Goal: Information Seeking & Learning: Find specific fact

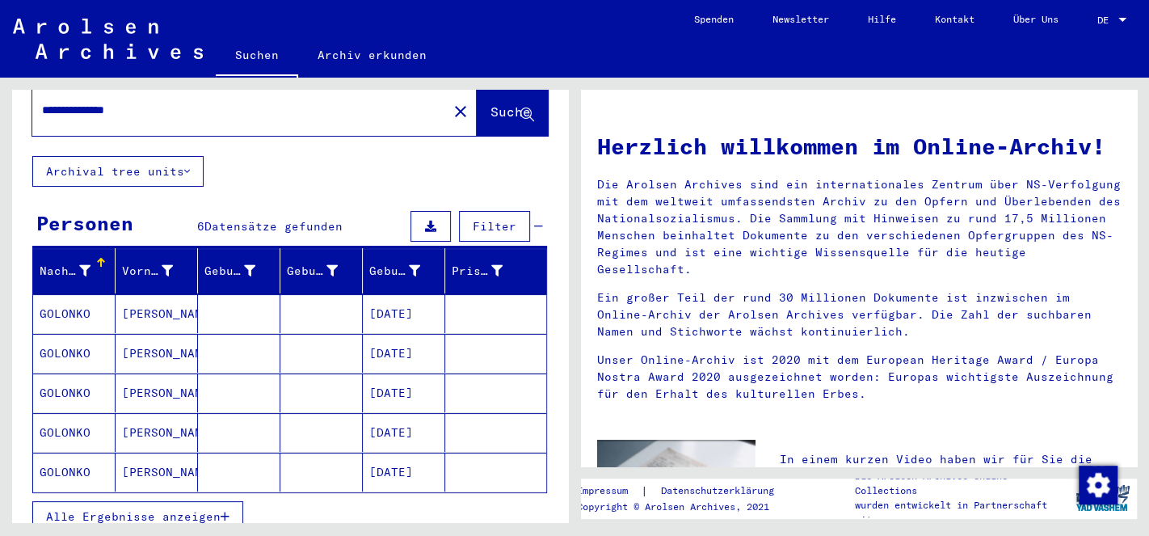
scroll to position [85, 0]
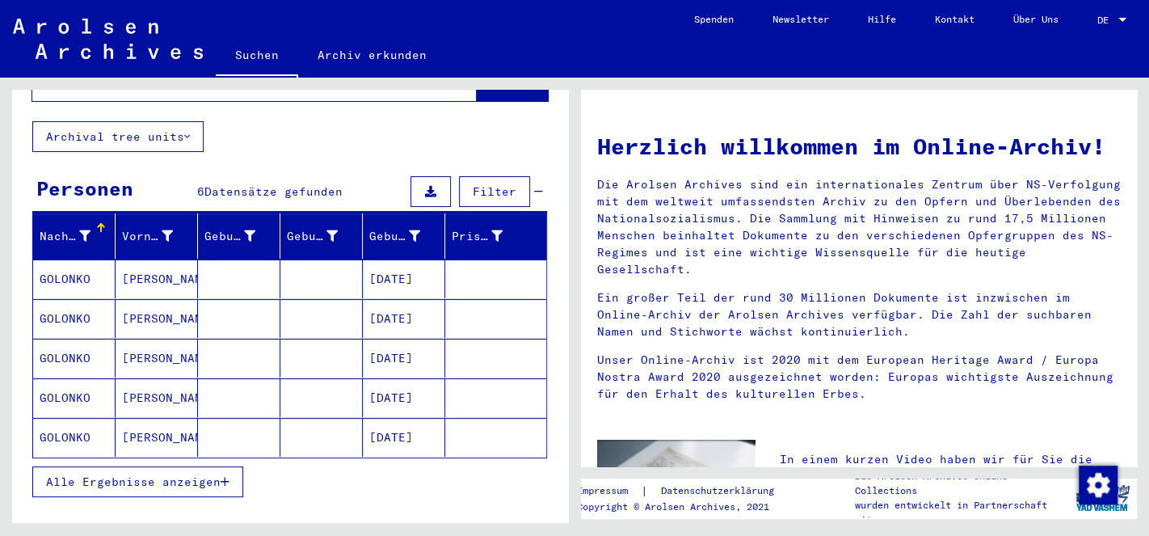
click at [384, 263] on mat-cell "[DATE]" at bounding box center [404, 278] width 82 height 39
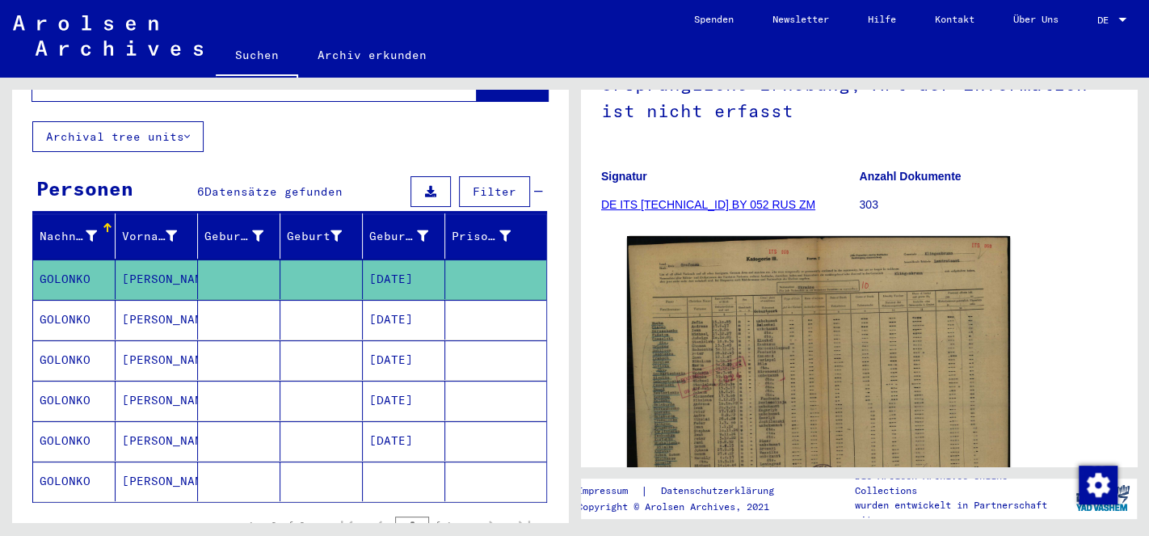
scroll to position [254, 0]
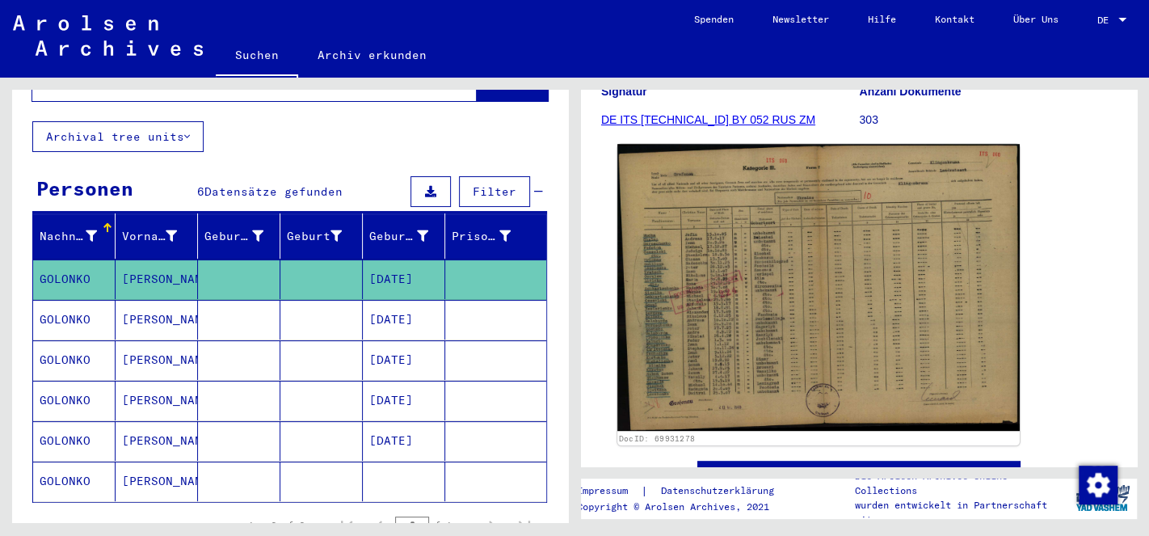
click at [896, 372] on img at bounding box center [818, 287] width 402 height 287
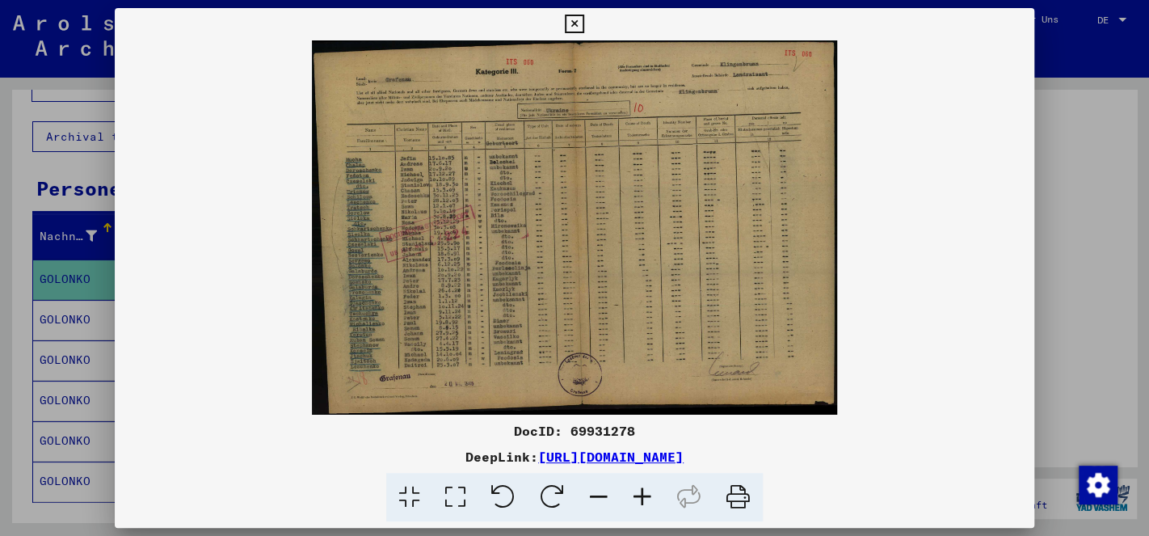
click at [644, 497] on icon at bounding box center [642, 497] width 44 height 49
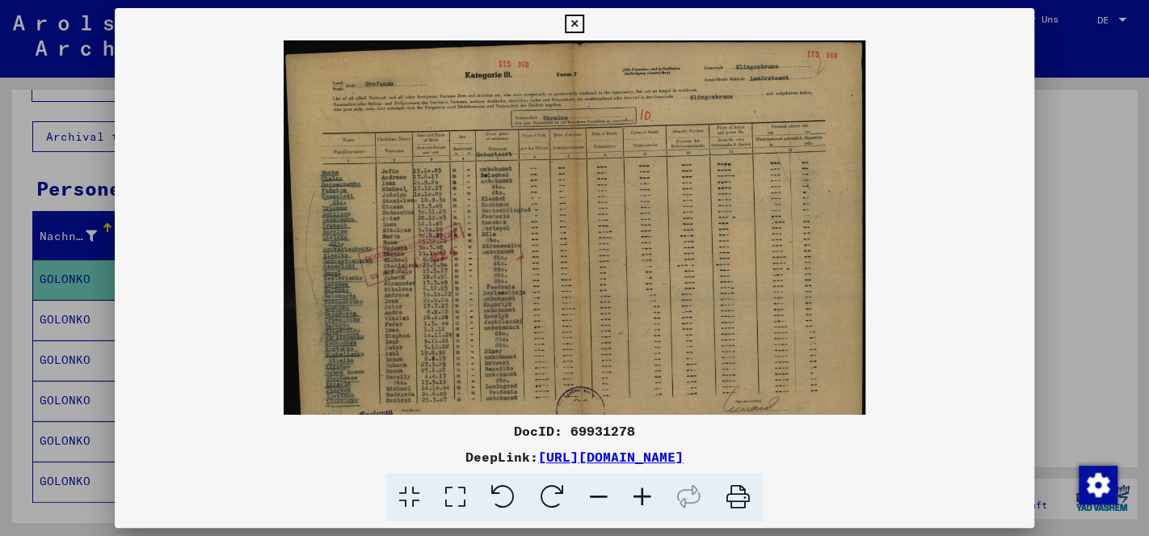
click at [644, 497] on icon at bounding box center [642, 497] width 44 height 49
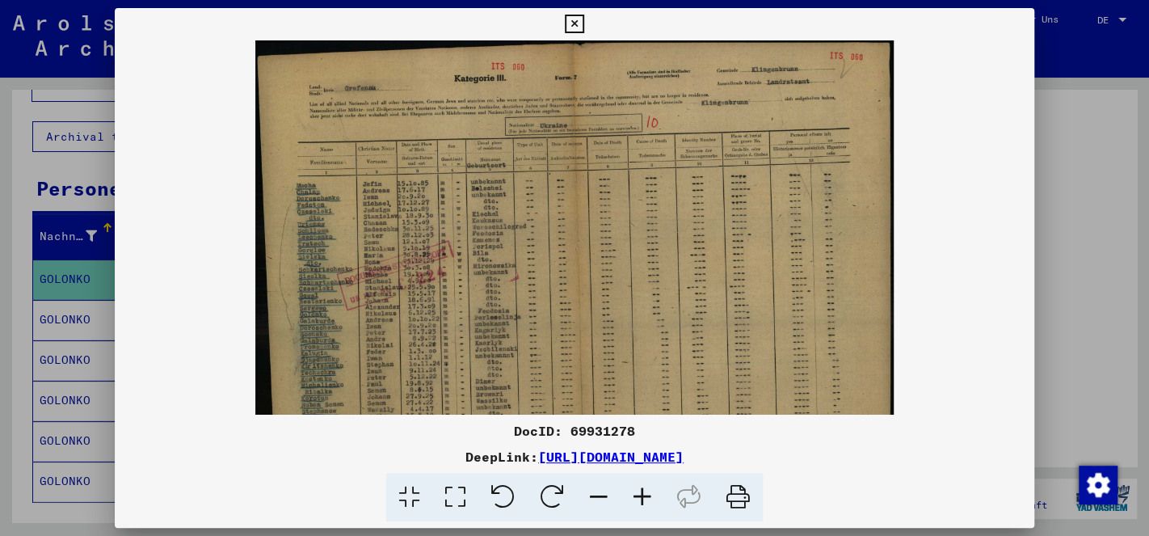
click at [644, 497] on icon at bounding box center [642, 497] width 44 height 49
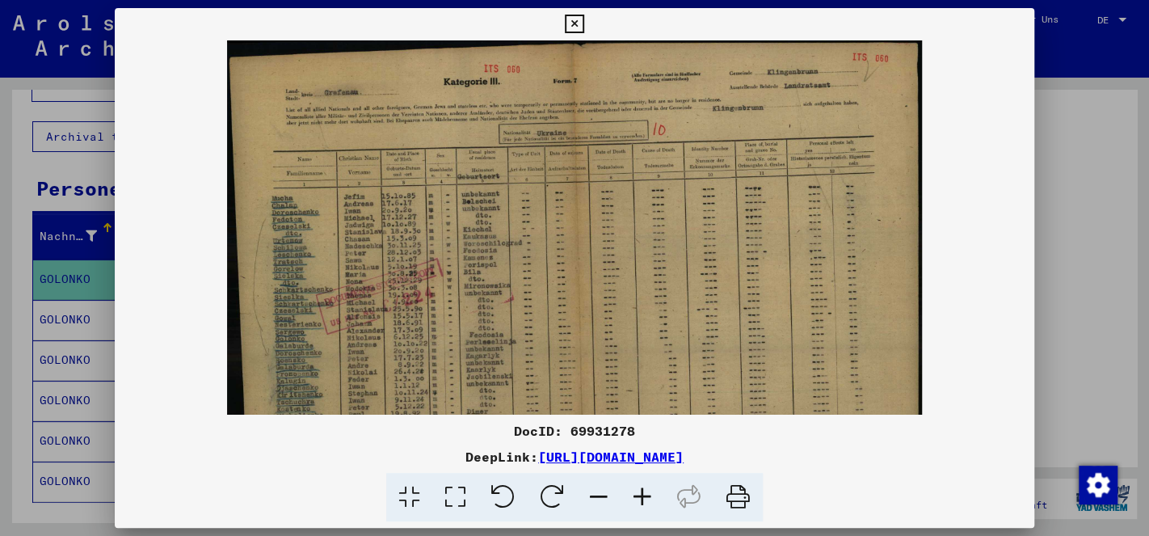
click at [644, 497] on icon at bounding box center [642, 497] width 44 height 49
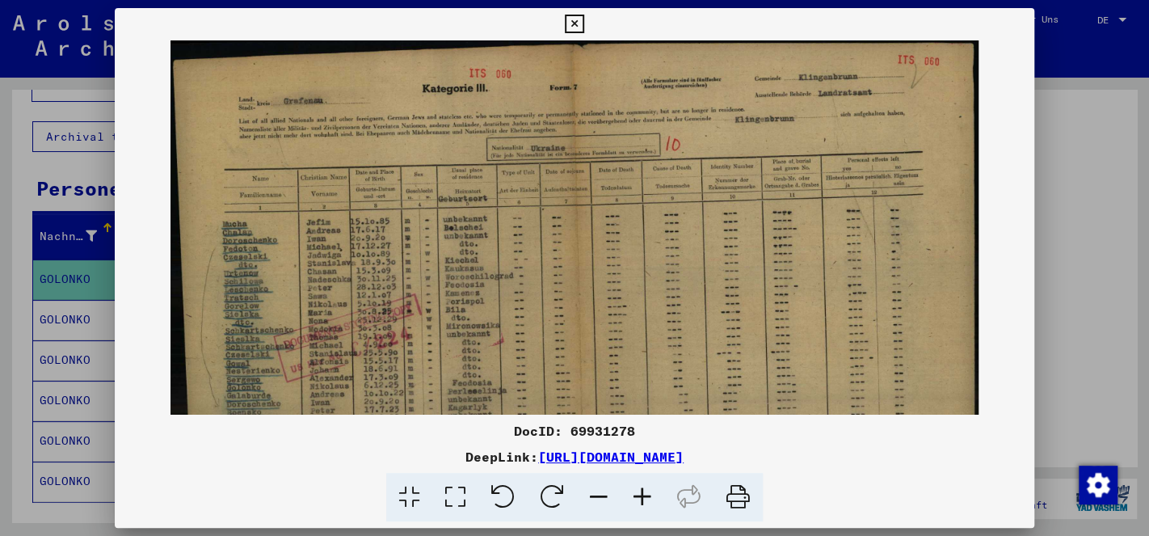
click at [644, 497] on icon at bounding box center [642, 497] width 44 height 49
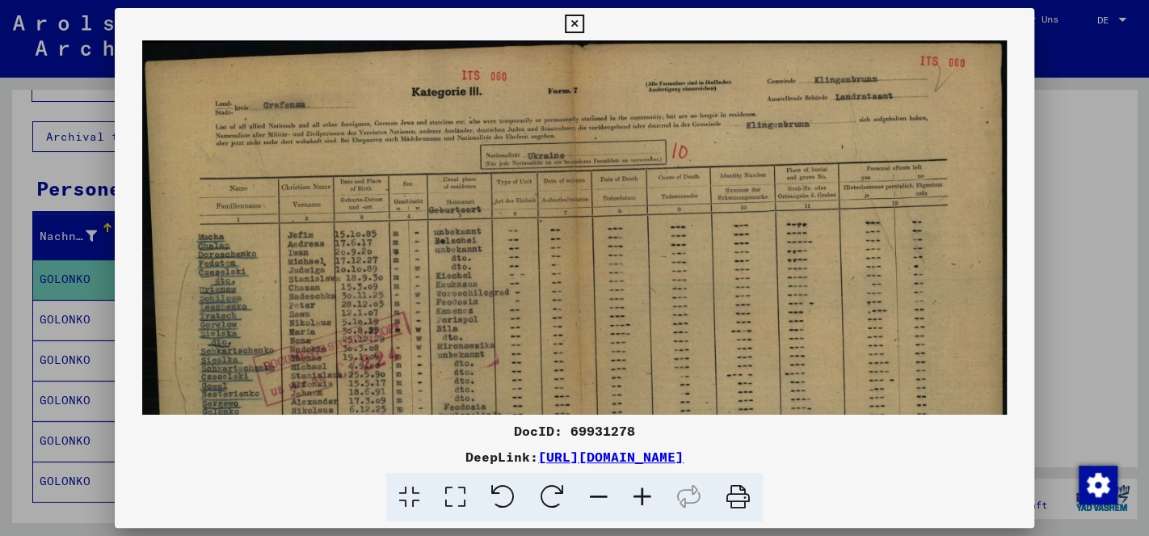
click at [644, 497] on icon at bounding box center [642, 497] width 44 height 49
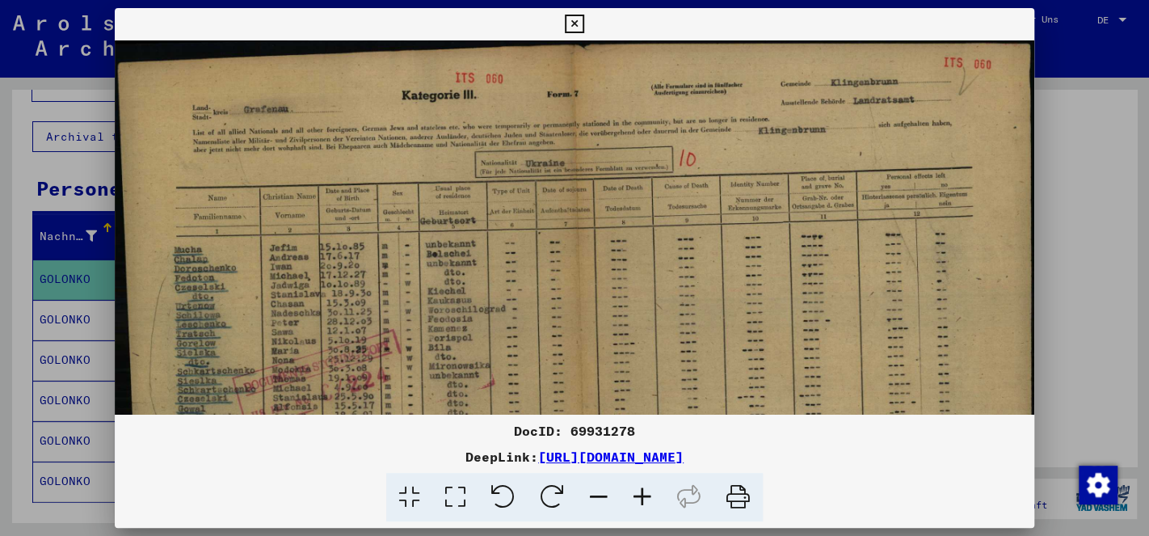
click at [645, 496] on icon at bounding box center [642, 497] width 44 height 49
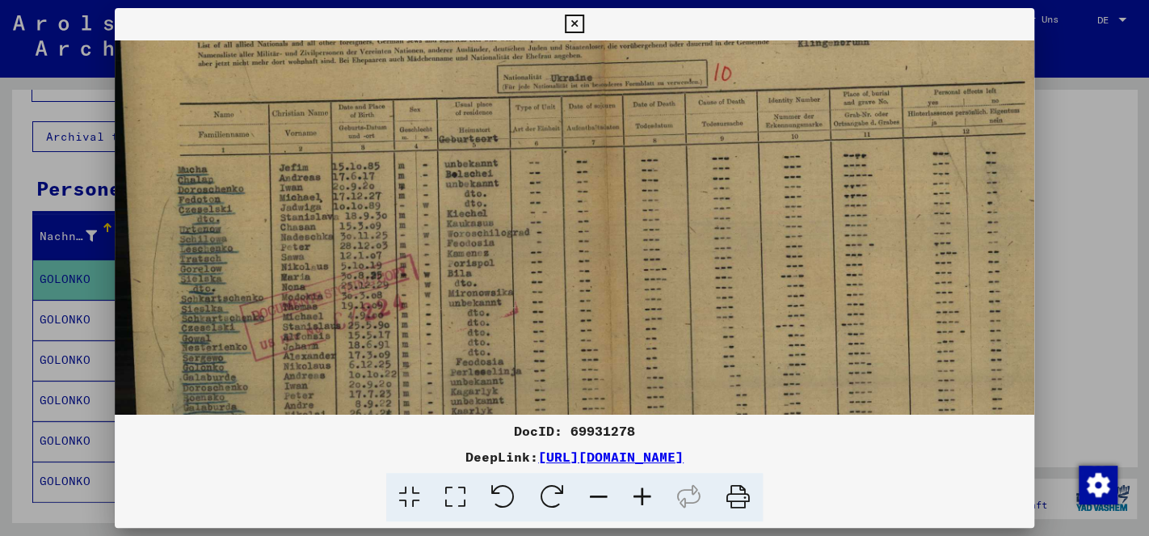
scroll to position [94, 0]
drag, startPoint x: 406, startPoint y: 326, endPoint x: 427, endPoint y: 231, distance: 96.8
click at [427, 231] on img at bounding box center [604, 295] width 978 height 697
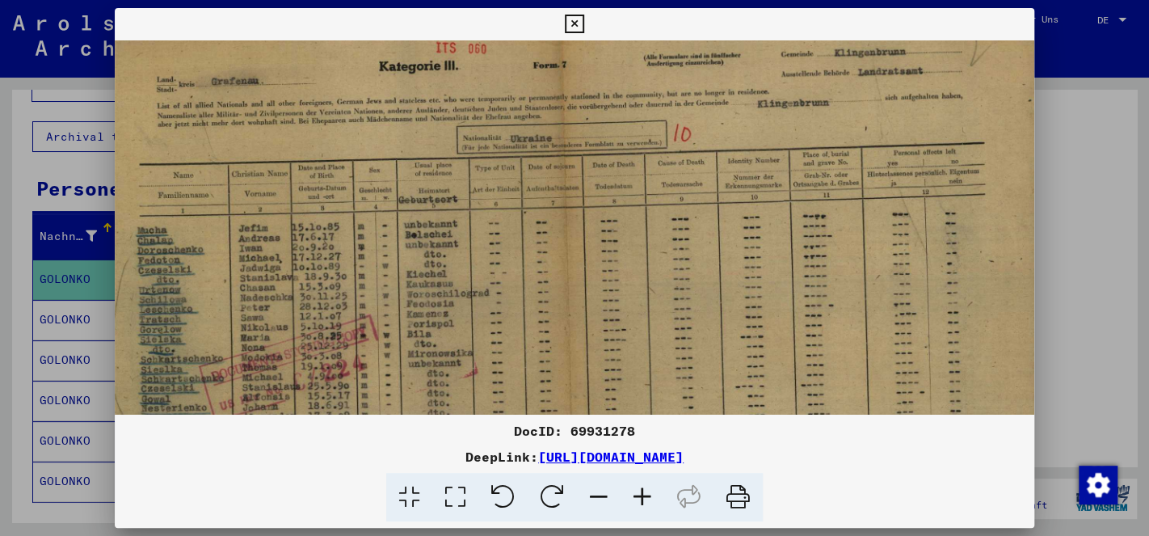
scroll to position [28, 43]
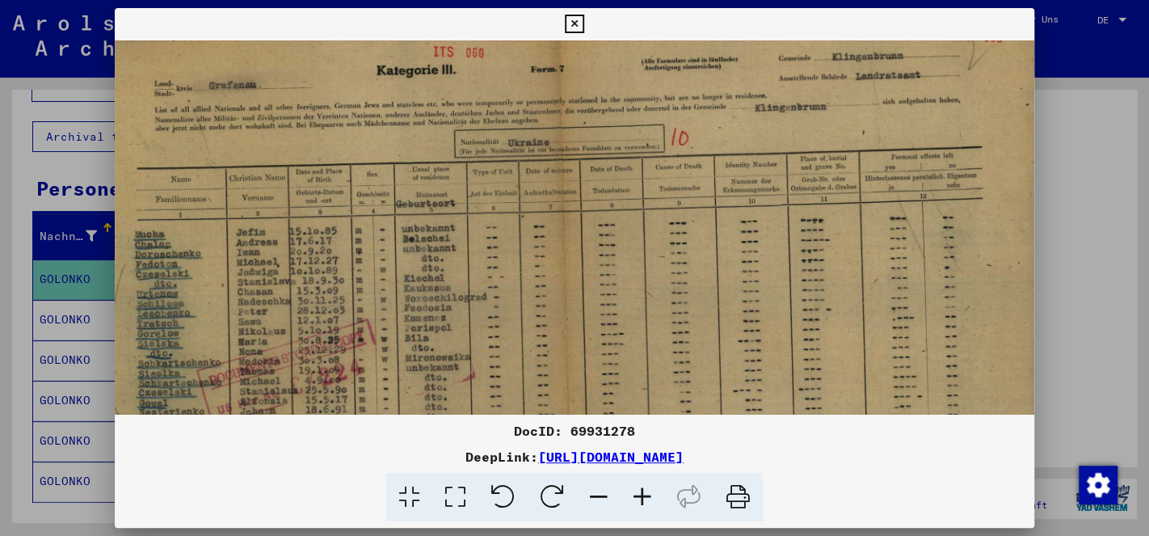
drag, startPoint x: 680, startPoint y: 133, endPoint x: 637, endPoint y: 198, distance: 77.5
click at [637, 198] on img at bounding box center [561, 360] width 978 height 697
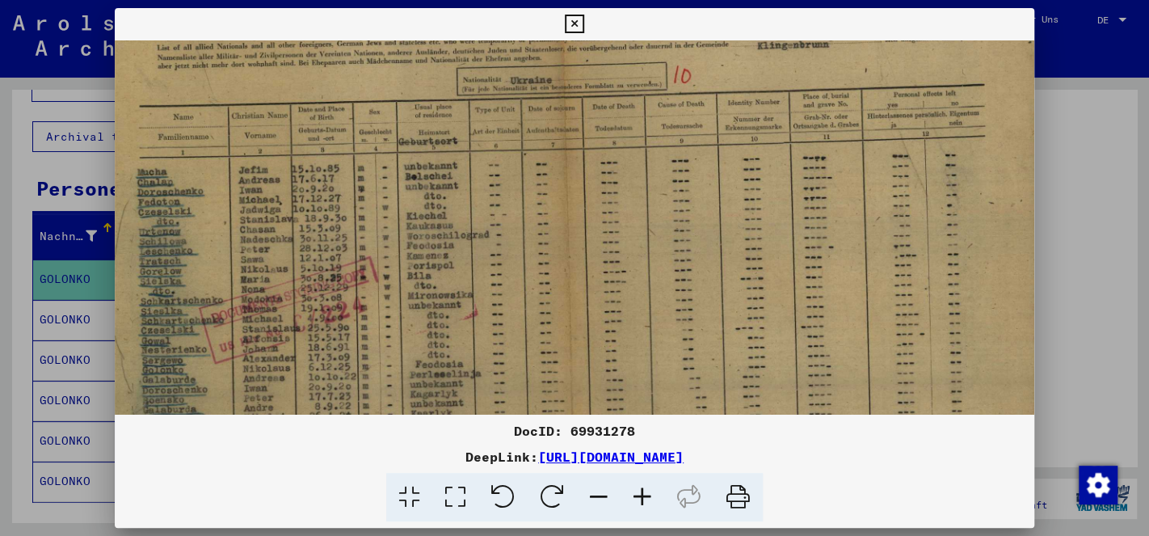
scroll to position [97, 40]
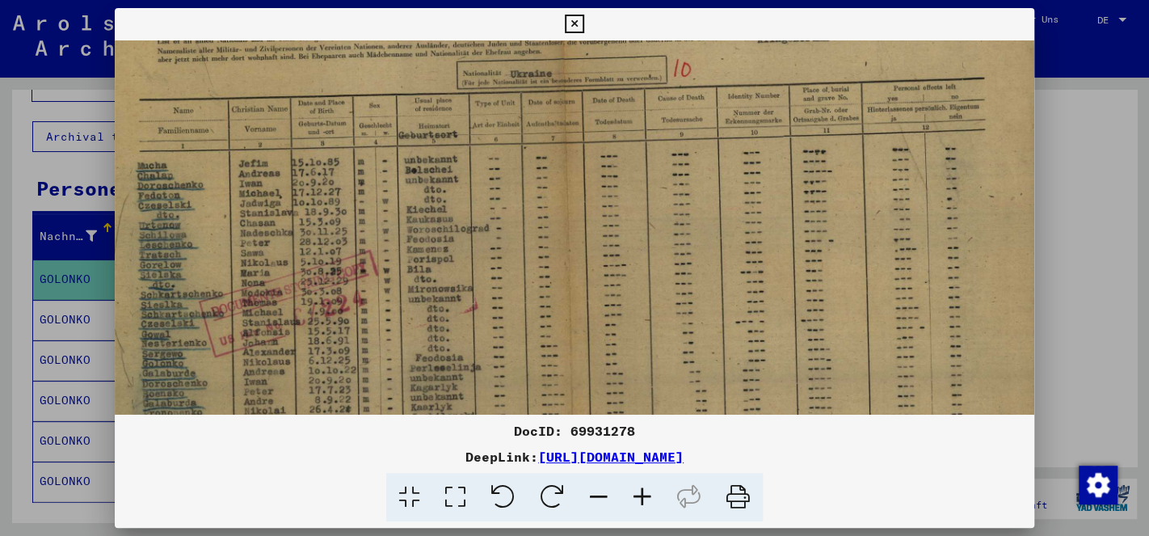
drag, startPoint x: 229, startPoint y: 288, endPoint x: 231, endPoint y: 217, distance: 71.1
click at [231, 217] on img at bounding box center [563, 291] width 978 height 697
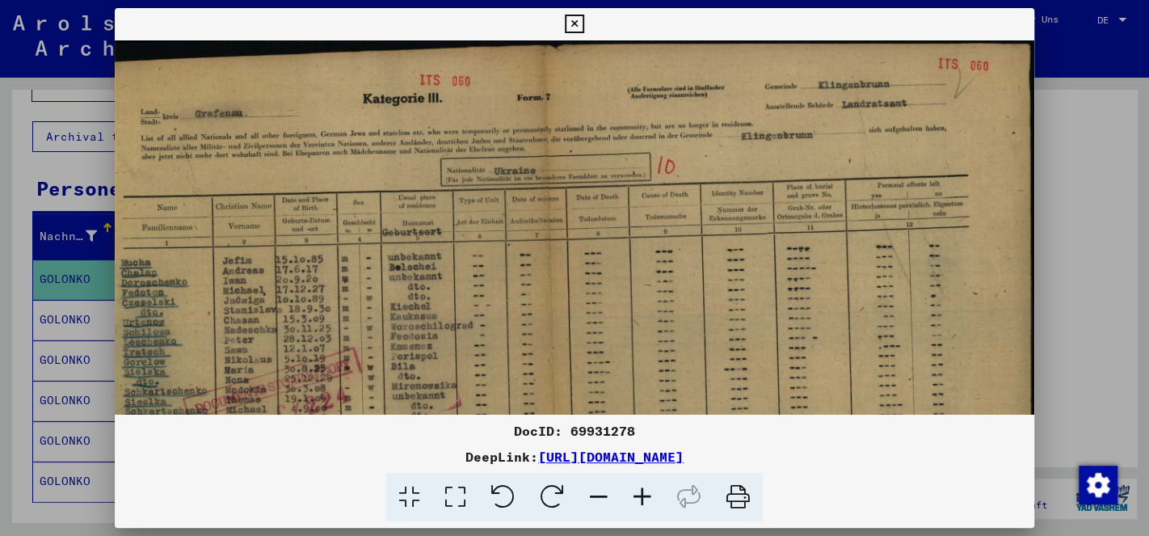
scroll to position [0, 57]
drag, startPoint x: 720, startPoint y: 289, endPoint x: 720, endPoint y: 389, distance: 100.2
click at [706, 398] on img at bounding box center [546, 388] width 978 height 697
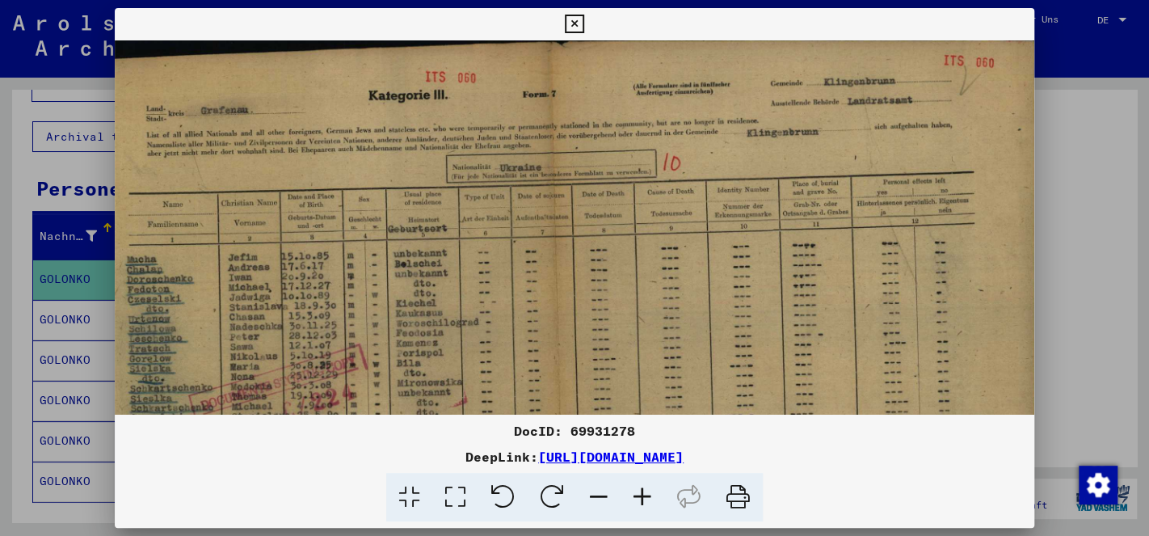
click at [583, 23] on icon at bounding box center [574, 24] width 19 height 19
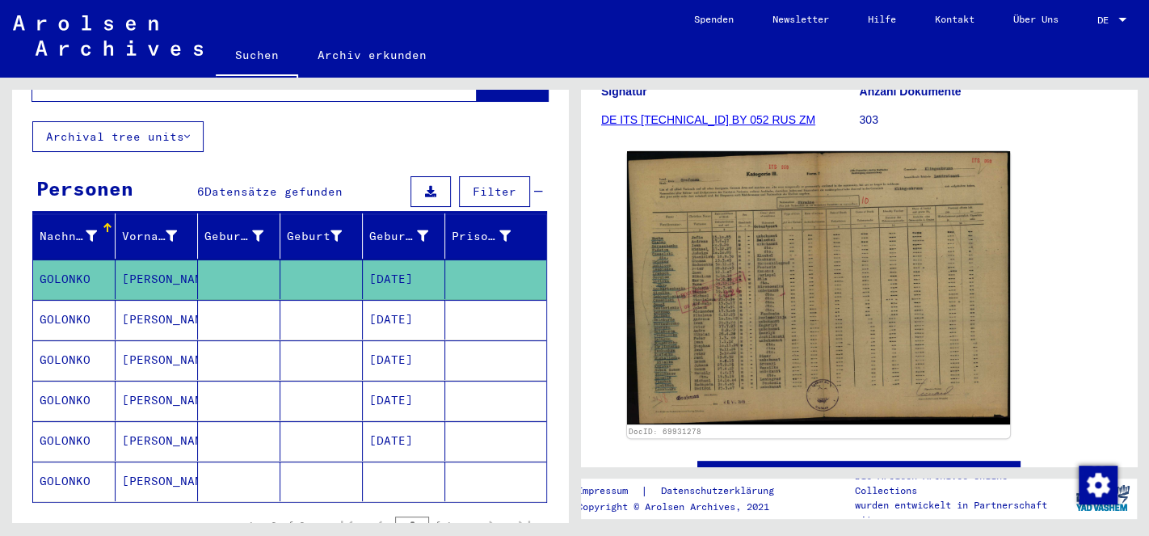
click at [89, 300] on mat-cell "GOLONKO" at bounding box center [74, 320] width 82 height 40
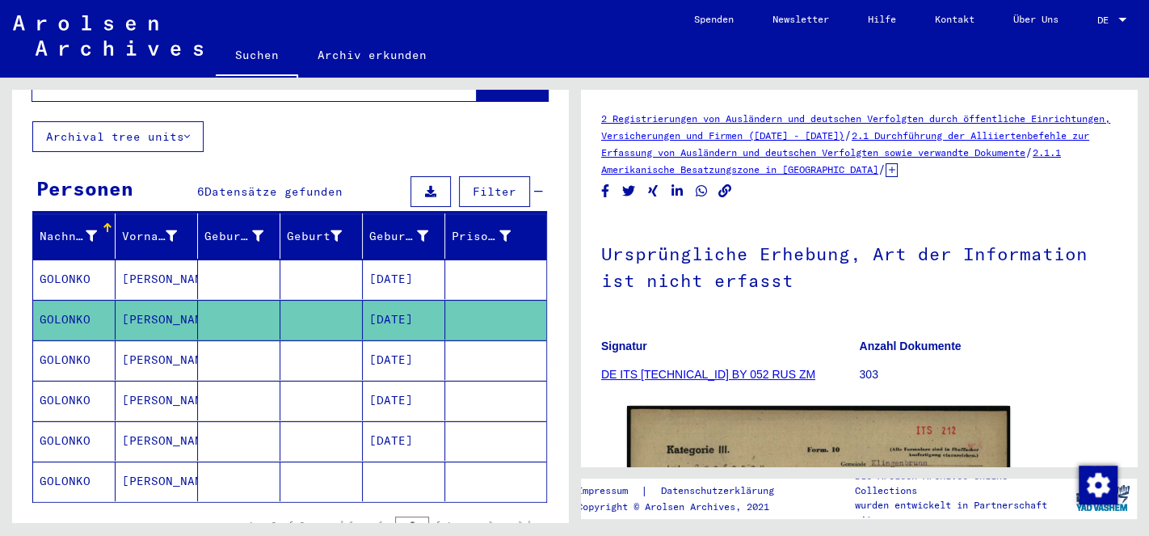
drag, startPoint x: 806, startPoint y: 362, endPoint x: 766, endPoint y: 221, distance: 147.0
click at [766, 326] on mat-grid-tile "Signatur DE ITS [TECHNICAL_ID] BY 052 RUS ZM" at bounding box center [730, 362] width 258 height 73
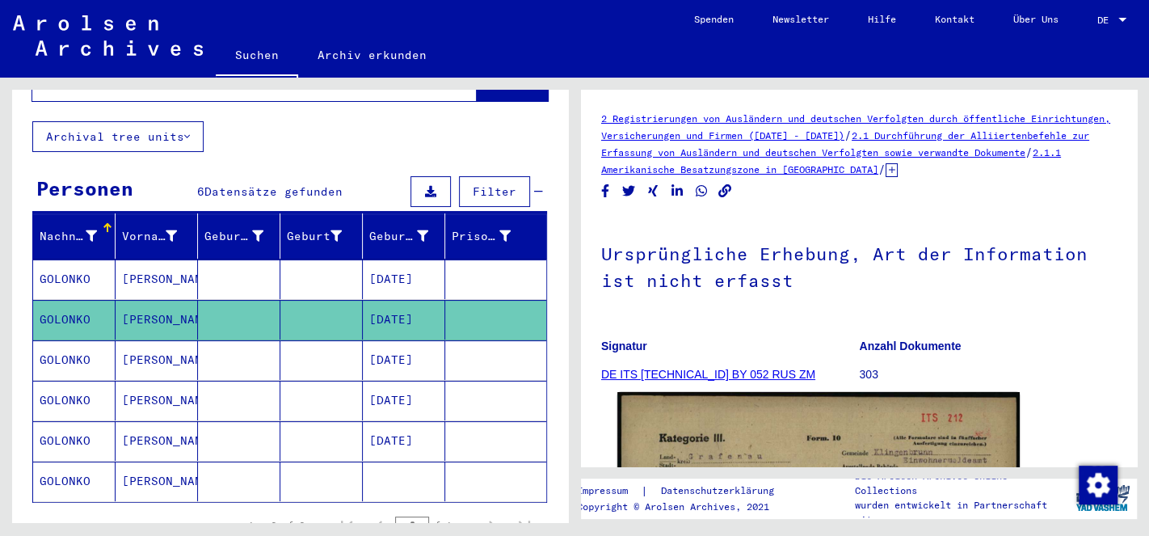
scroll to position [339, 0]
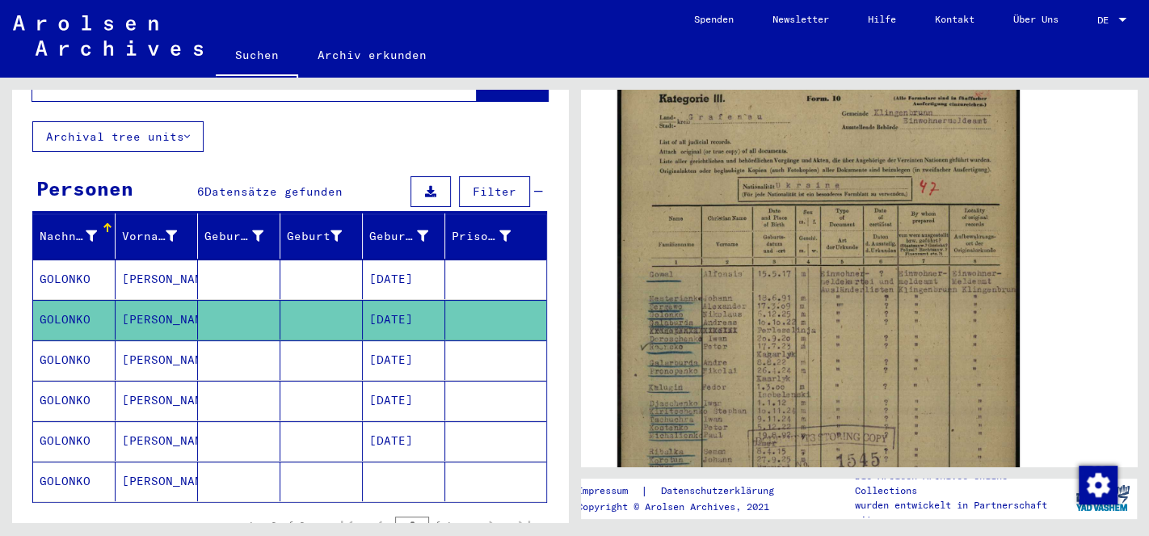
click at [825, 297] on img at bounding box center [818, 336] width 402 height 566
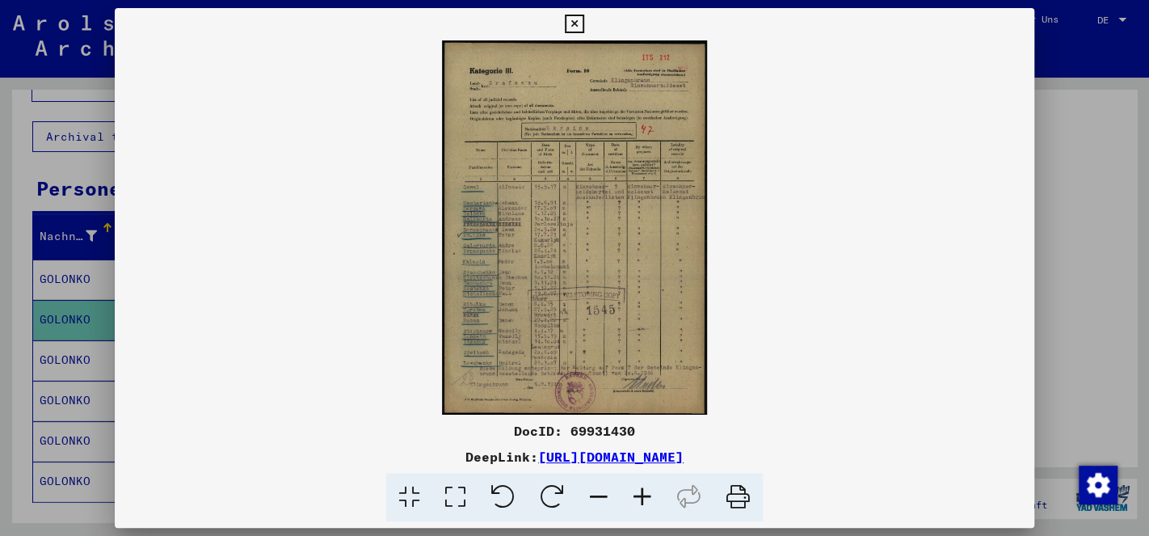
click at [564, 298] on img at bounding box center [574, 227] width 919 height 374
click at [650, 490] on icon at bounding box center [642, 497] width 44 height 49
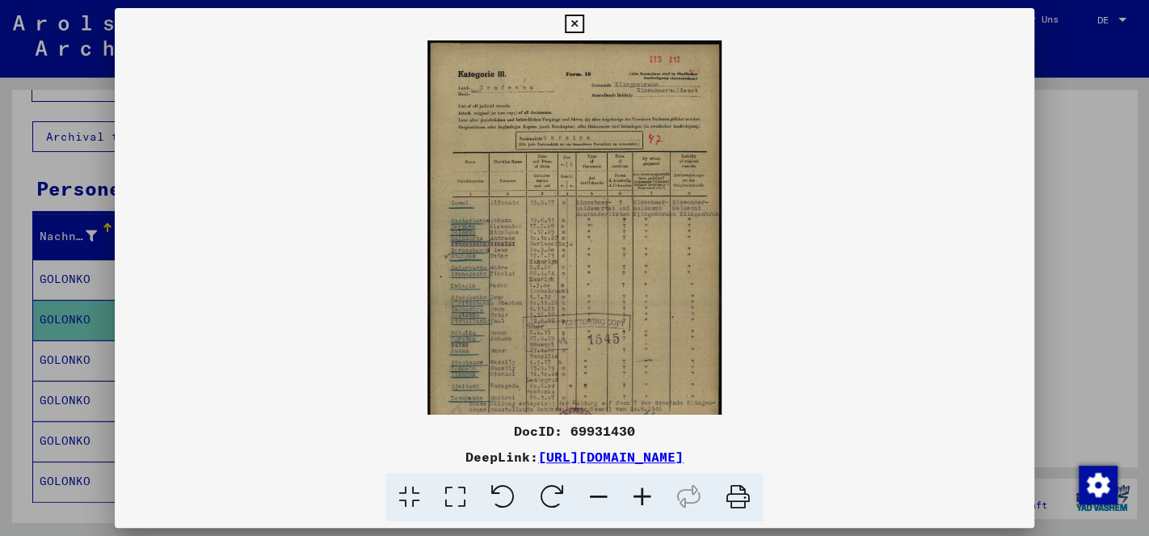
click at [649, 491] on icon at bounding box center [642, 497] width 44 height 49
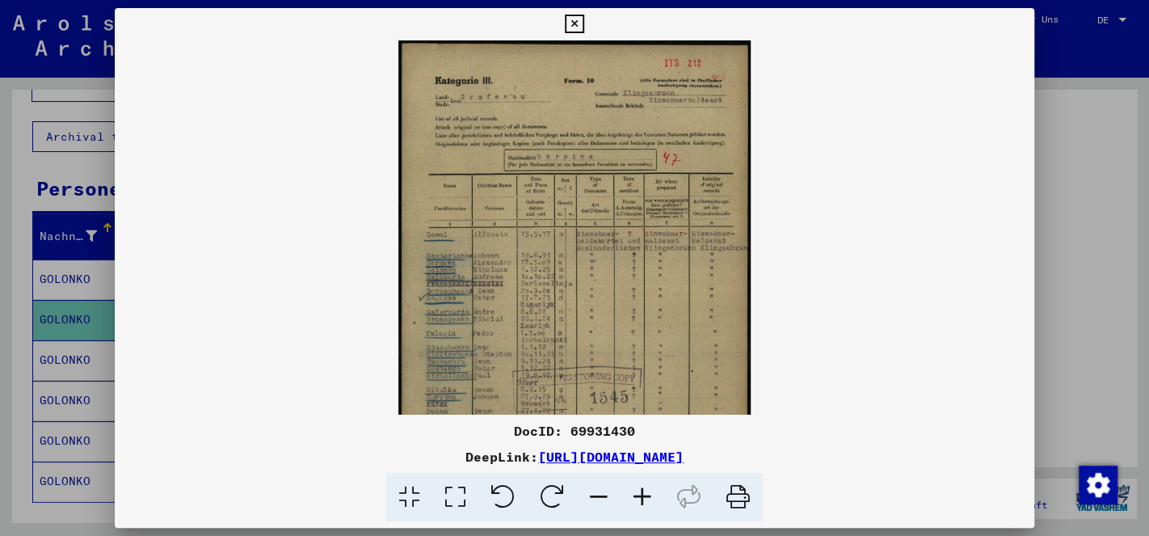
click at [649, 491] on icon at bounding box center [642, 497] width 44 height 49
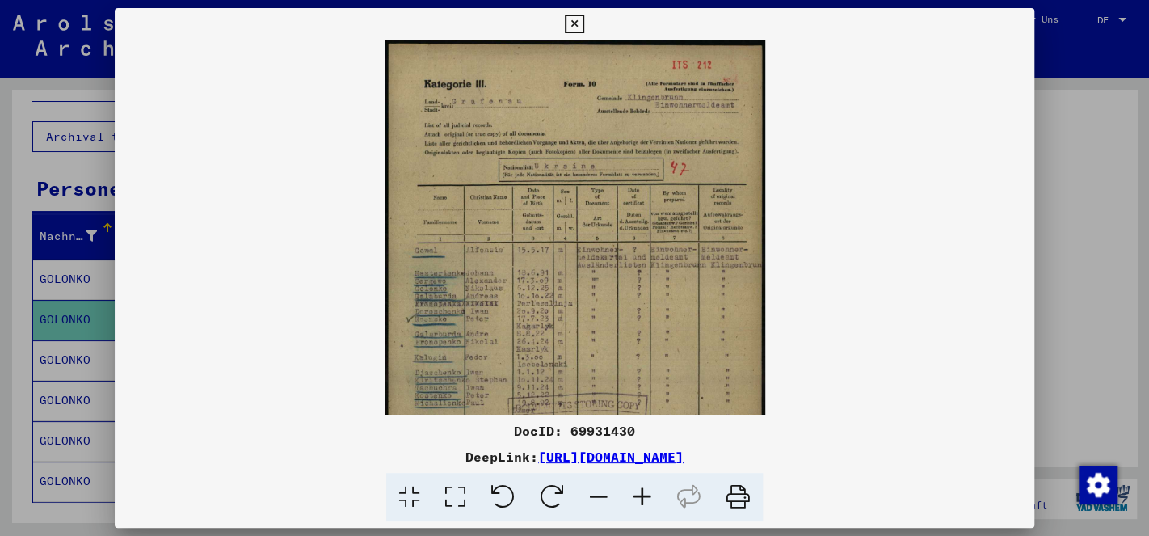
click at [649, 491] on icon at bounding box center [642, 497] width 44 height 49
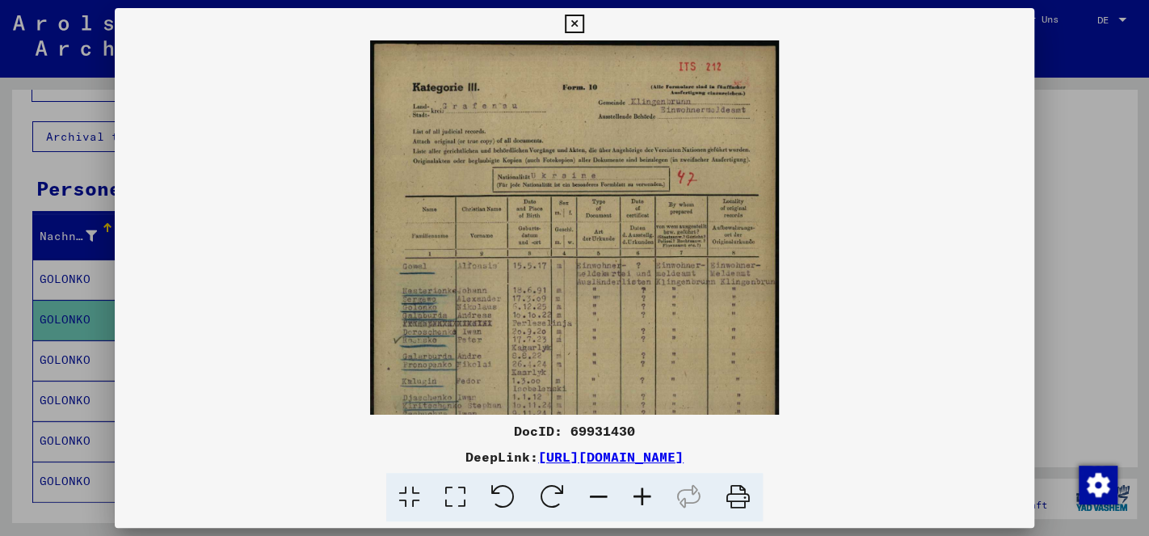
click at [649, 491] on icon at bounding box center [642, 497] width 44 height 49
click at [649, 490] on icon at bounding box center [642, 497] width 44 height 49
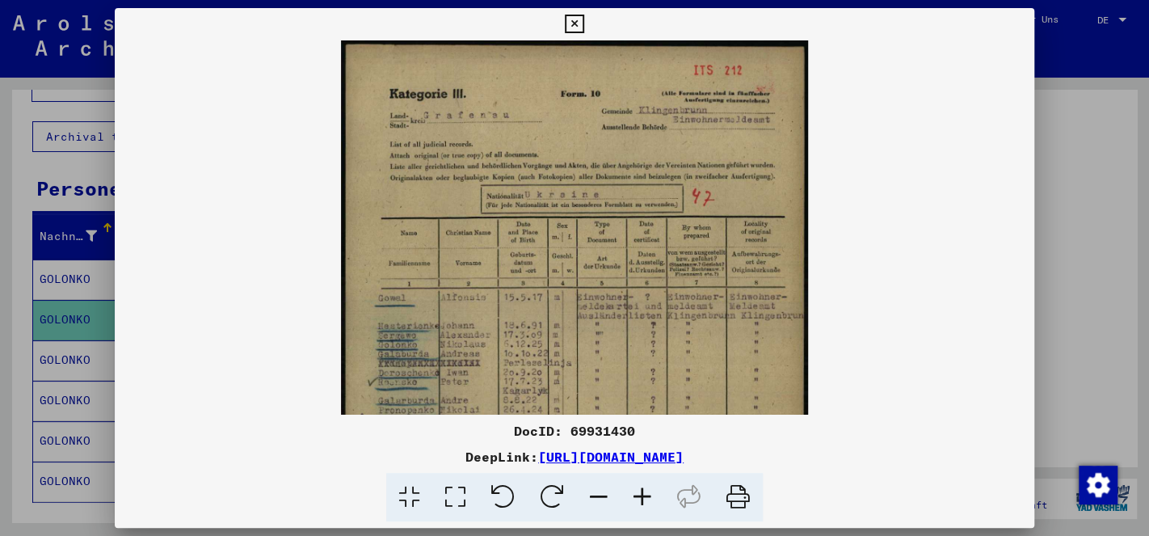
click at [648, 487] on icon at bounding box center [642, 497] width 44 height 49
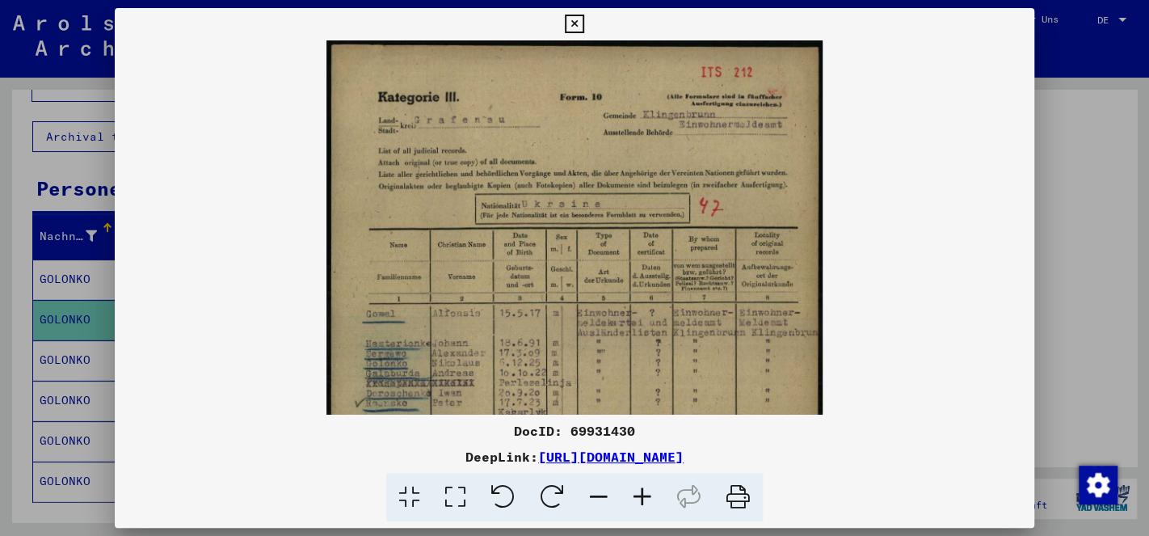
click at [648, 487] on icon at bounding box center [642, 497] width 44 height 49
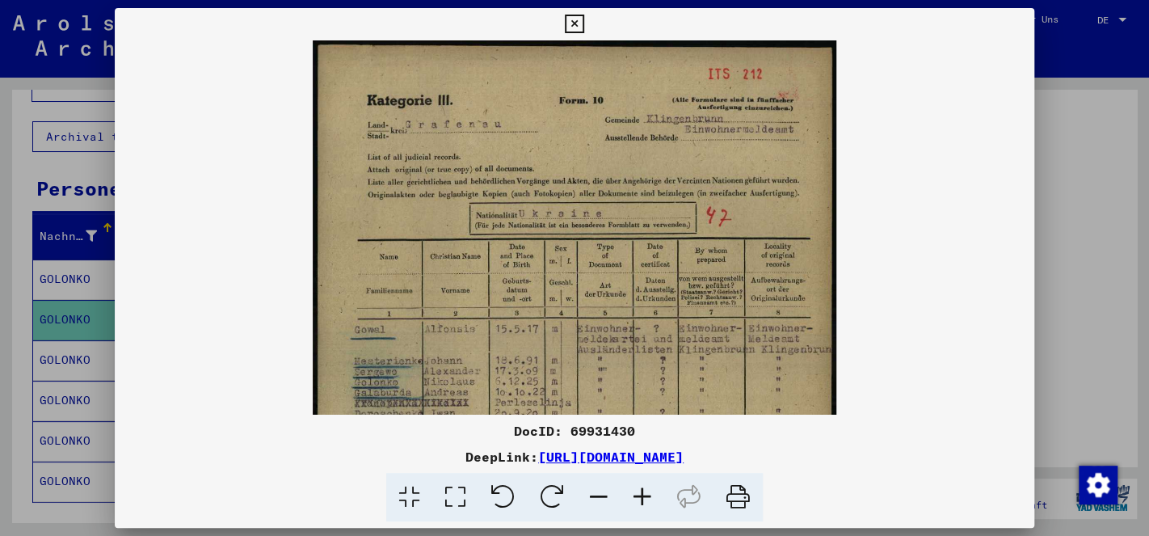
click at [648, 486] on icon at bounding box center [642, 497] width 44 height 49
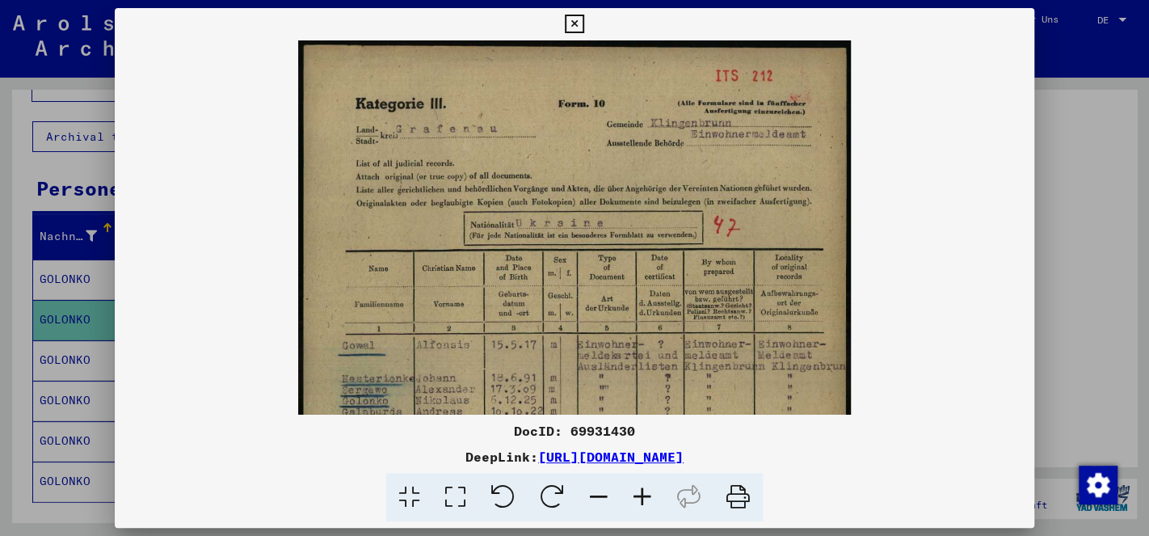
click at [648, 486] on icon at bounding box center [642, 497] width 44 height 49
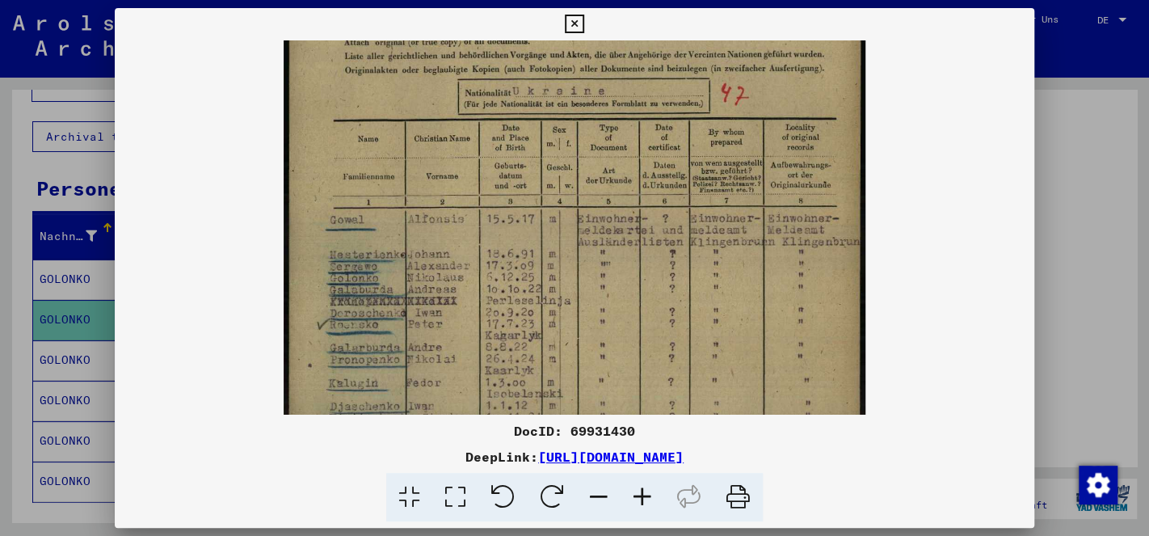
scroll to position [143, 0]
drag, startPoint x: 613, startPoint y: 381, endPoint x: 574, endPoint y: 237, distance: 149.7
click at [574, 237] on img at bounding box center [575, 306] width 582 height 818
click at [583, 31] on icon at bounding box center [574, 24] width 19 height 19
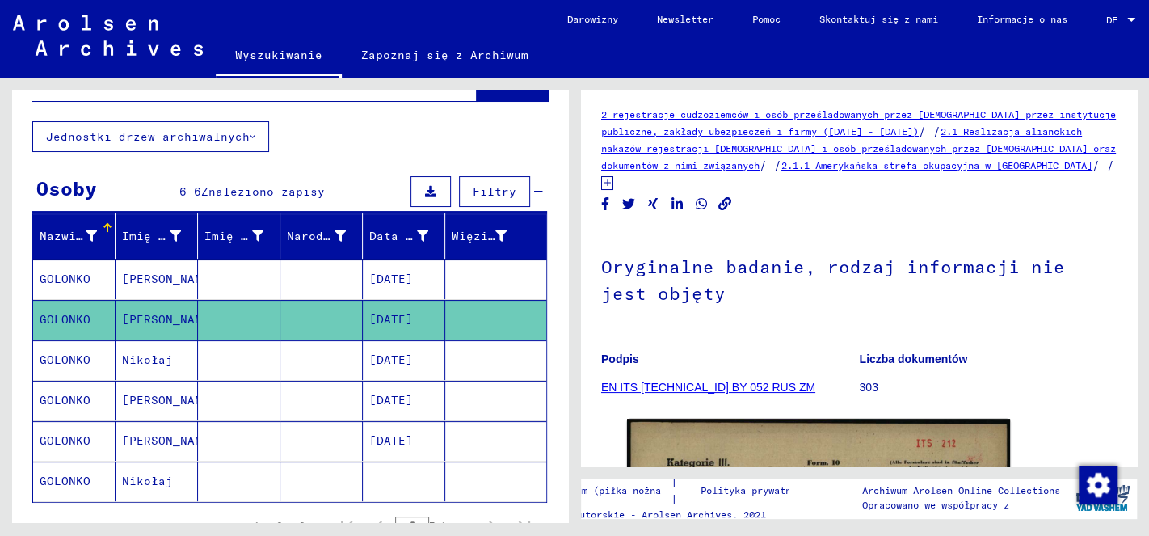
scroll to position [0, 0]
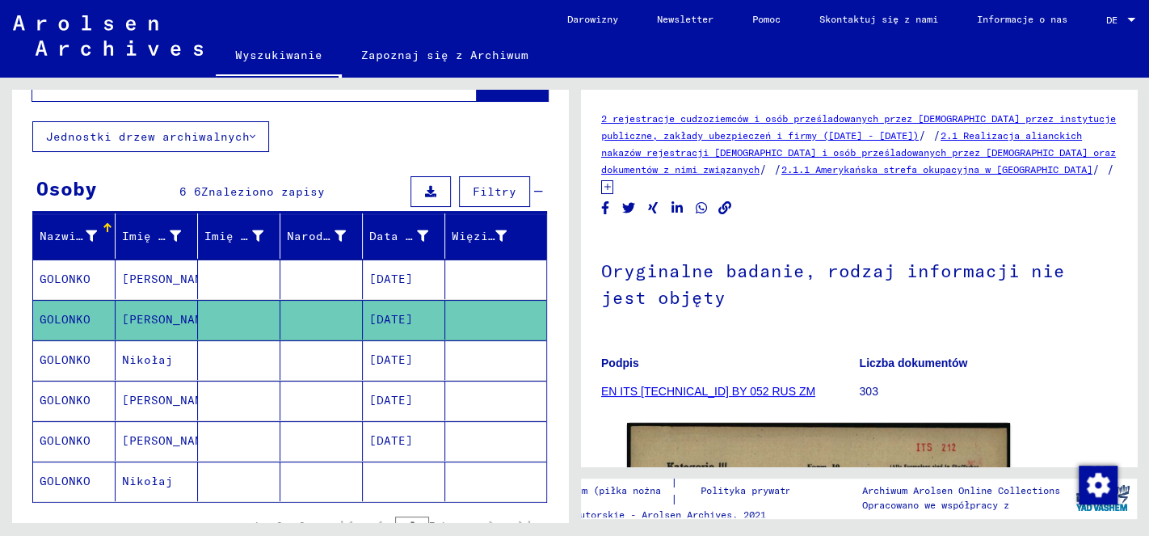
click at [86, 340] on mat-cell "GOLONKO" at bounding box center [74, 360] width 82 height 40
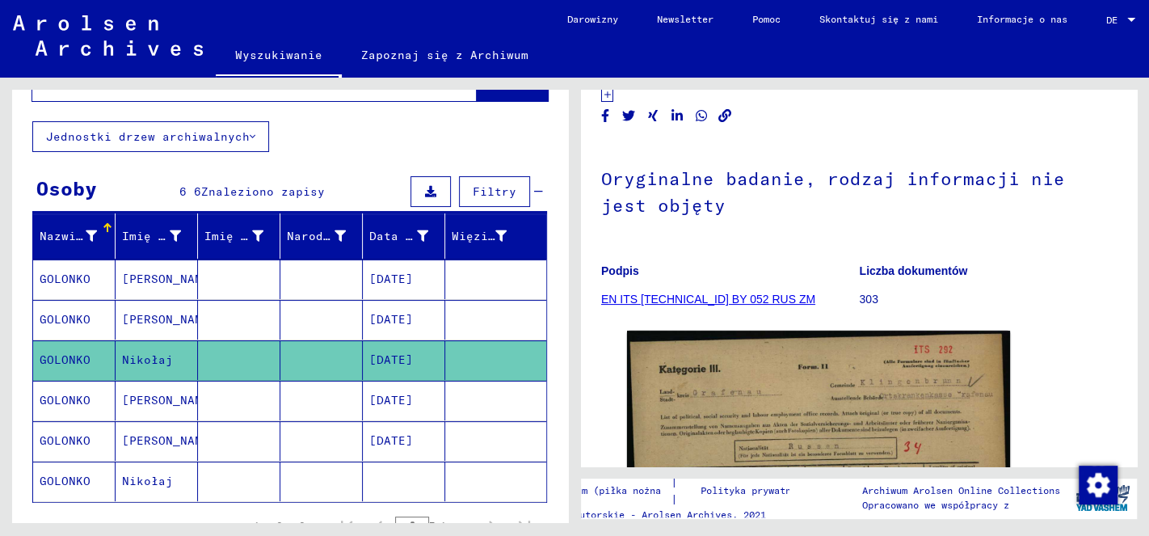
scroll to position [254, 0]
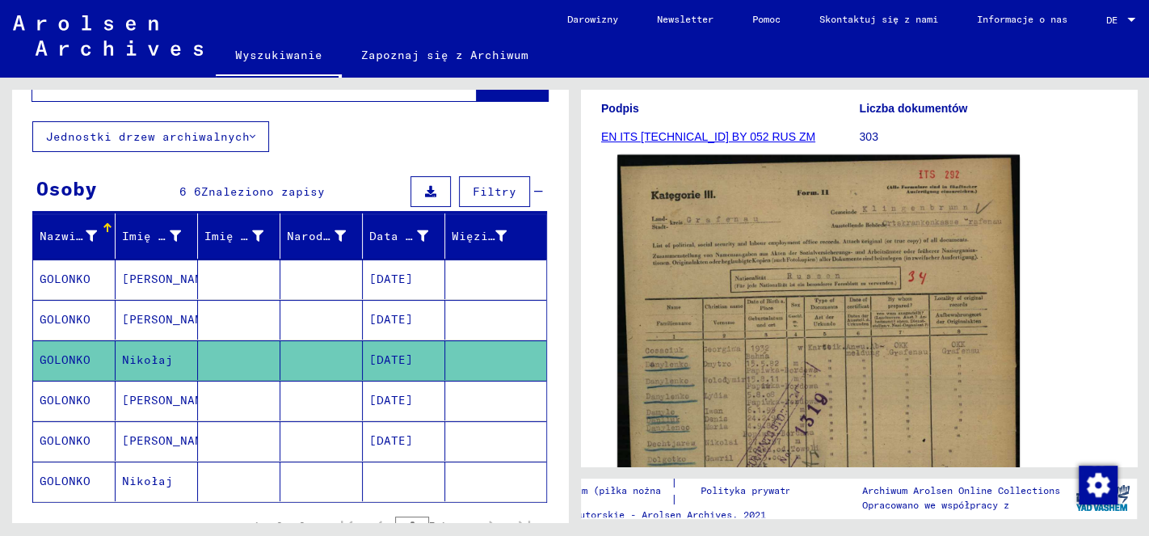
click at [833, 309] on img at bounding box center [818, 431] width 402 height 552
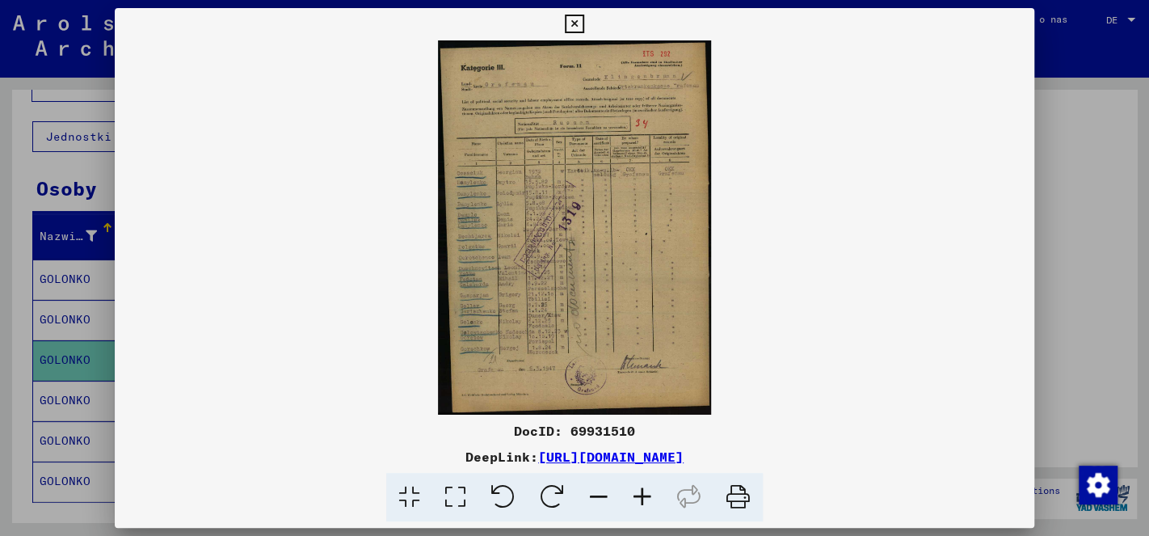
click at [645, 494] on icon at bounding box center [642, 497] width 44 height 49
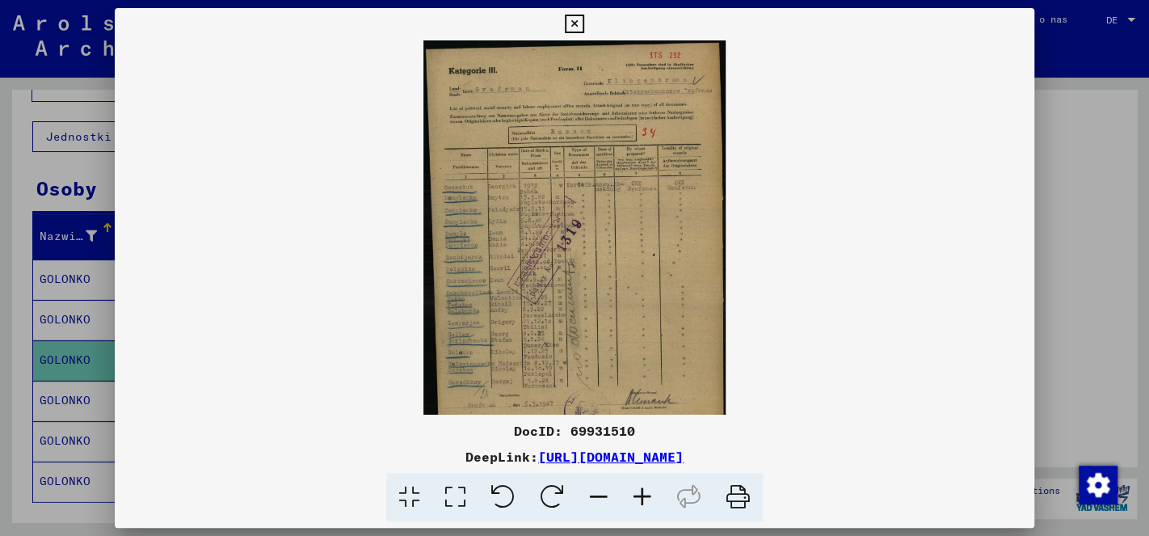
click at [645, 493] on icon at bounding box center [642, 497] width 44 height 49
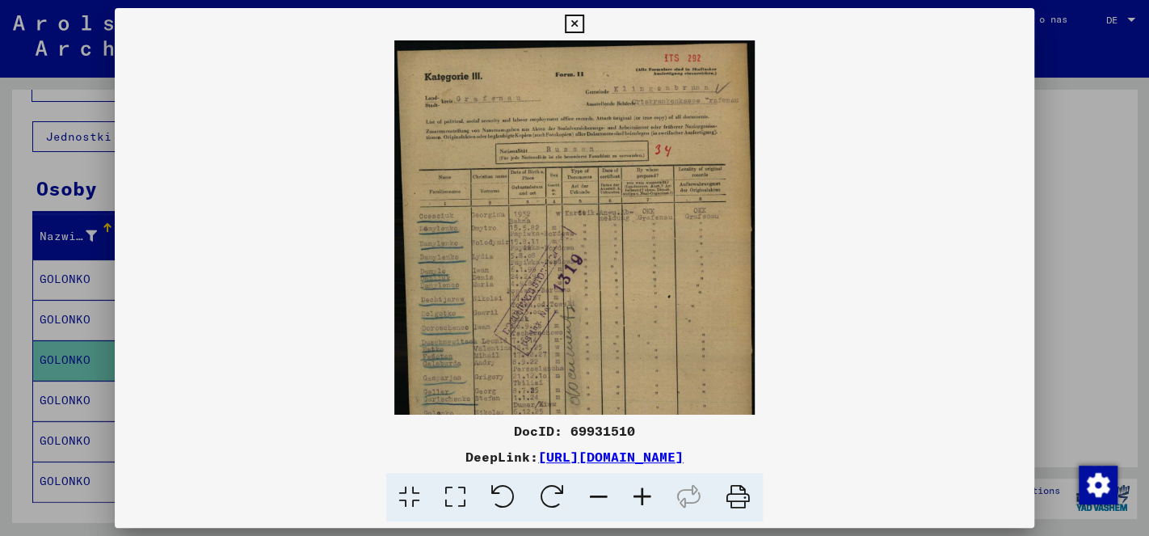
click at [647, 493] on icon at bounding box center [642, 497] width 44 height 49
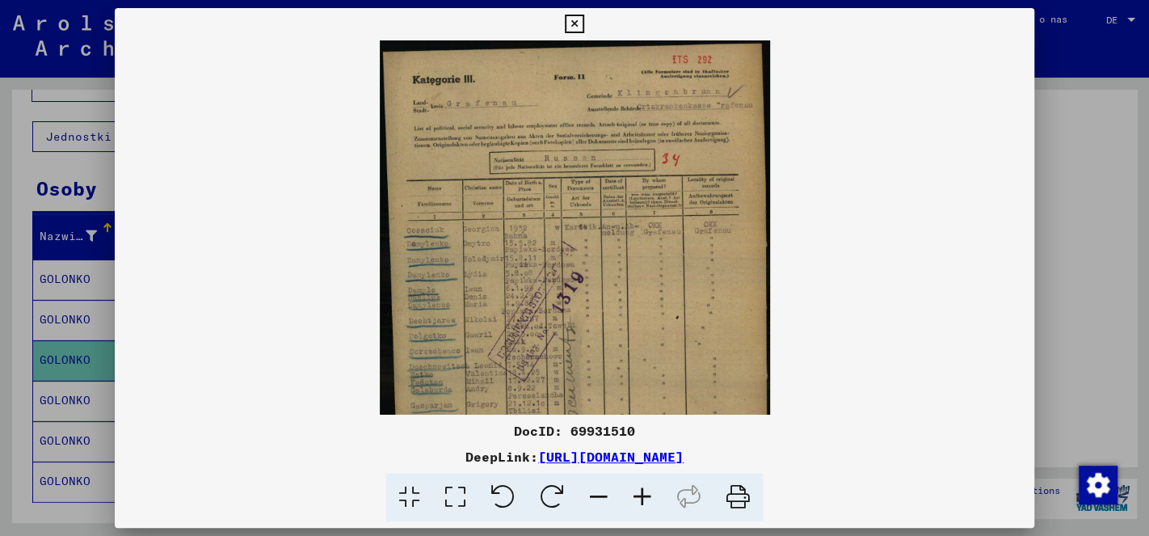
click at [647, 493] on icon at bounding box center [642, 497] width 44 height 49
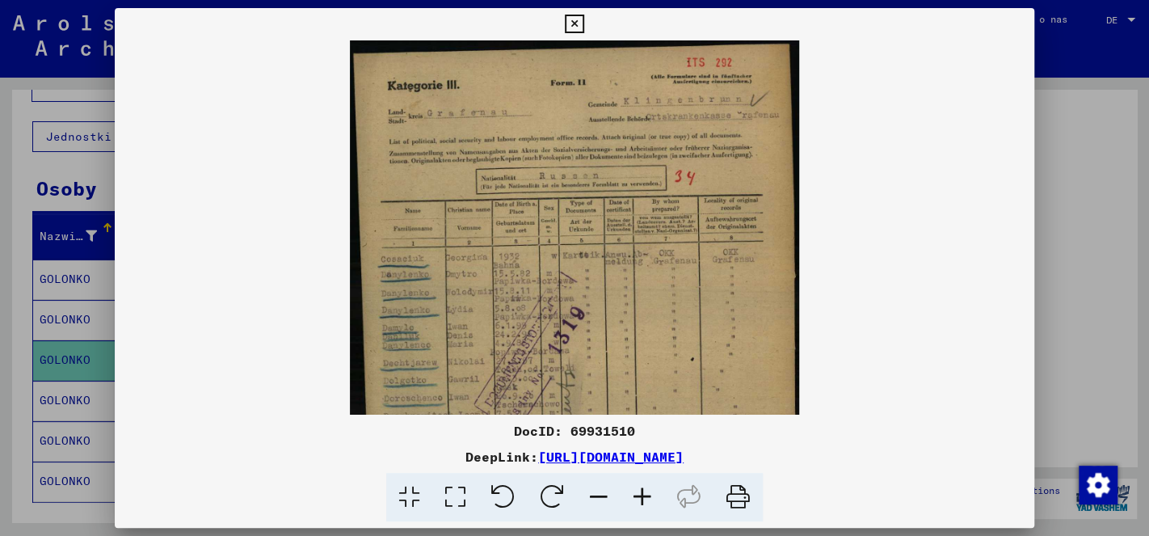
click at [648, 490] on icon at bounding box center [642, 497] width 44 height 49
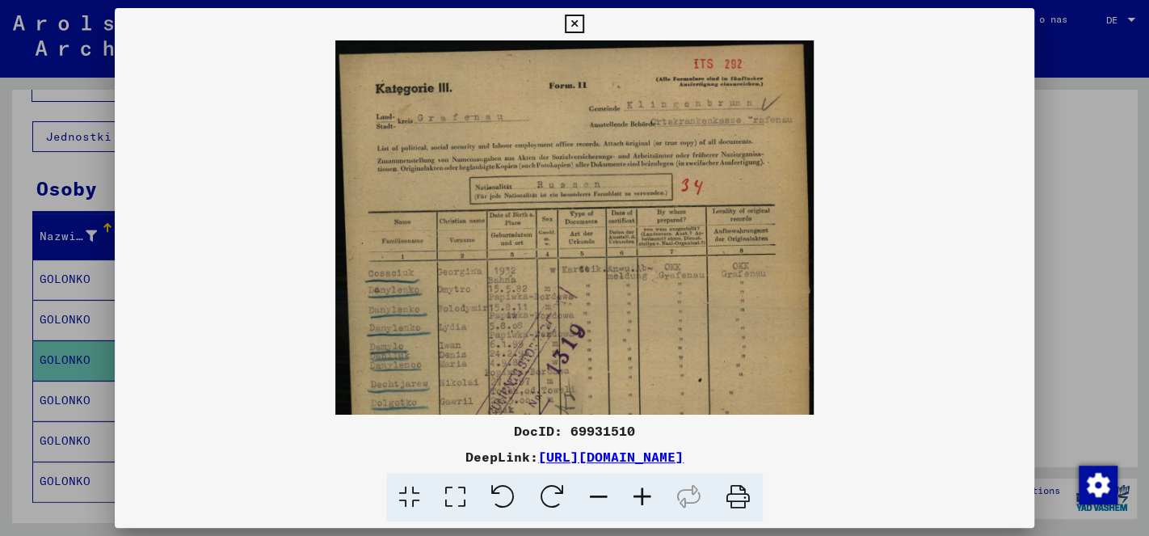
click at [649, 486] on icon at bounding box center [642, 497] width 44 height 49
click at [650, 485] on icon at bounding box center [642, 497] width 44 height 49
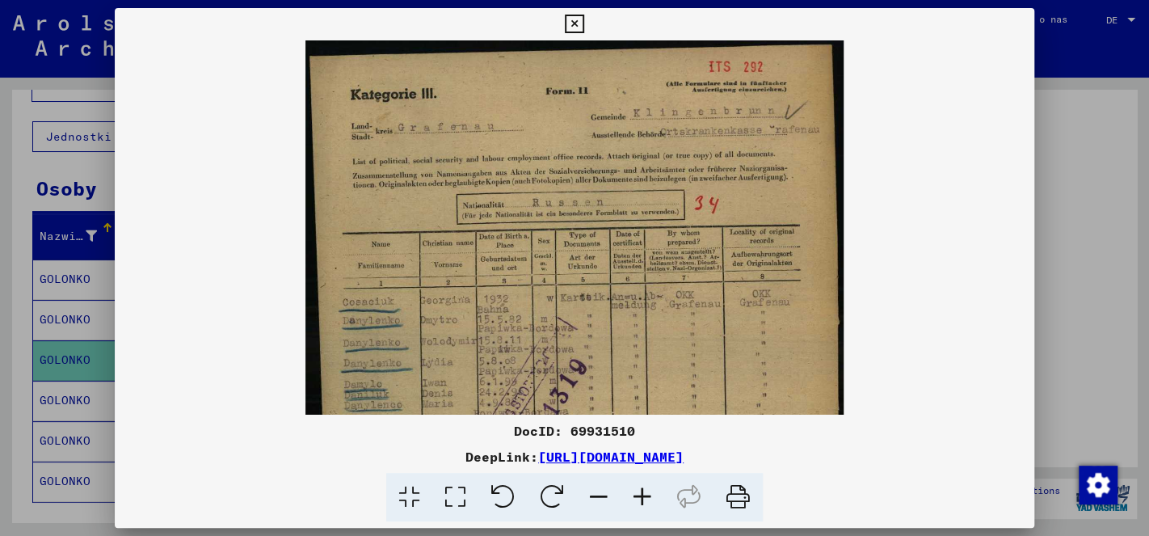
click at [656, 476] on icon at bounding box center [642, 497] width 44 height 49
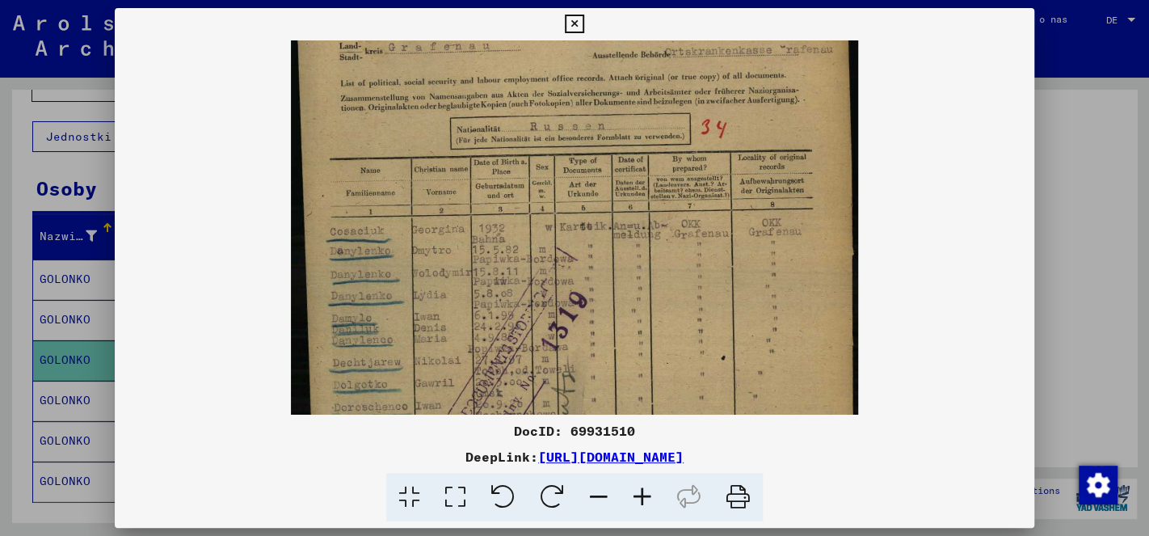
scroll to position [90, 0]
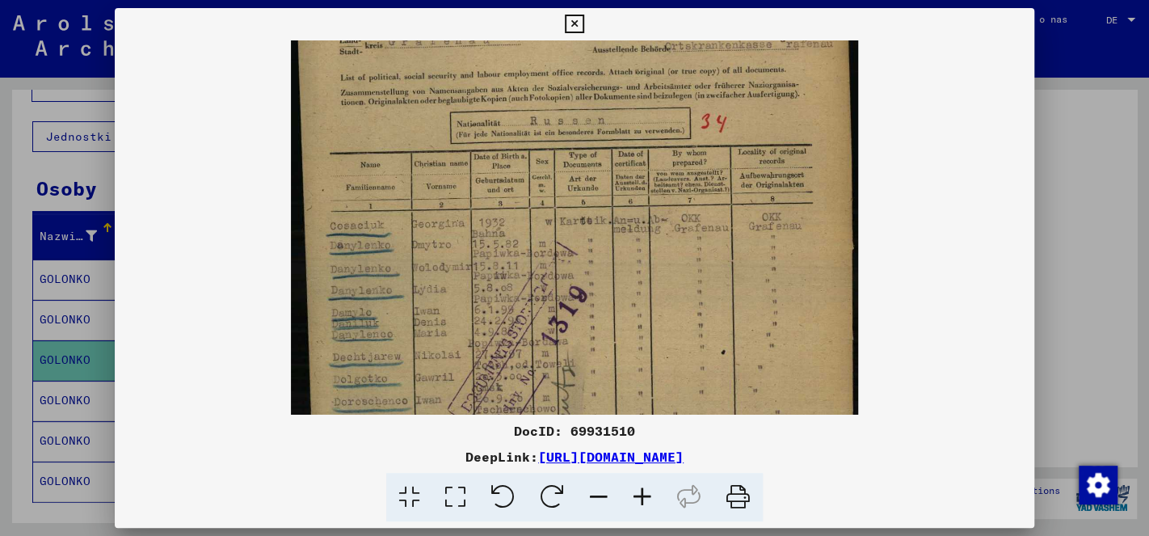
drag, startPoint x: 587, startPoint y: 343, endPoint x: 588, endPoint y: 251, distance: 92.1
click at [588, 251] on img at bounding box center [574, 339] width 567 height 778
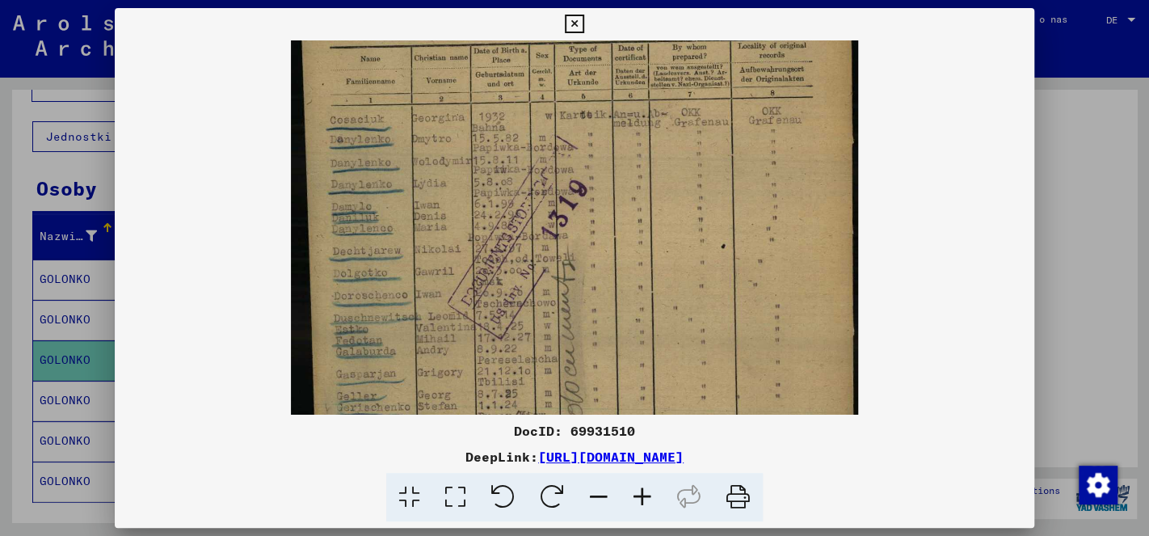
drag, startPoint x: 607, startPoint y: 369, endPoint x: 608, endPoint y: 264, distance: 105.0
click at [608, 264] on img at bounding box center [574, 233] width 567 height 778
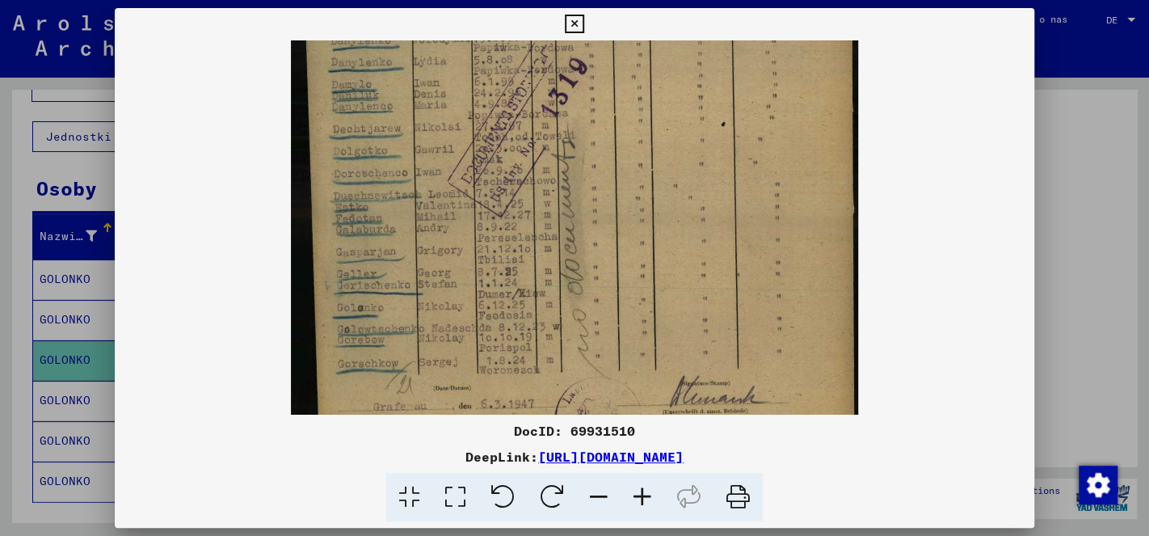
drag, startPoint x: 552, startPoint y: 372, endPoint x: 550, endPoint y: 252, distance: 120.4
click at [550, 252] on img at bounding box center [574, 111] width 567 height 778
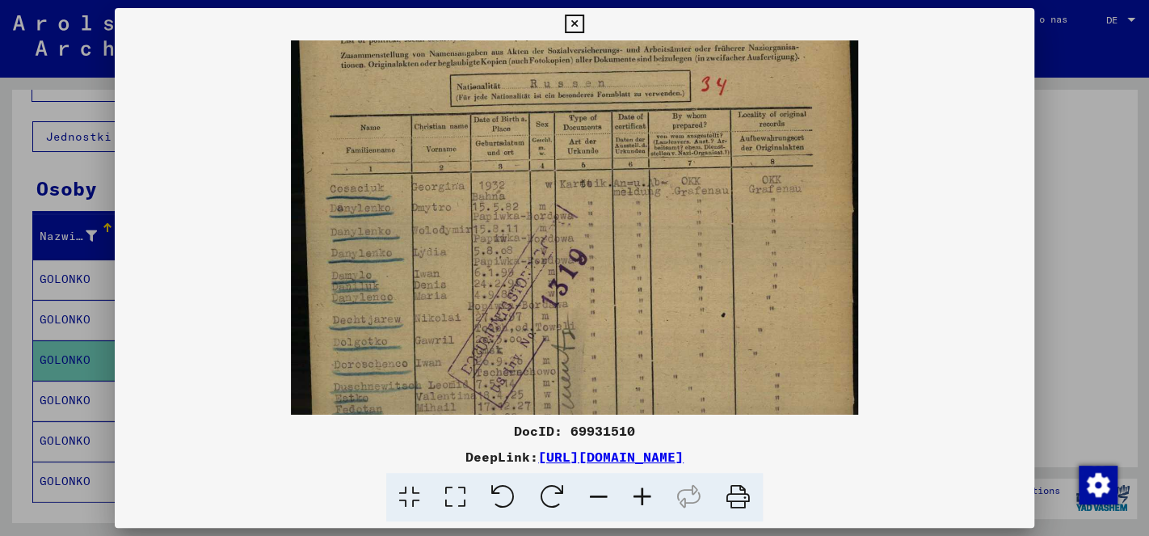
drag, startPoint x: 647, startPoint y: 263, endPoint x: 624, endPoint y: 453, distance: 192.0
click at [624, 453] on div "DocID: 69931510 DeepLink: [URL][DOMAIN_NAME]" at bounding box center [574, 265] width 919 height 514
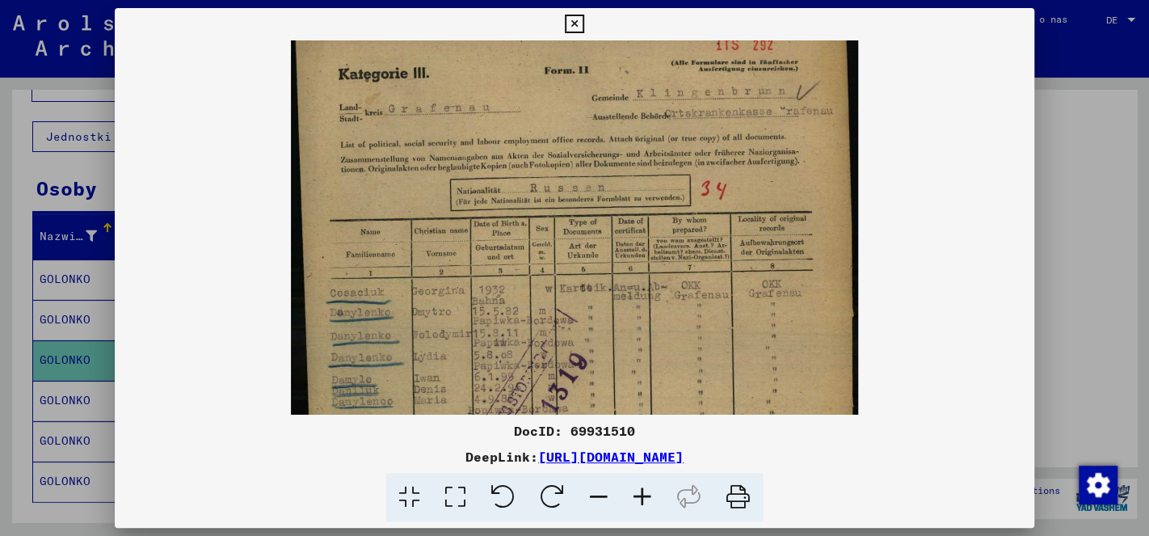
drag, startPoint x: 669, startPoint y: 238, endPoint x: 662, endPoint y: 346, distance: 108.5
click at [666, 342] on img at bounding box center [574, 406] width 567 height 778
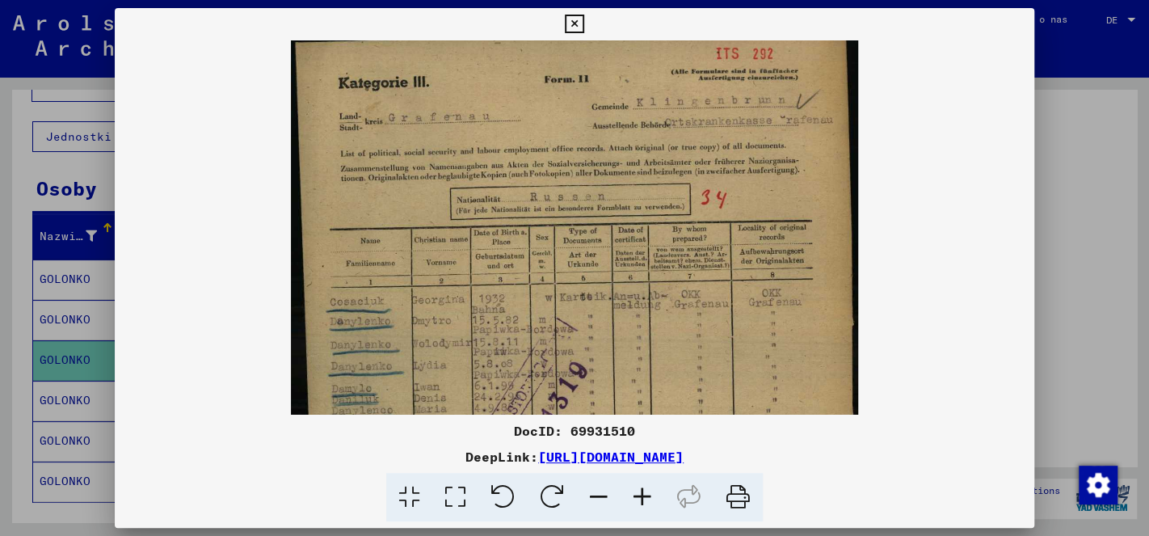
scroll to position [0, 0]
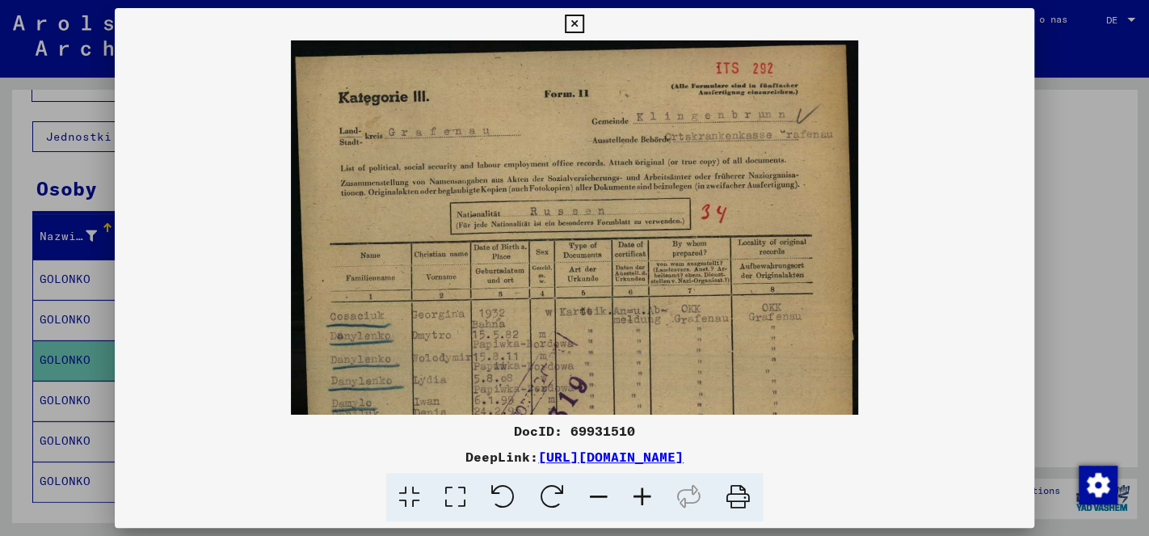
drag, startPoint x: 679, startPoint y: 217, endPoint x: 687, endPoint y: 288, distance: 71.5
click at [687, 288] on img at bounding box center [574, 429] width 567 height 778
click at [583, 23] on icon at bounding box center [574, 24] width 19 height 19
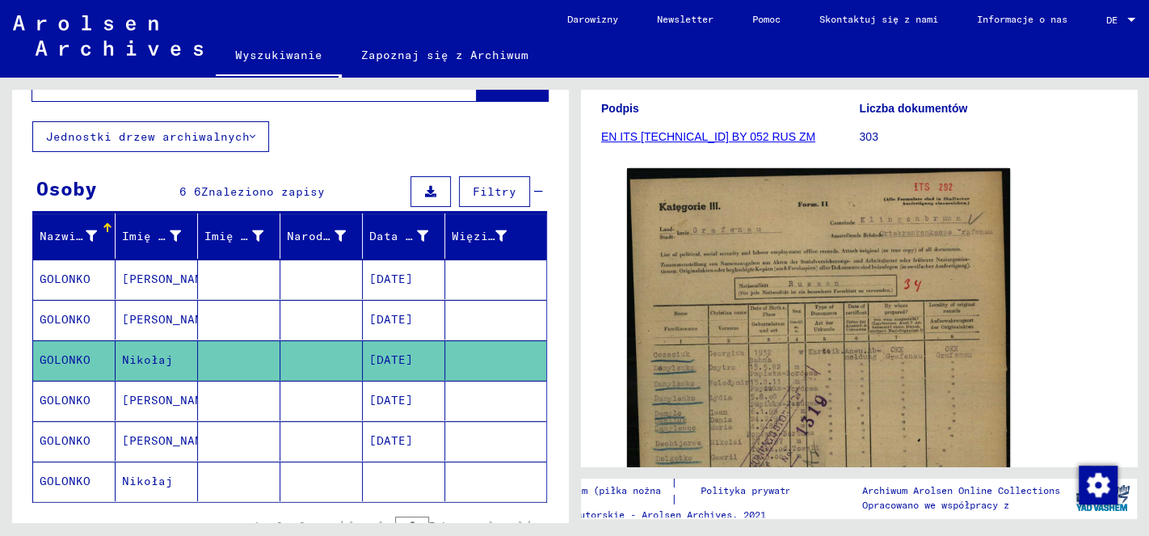
click at [71, 385] on mat-cell "GOLONKO" at bounding box center [74, 401] width 82 height 40
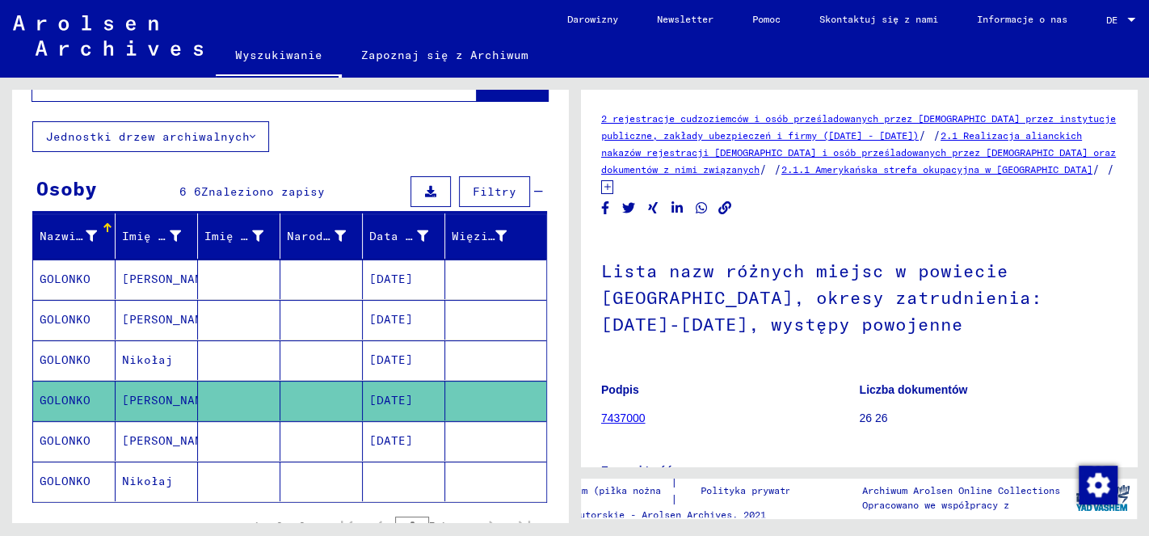
drag, startPoint x: 734, startPoint y: 390, endPoint x: 725, endPoint y: 257, distance: 133.6
click at [725, 370] on mat-grid-tile "Podpis 7437000" at bounding box center [730, 406] width 258 height 73
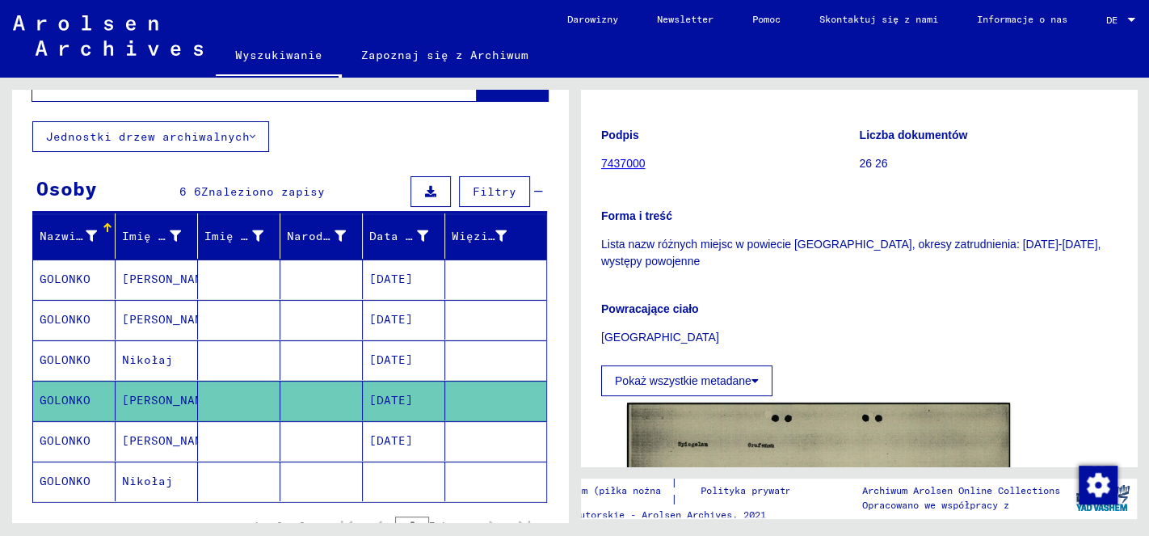
scroll to position [509, 0]
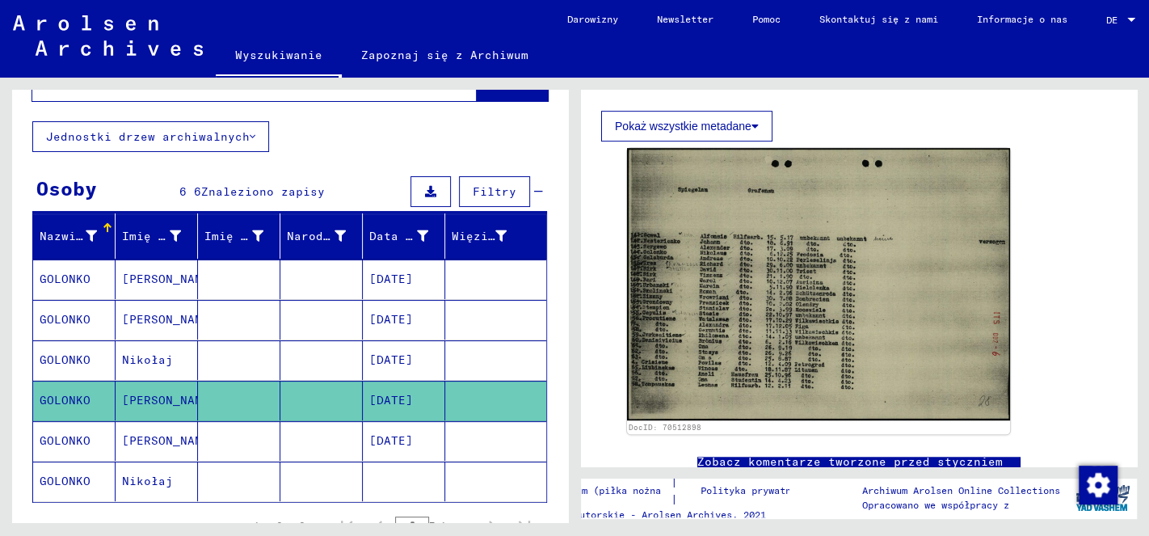
click at [717, 282] on img at bounding box center [818, 284] width 383 height 272
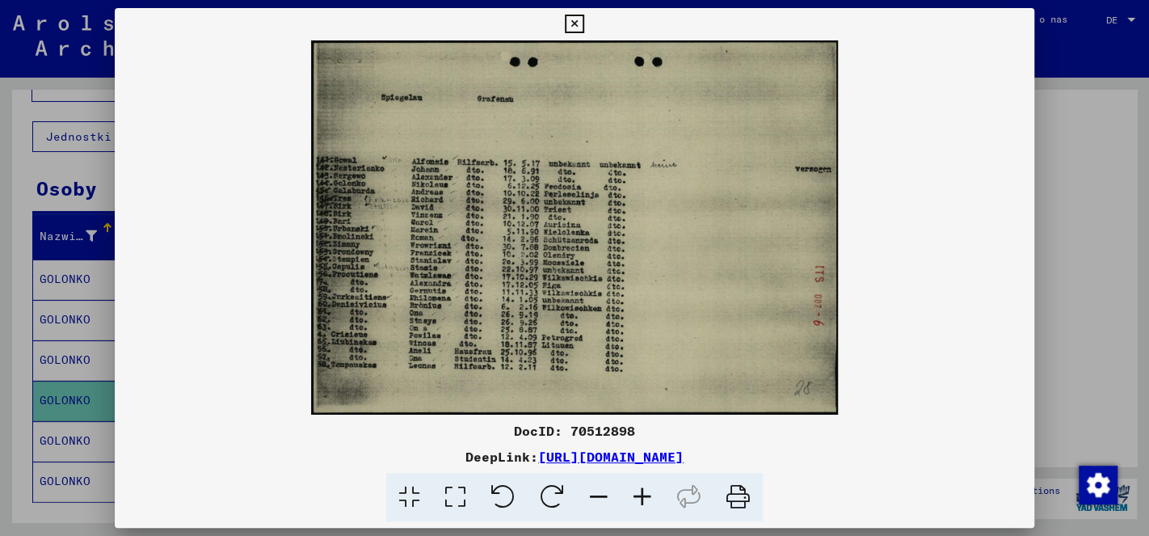
click at [640, 486] on icon at bounding box center [642, 497] width 44 height 49
click at [639, 486] on icon at bounding box center [642, 497] width 44 height 49
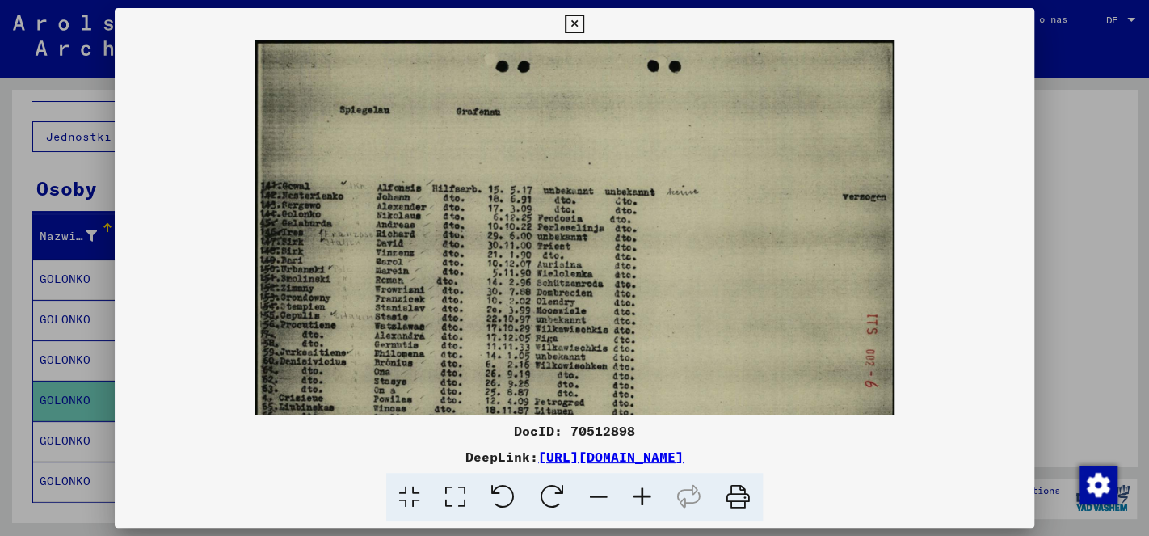
click at [639, 486] on icon at bounding box center [642, 497] width 44 height 49
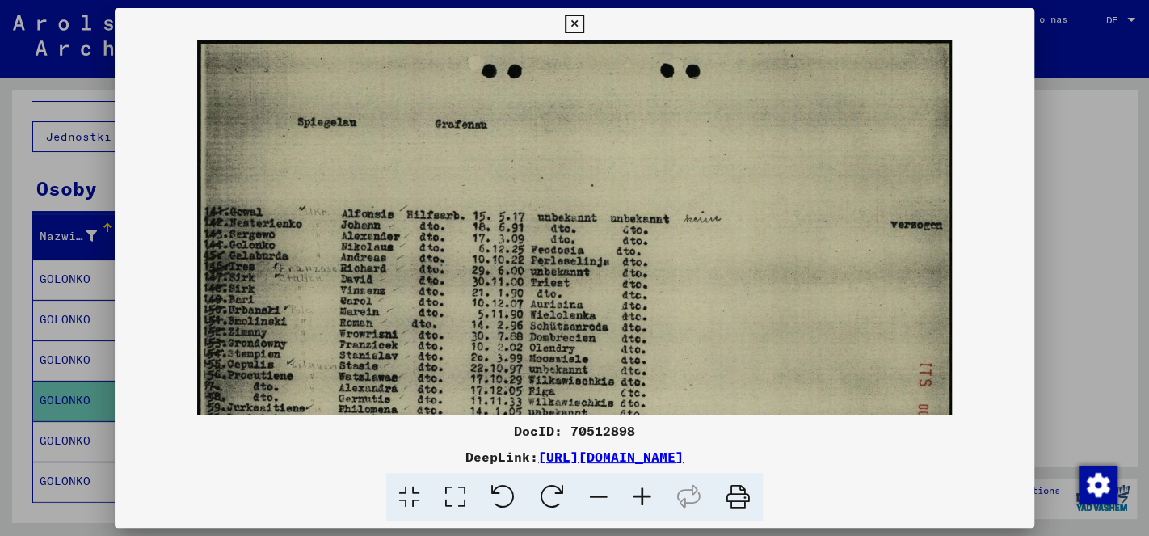
click at [639, 486] on icon at bounding box center [642, 497] width 44 height 49
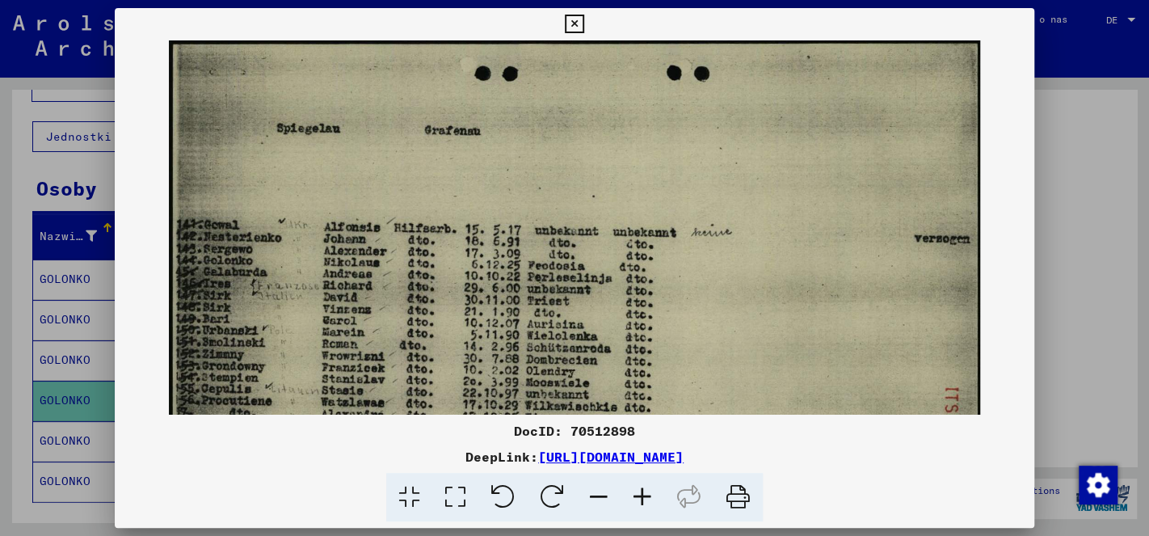
click at [639, 486] on icon at bounding box center [642, 497] width 44 height 49
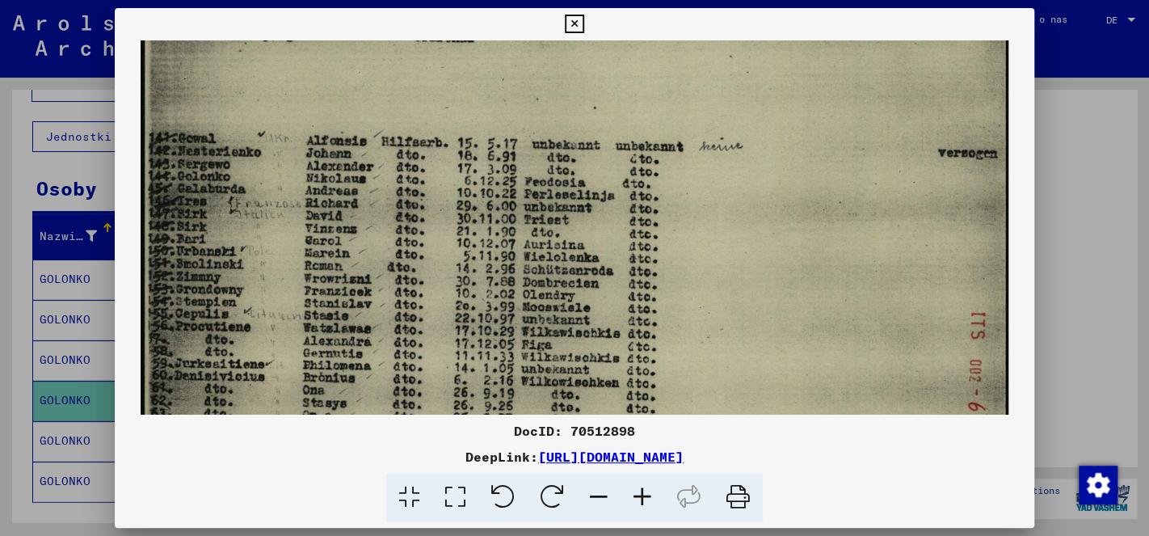
scroll to position [118, 0]
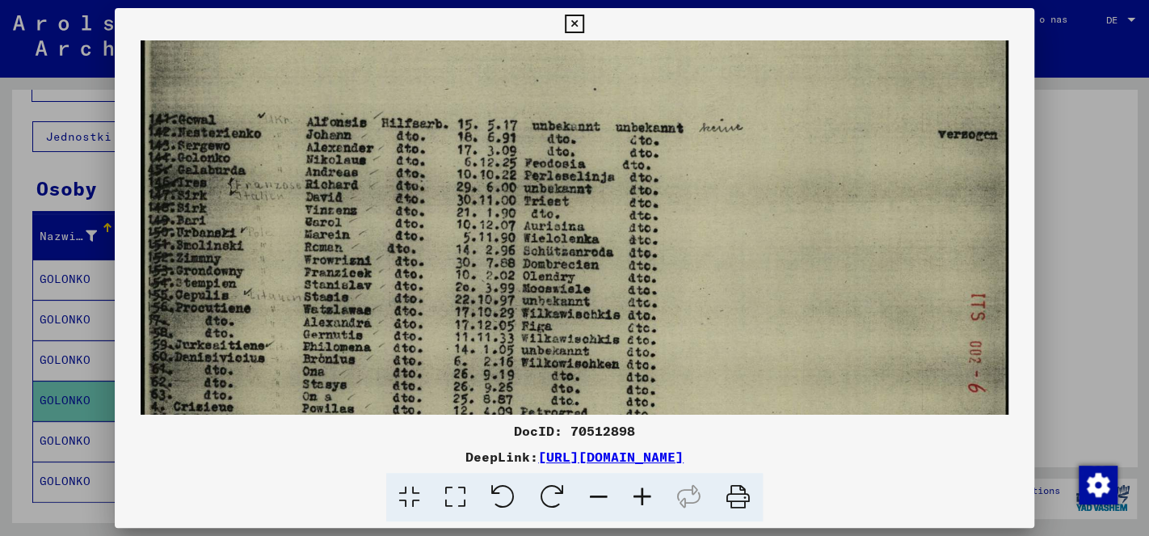
drag, startPoint x: 619, startPoint y: 313, endPoint x: 619, endPoint y: 198, distance: 115.5
click at [619, 198] on img at bounding box center [575, 230] width 868 height 616
click at [583, 20] on icon at bounding box center [574, 24] width 19 height 19
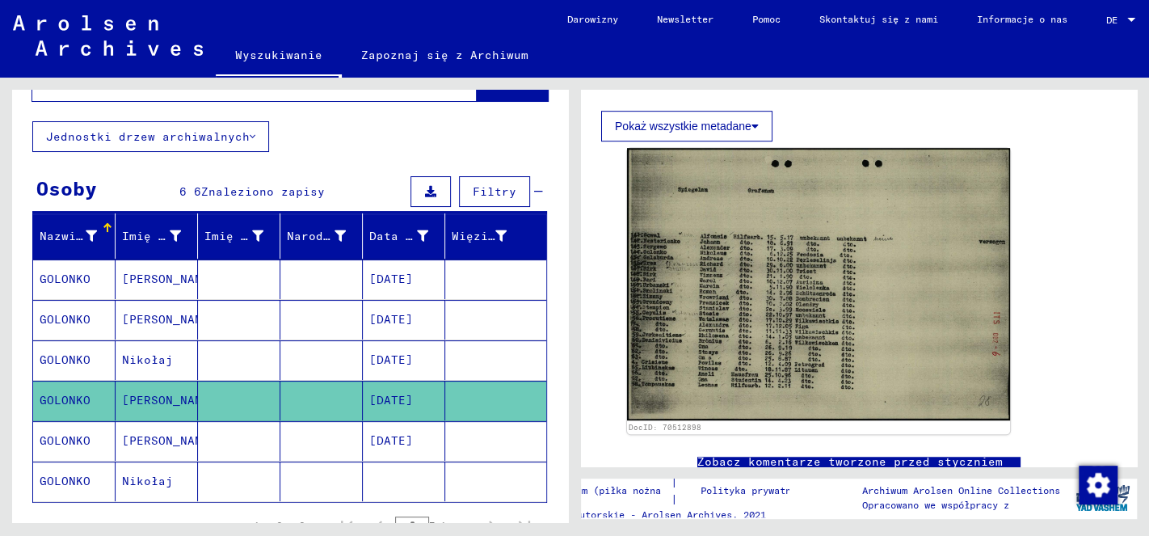
click at [53, 427] on mat-cell "GOLONKO" at bounding box center [74, 441] width 82 height 40
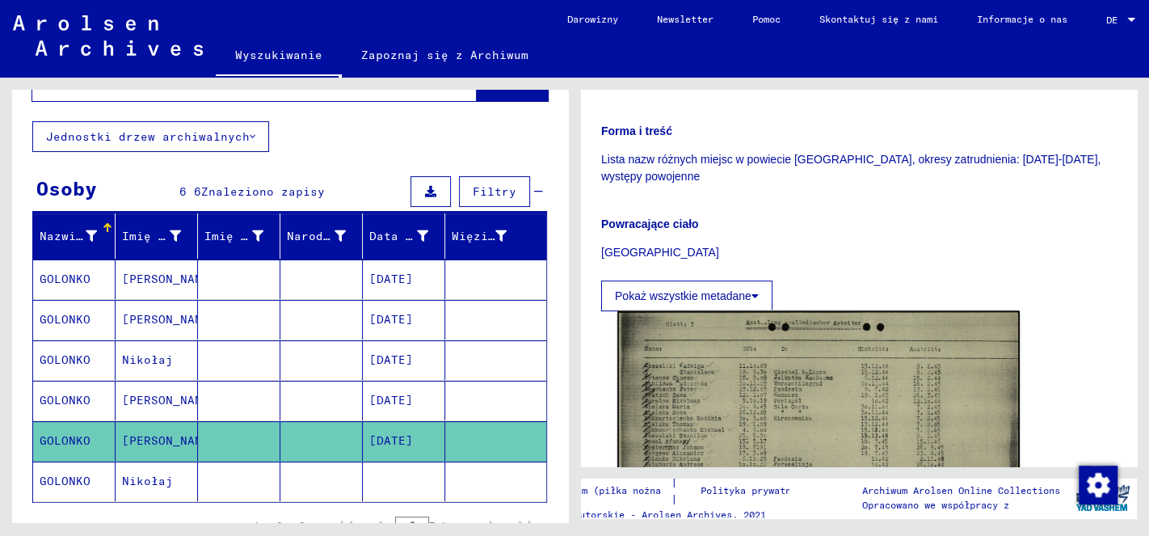
scroll to position [594, 0]
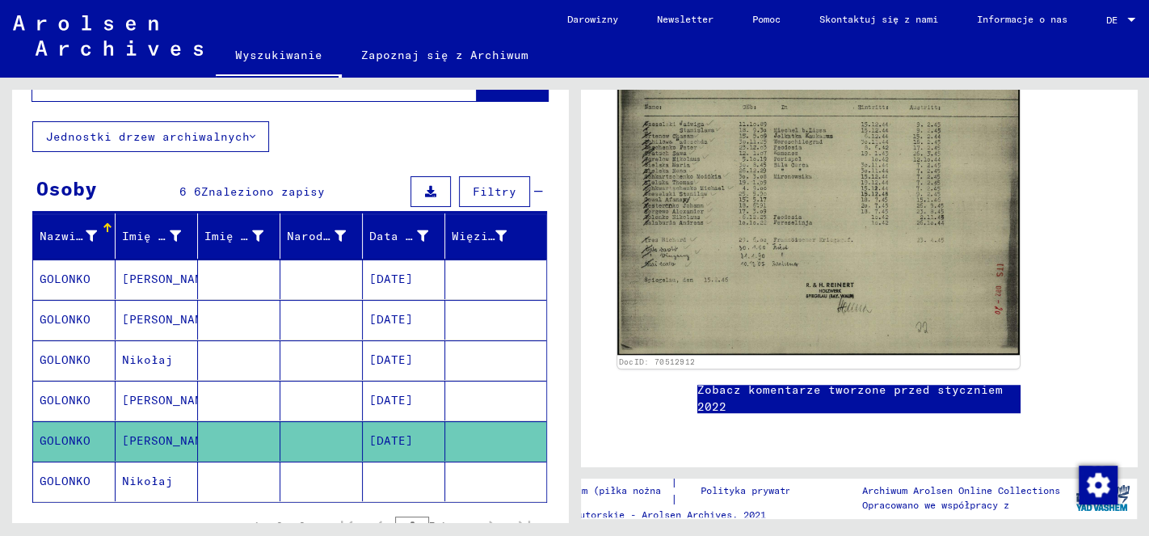
click at [786, 206] on img at bounding box center [818, 212] width 402 height 286
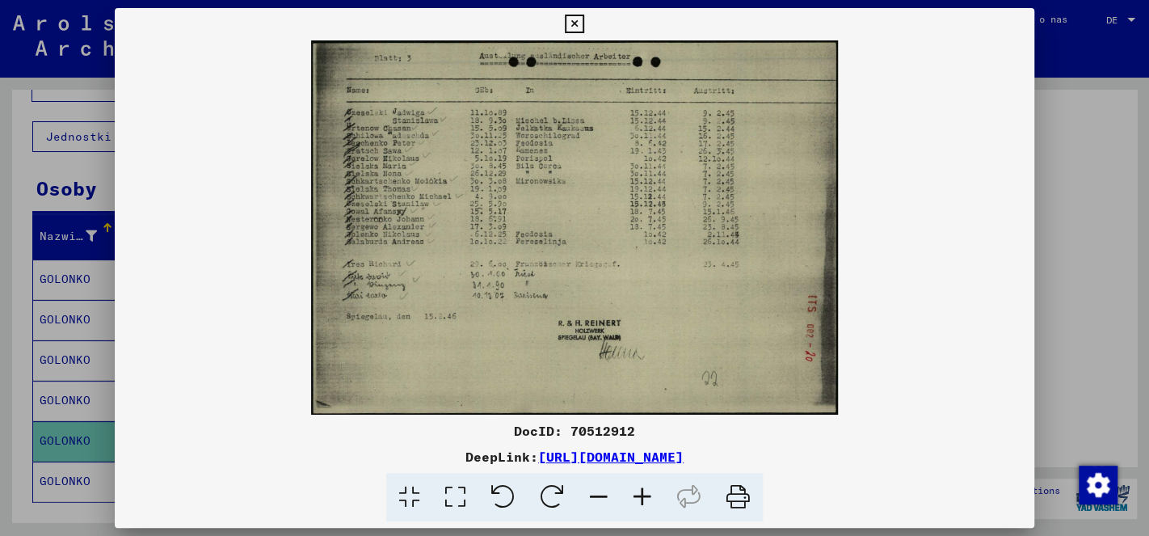
scroll to position [593, 0]
click at [637, 495] on icon at bounding box center [642, 497] width 44 height 49
click at [637, 494] on icon at bounding box center [642, 497] width 44 height 49
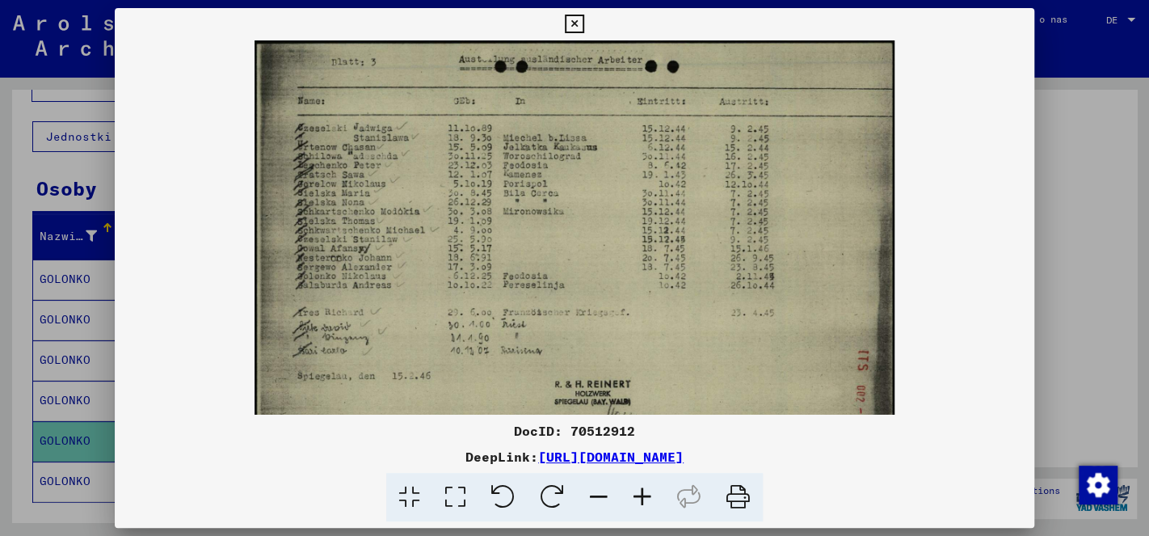
click at [637, 493] on icon at bounding box center [642, 497] width 44 height 49
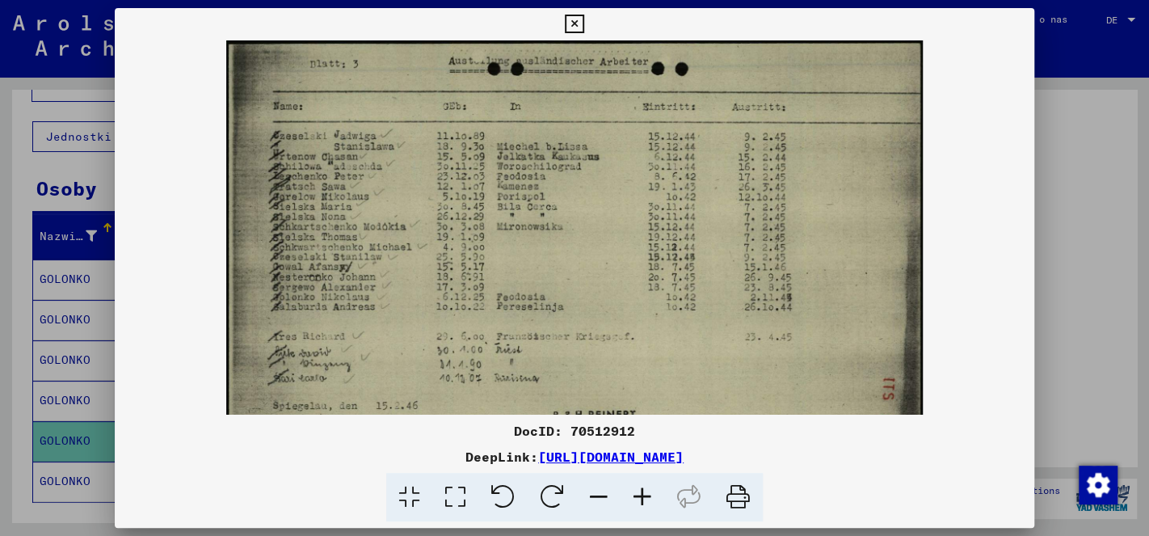
click at [637, 493] on icon at bounding box center [642, 497] width 44 height 49
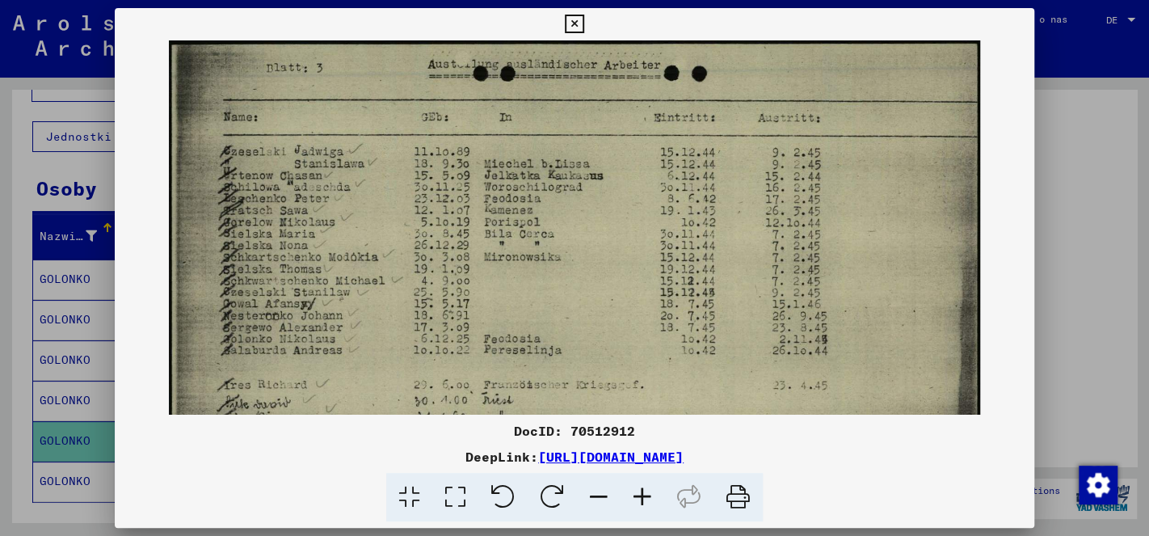
click at [637, 493] on icon at bounding box center [642, 497] width 44 height 49
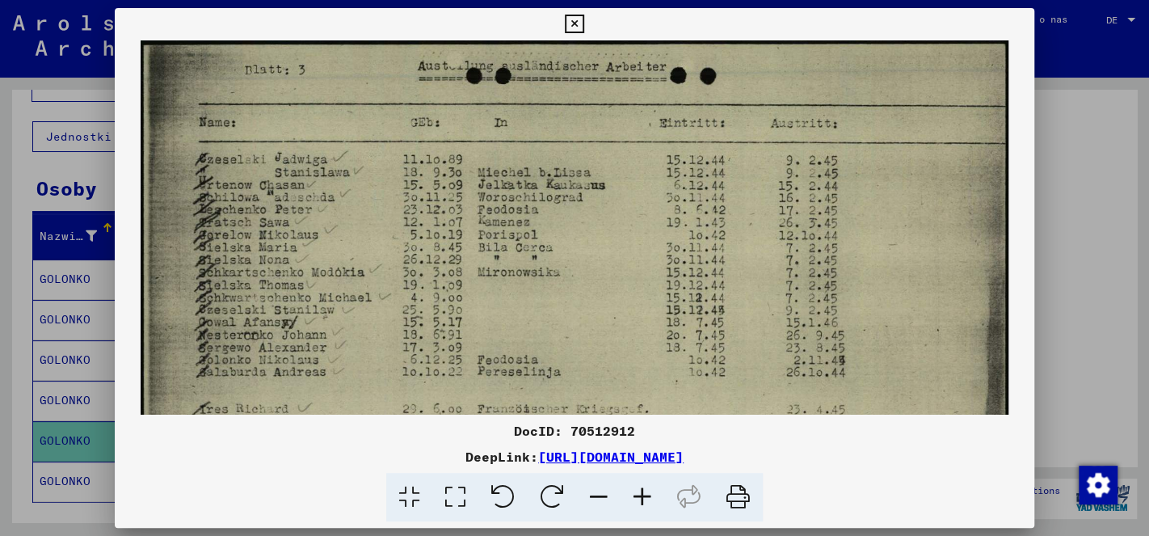
click at [583, 24] on icon at bounding box center [574, 24] width 19 height 19
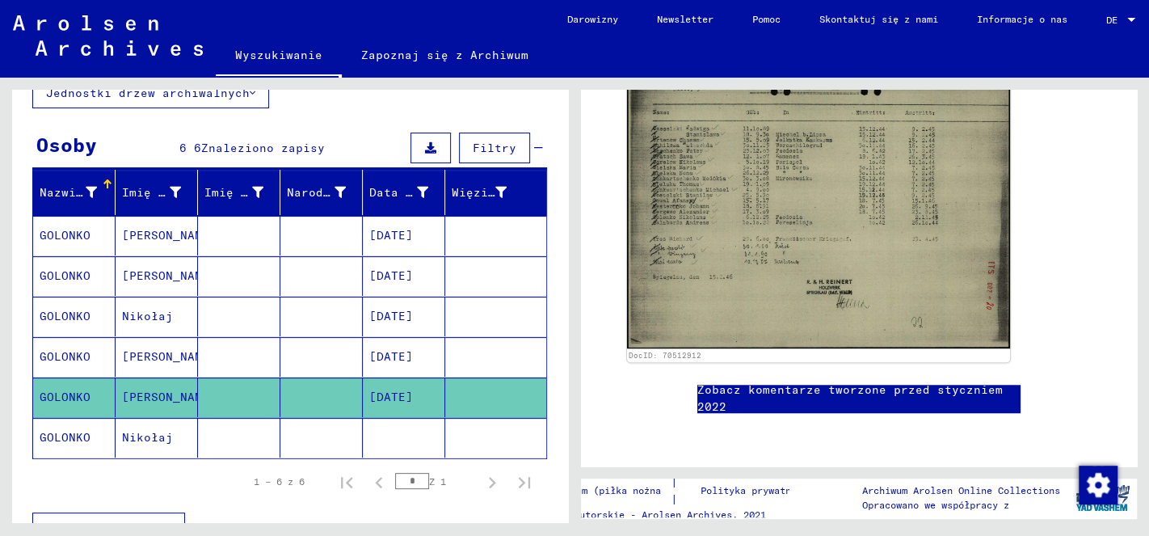
scroll to position [170, 0]
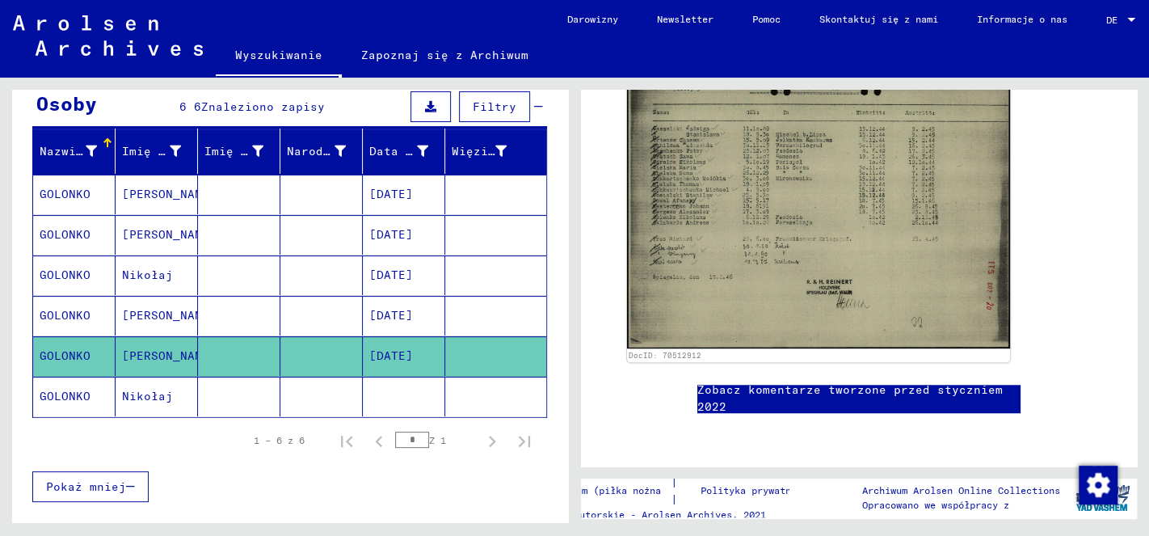
click at [67, 377] on mat-cell "GOLONKO" at bounding box center [74, 396] width 82 height 40
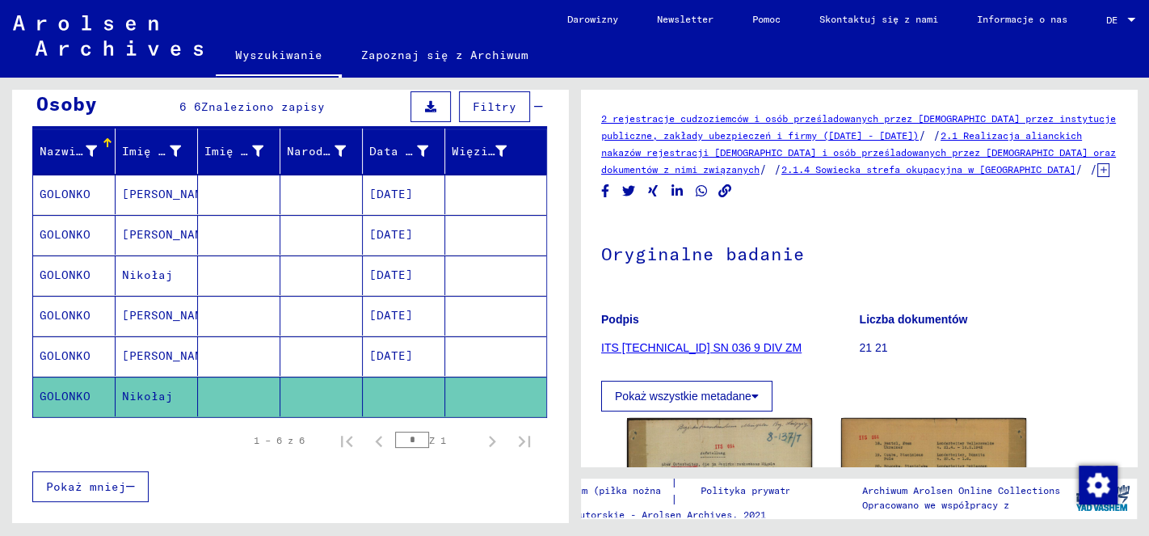
scroll to position [339, 0]
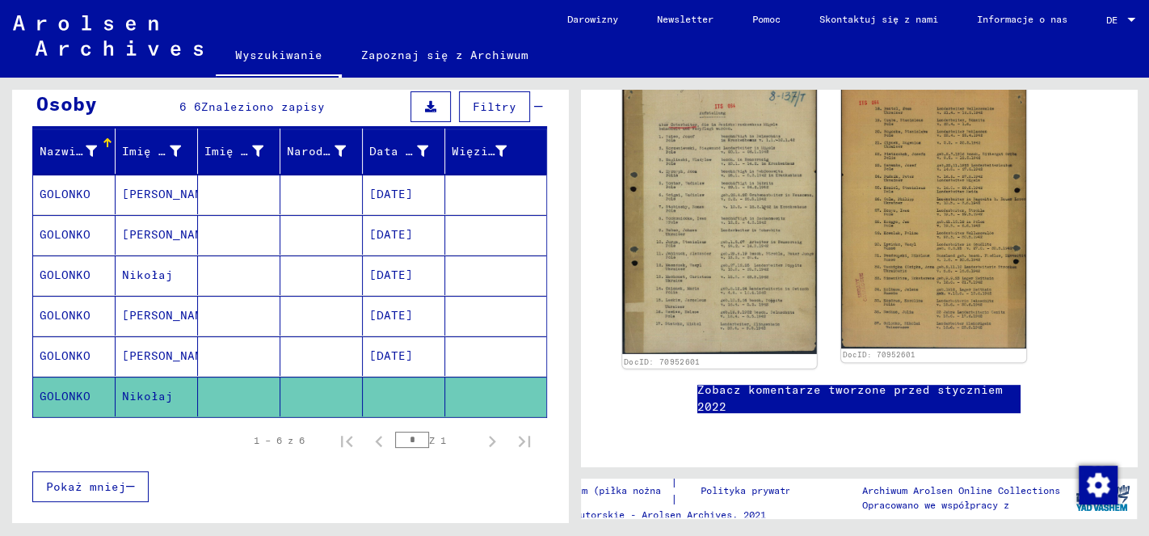
click at [715, 172] on img at bounding box center [719, 216] width 194 height 278
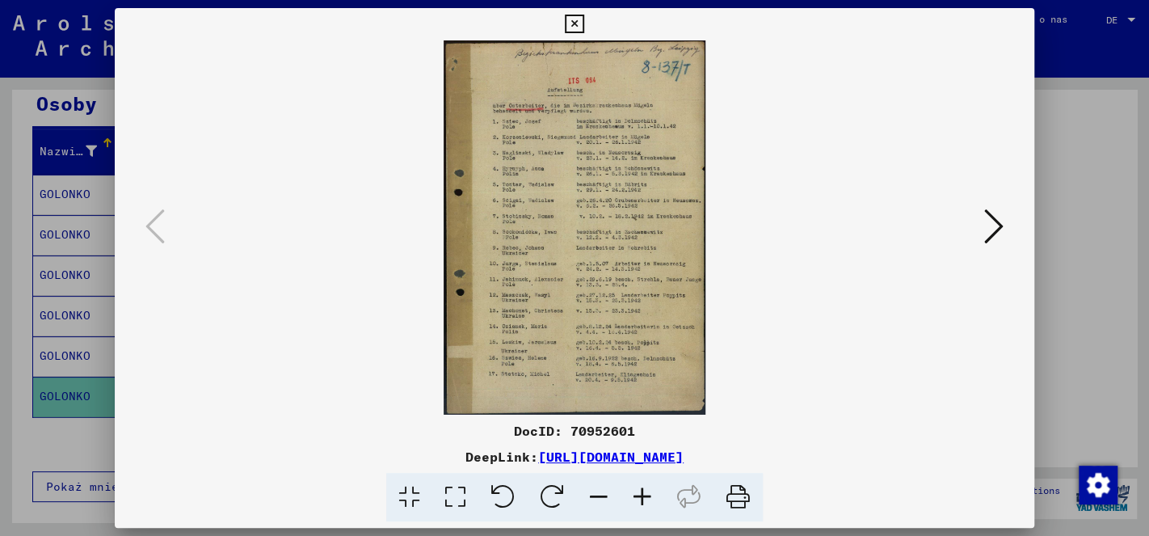
click at [640, 495] on icon at bounding box center [642, 497] width 44 height 49
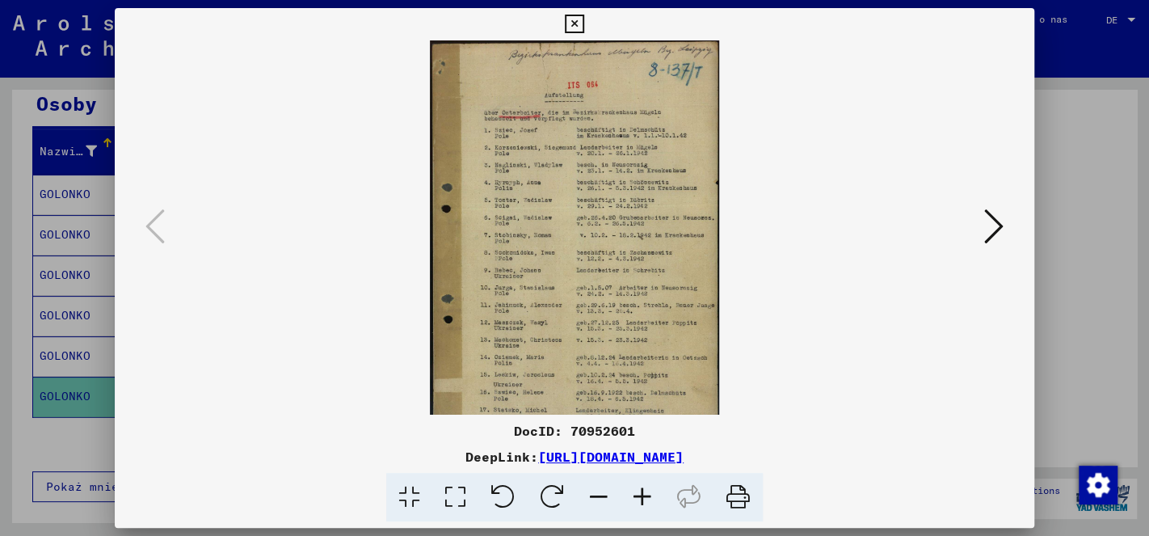
click at [641, 495] on icon at bounding box center [642, 497] width 44 height 49
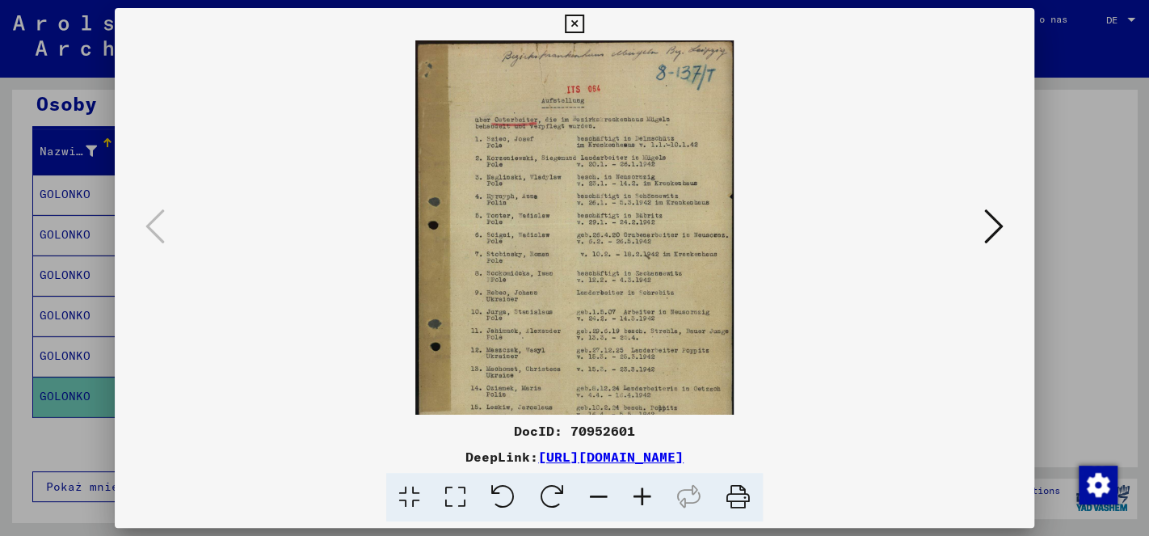
click at [641, 490] on icon at bounding box center [642, 497] width 44 height 49
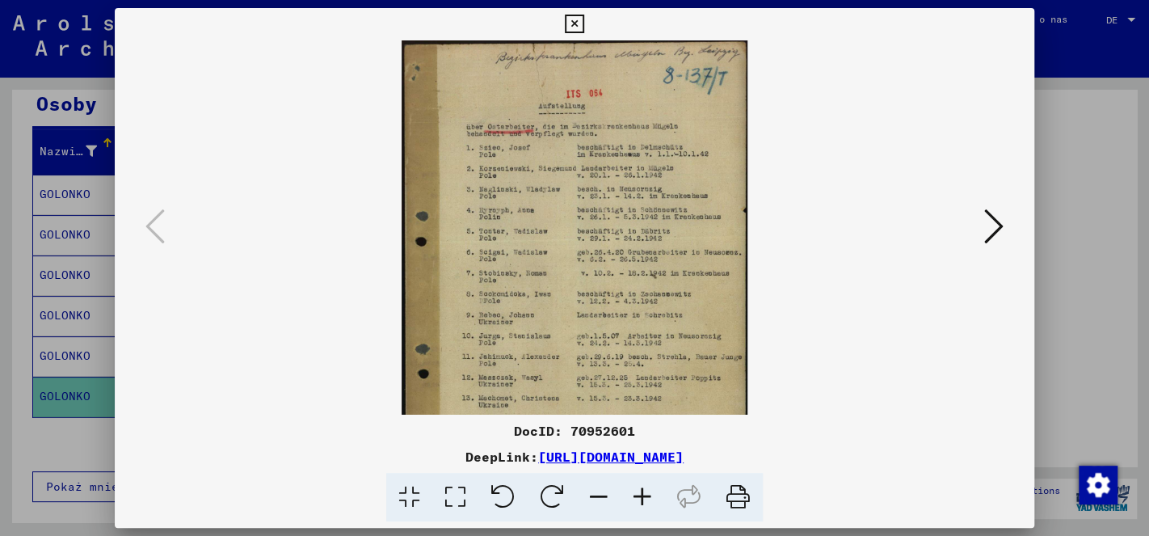
click at [643, 485] on icon at bounding box center [642, 497] width 44 height 49
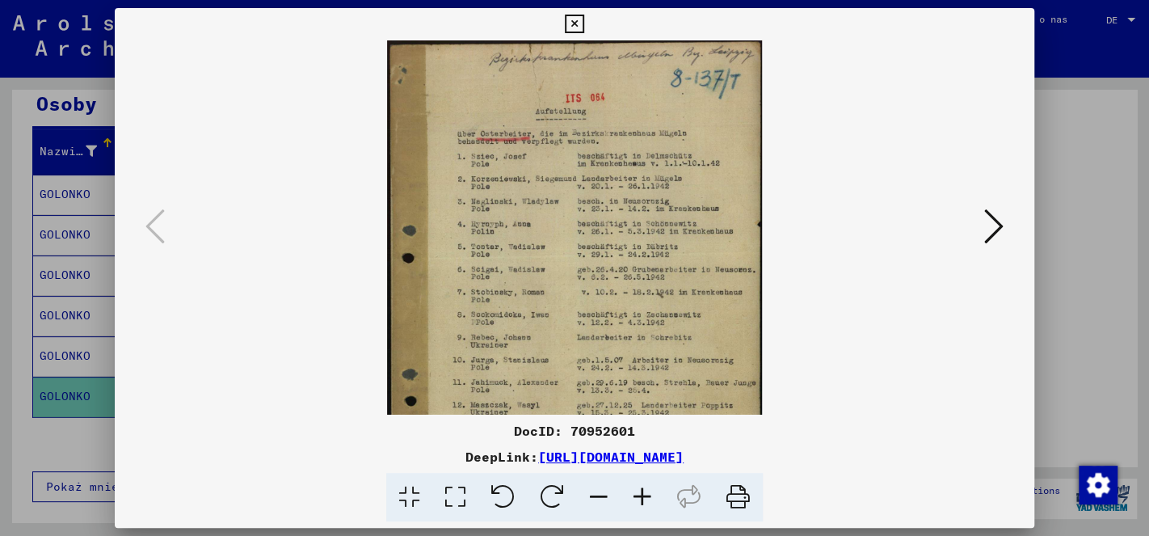
click at [644, 479] on icon at bounding box center [642, 497] width 44 height 49
drag, startPoint x: 644, startPoint y: 479, endPoint x: 646, endPoint y: 470, distance: 9.2
click at [645, 477] on icon at bounding box center [642, 497] width 44 height 49
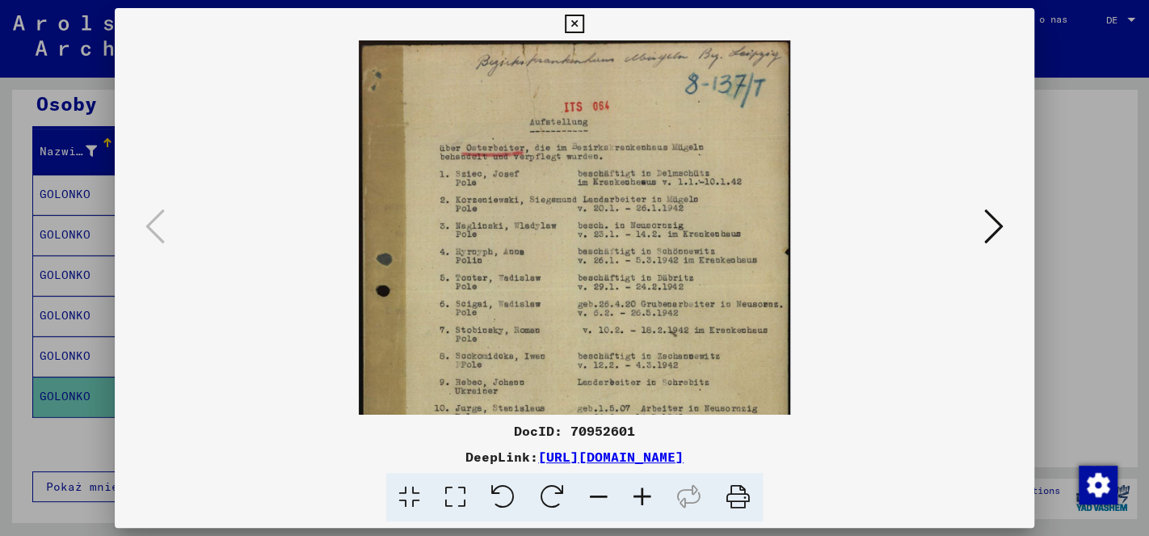
click at [647, 469] on div "DocID: 70952601 DeepLink: [URL][DOMAIN_NAME]" at bounding box center [574, 471] width 919 height 101
click at [648, 465] on div "DeepLink: [URL][DOMAIN_NAME]" at bounding box center [574, 456] width 919 height 19
click at [644, 499] on icon at bounding box center [642, 497] width 44 height 49
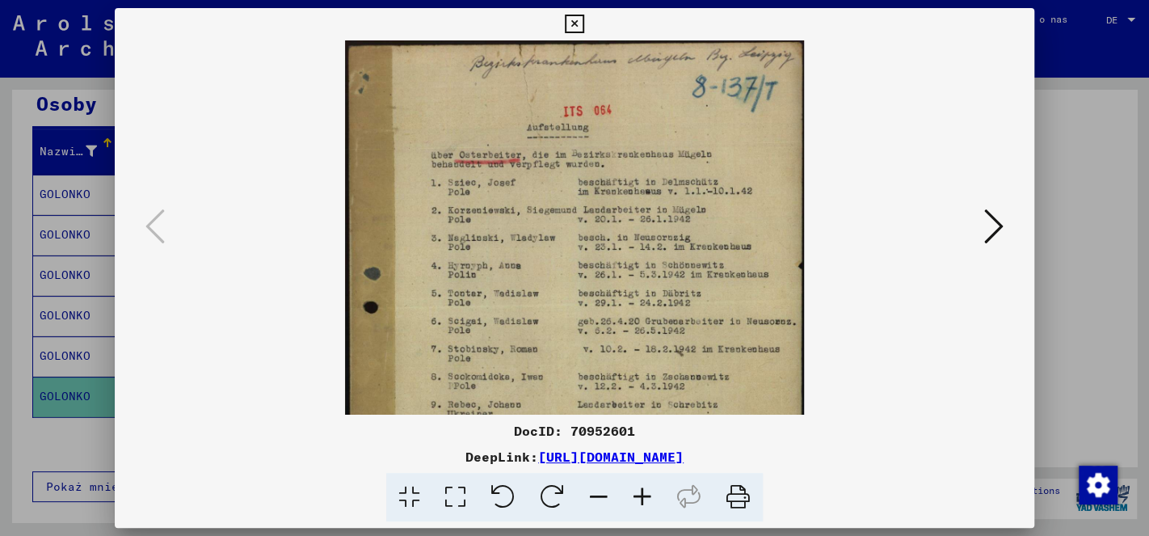
click at [644, 499] on icon at bounding box center [642, 497] width 44 height 49
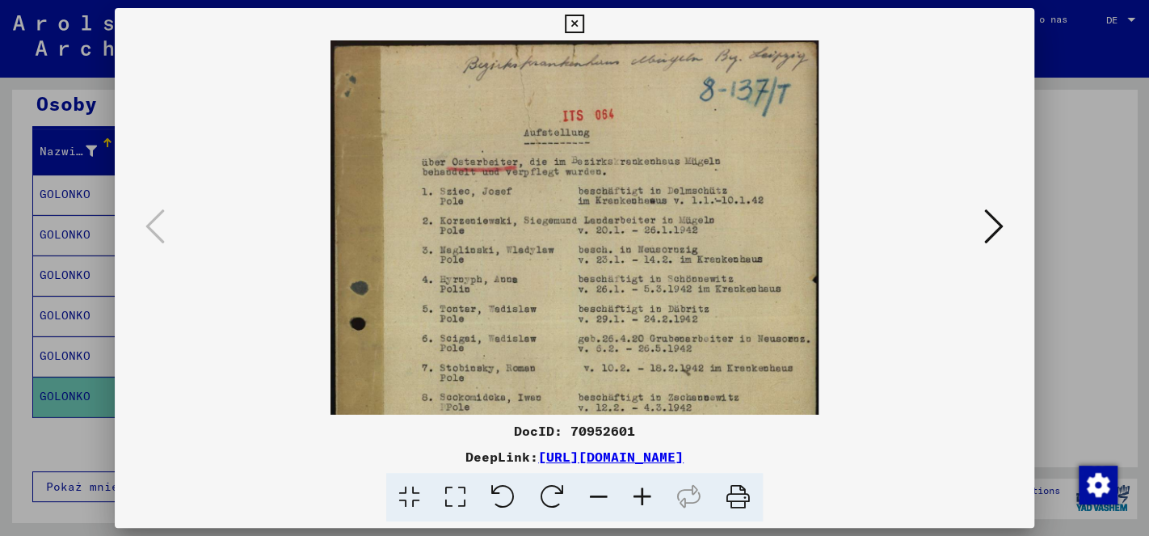
click at [644, 499] on icon at bounding box center [642, 497] width 44 height 49
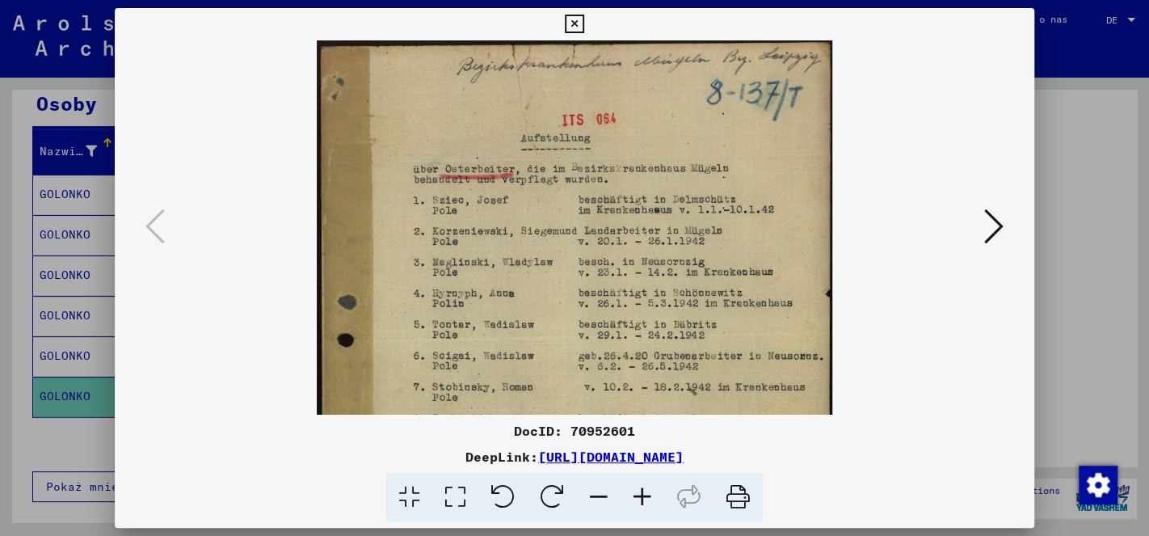
click at [644, 499] on icon at bounding box center [642, 497] width 44 height 49
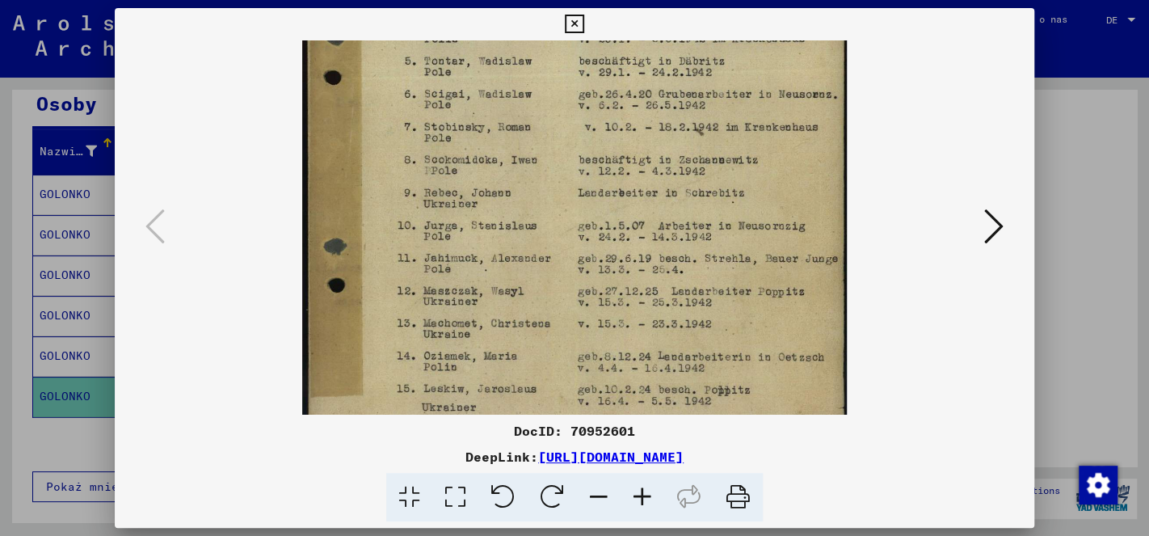
scroll to position [284, 0]
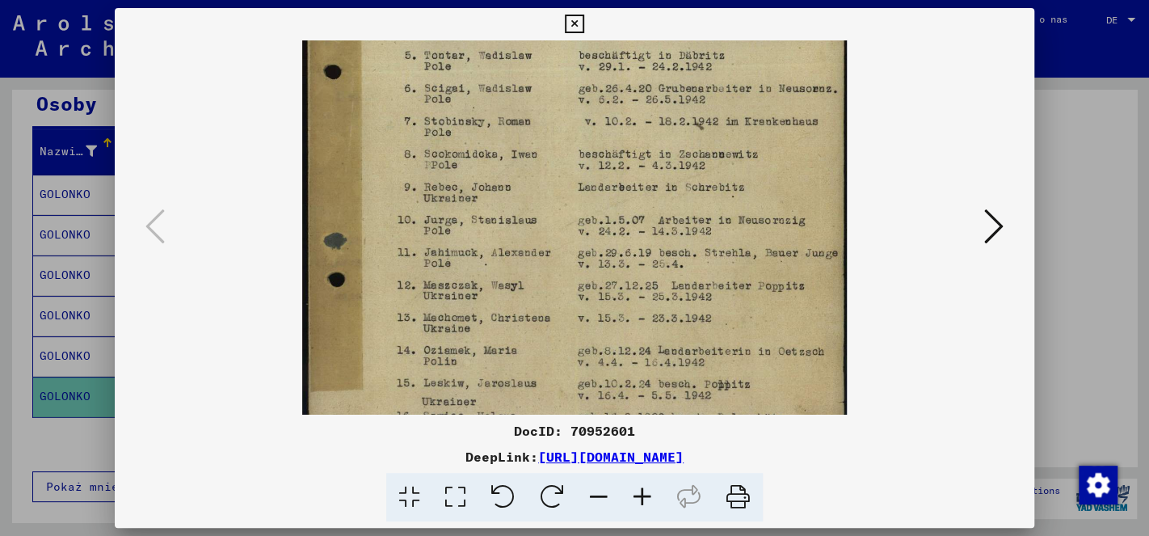
drag, startPoint x: 519, startPoint y: 338, endPoint x: 483, endPoint y: 40, distance: 299.4
click at [483, 40] on img at bounding box center [574, 145] width 545 height 778
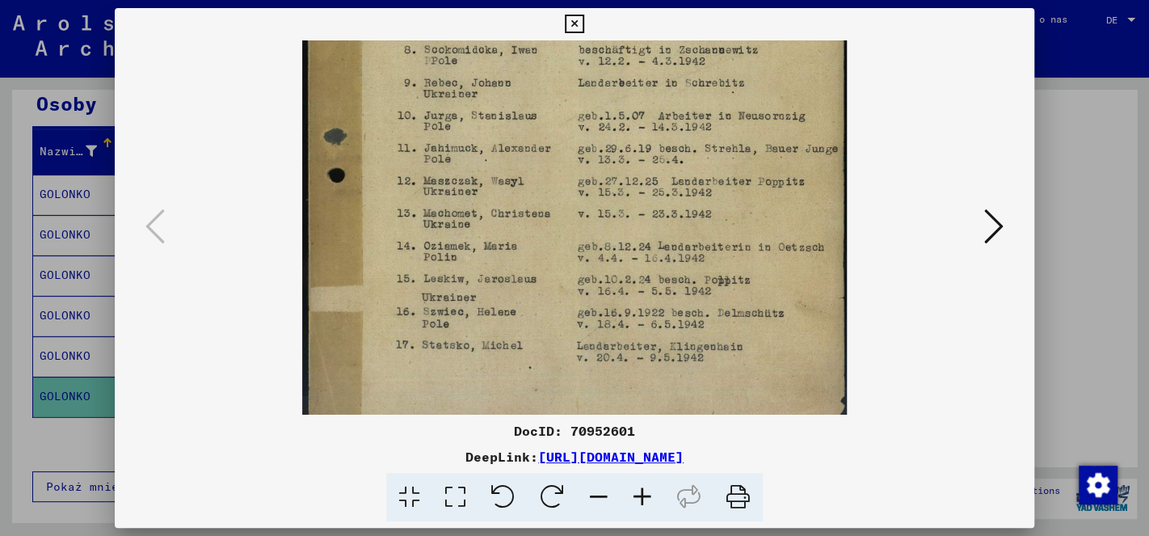
scroll to position [393, 0]
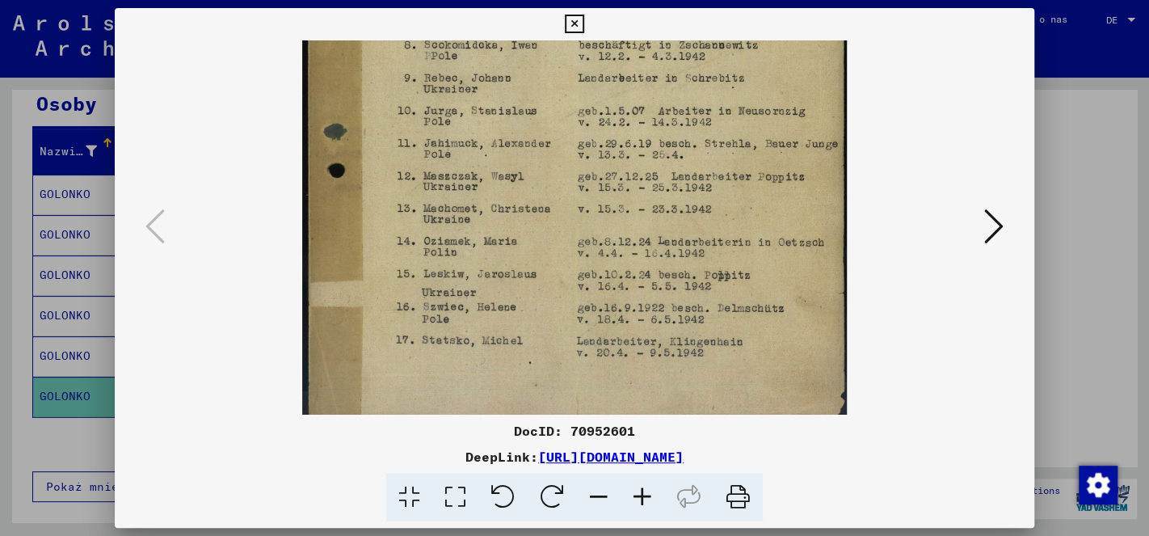
drag, startPoint x: 544, startPoint y: 310, endPoint x: 564, endPoint y: 224, distance: 88.8
click at [564, 224] on img at bounding box center [574, 36] width 545 height 778
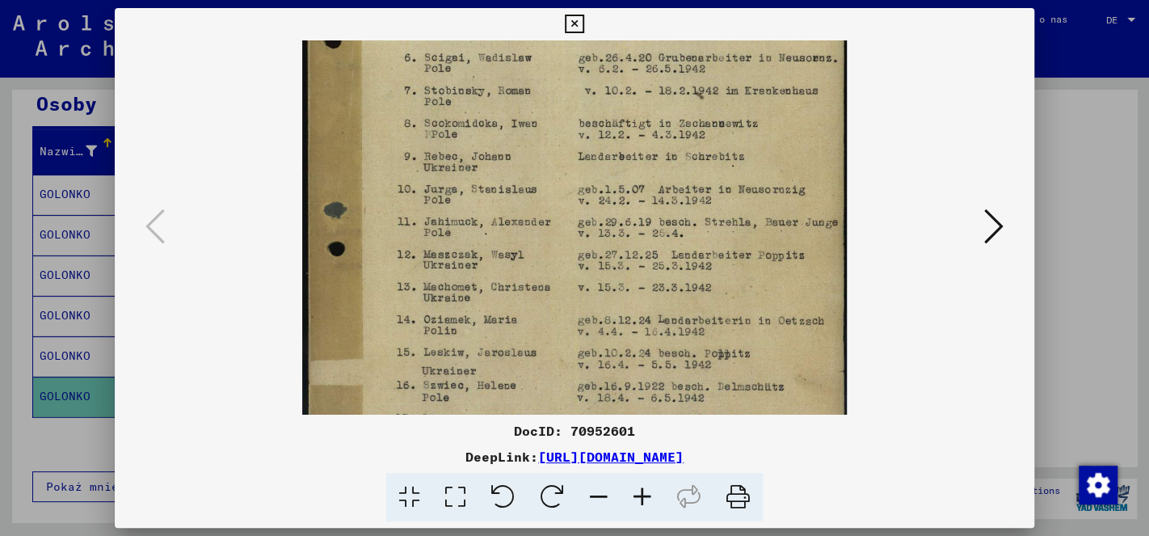
drag, startPoint x: 524, startPoint y: 252, endPoint x: 493, endPoint y: 332, distance: 86.0
click at [493, 332] on img at bounding box center [574, 114] width 545 height 778
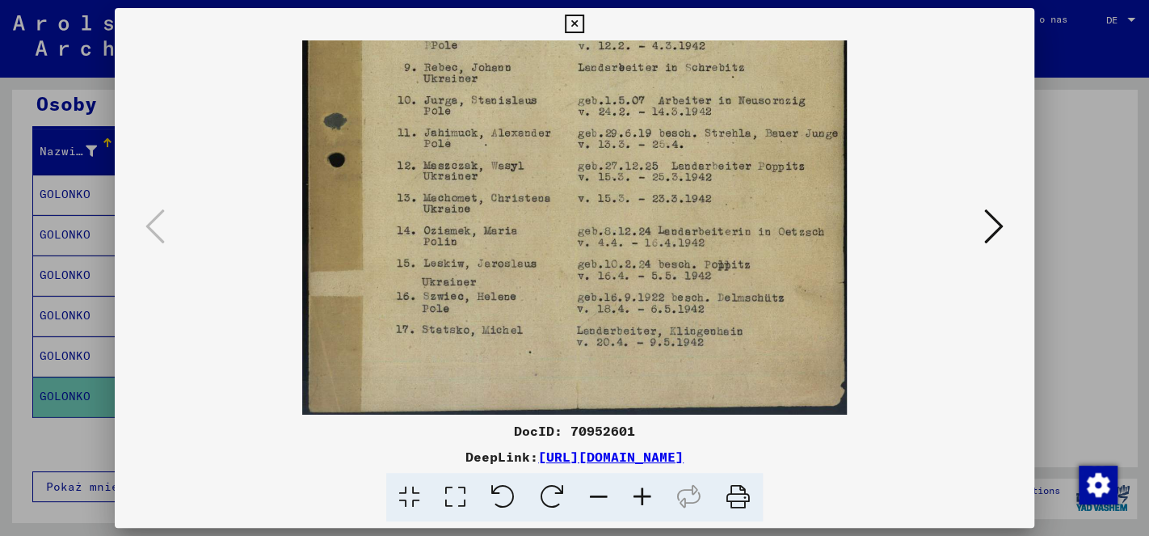
drag, startPoint x: 677, startPoint y: 265, endPoint x: 681, endPoint y: 132, distance: 133.4
click at [681, 132] on img at bounding box center [574, 25] width 545 height 778
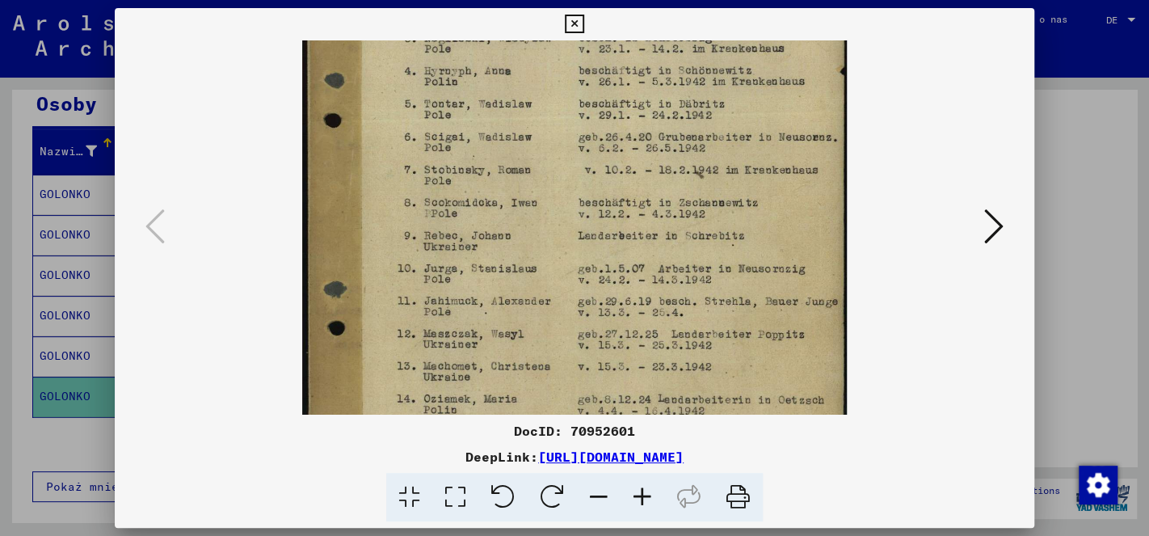
scroll to position [120, 0]
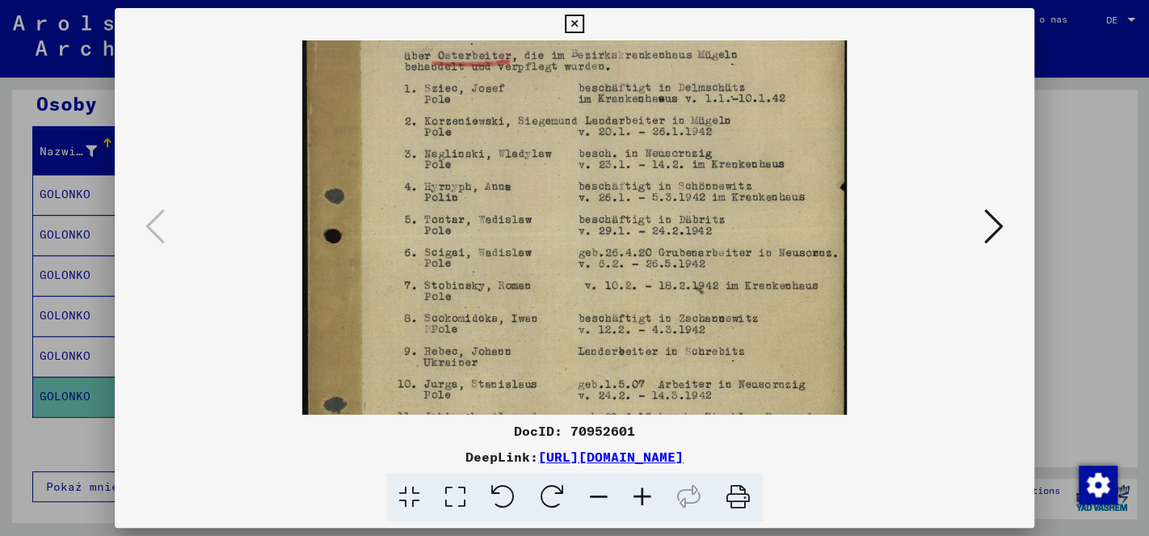
drag, startPoint x: 679, startPoint y: 132, endPoint x: 616, endPoint y: 414, distance: 289.5
click at [616, 414] on div "DocID: 70952601 DeepLink: [URL][DOMAIN_NAME]" at bounding box center [574, 265] width 919 height 514
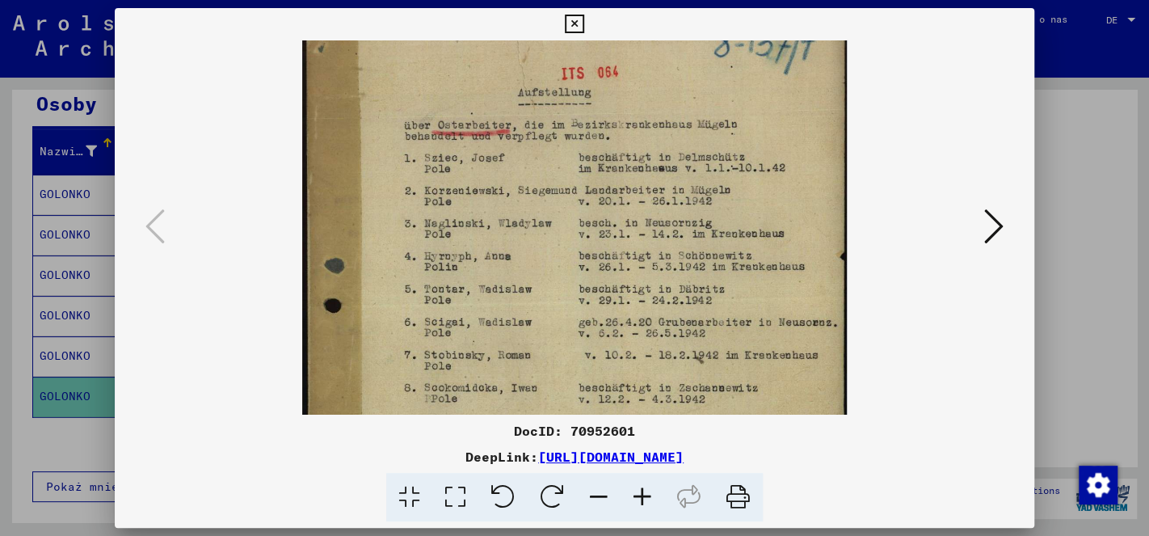
scroll to position [43, 0]
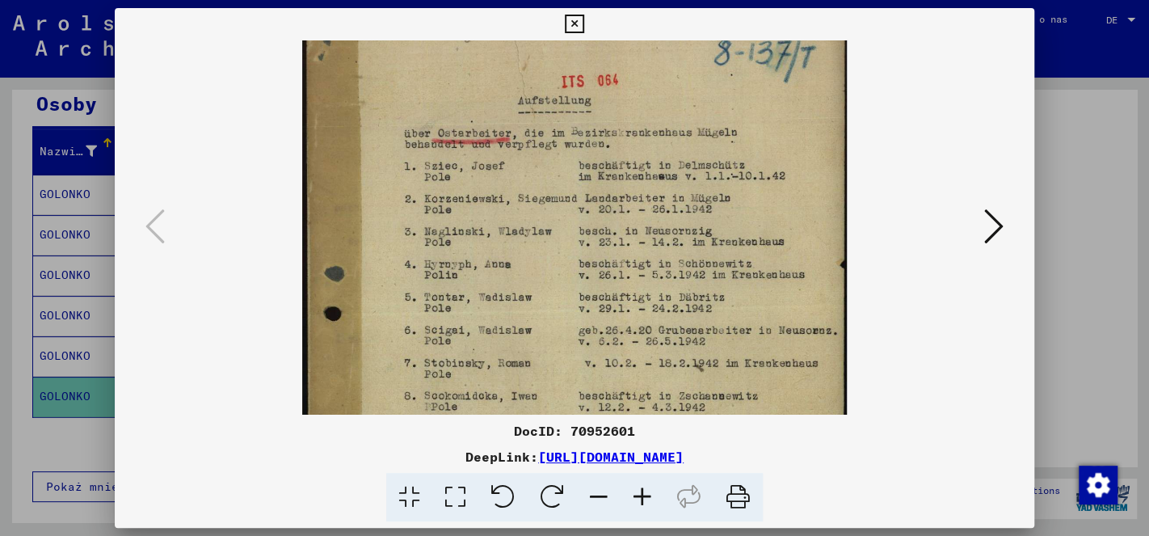
drag, startPoint x: 612, startPoint y: 217, endPoint x: 602, endPoint y: 294, distance: 78.2
click at [602, 294] on img at bounding box center [574, 387] width 545 height 778
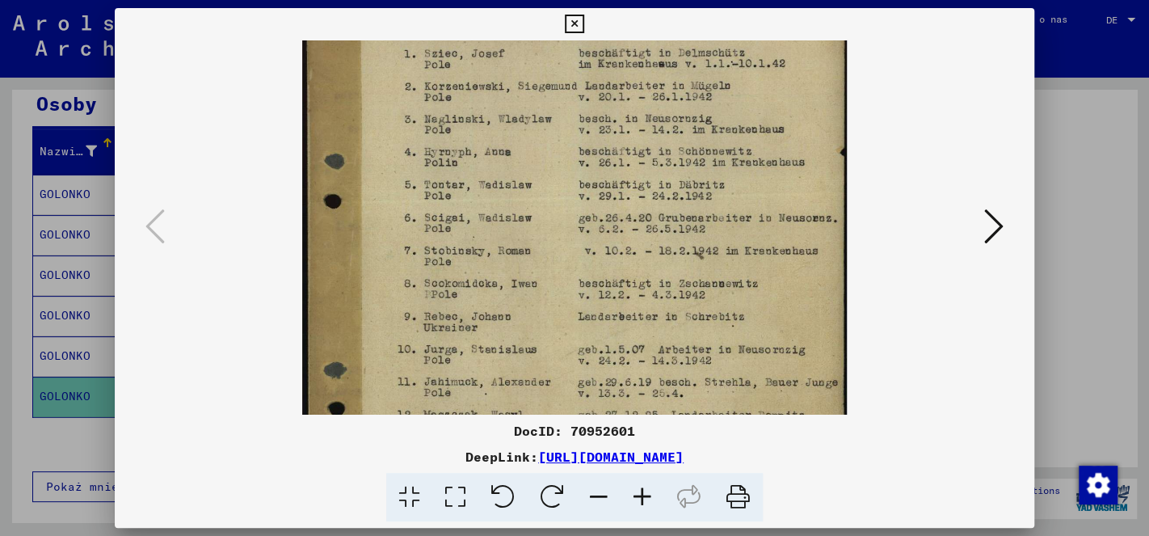
drag, startPoint x: 599, startPoint y: 250, endPoint x: 604, endPoint y: 152, distance: 97.9
click at [604, 152] on img at bounding box center [574, 274] width 545 height 778
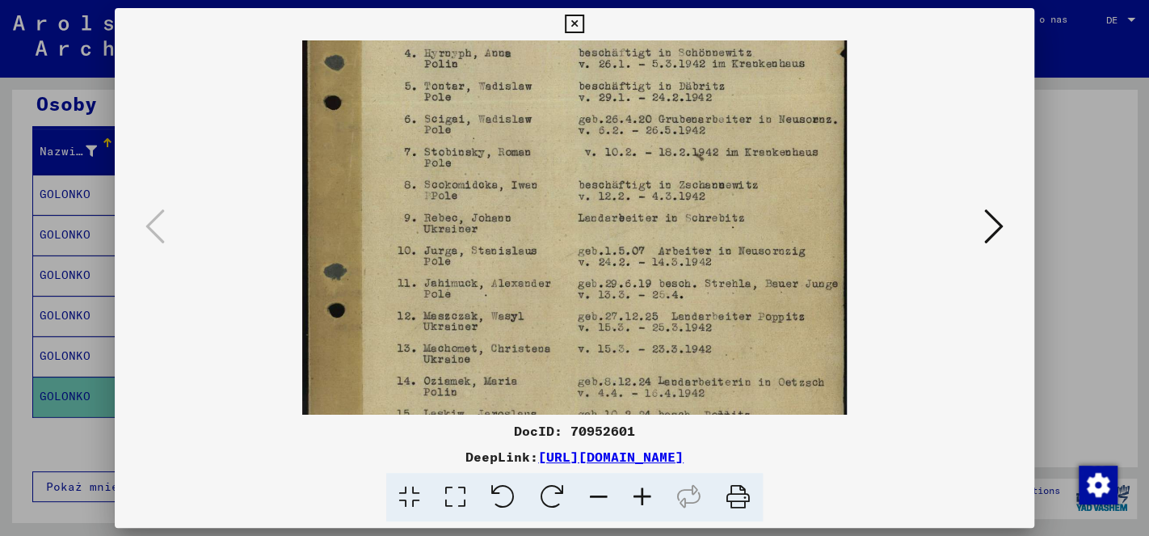
drag, startPoint x: 558, startPoint y: 297, endPoint x: 573, endPoint y: 193, distance: 105.2
click at [573, 193] on img at bounding box center [574, 176] width 545 height 778
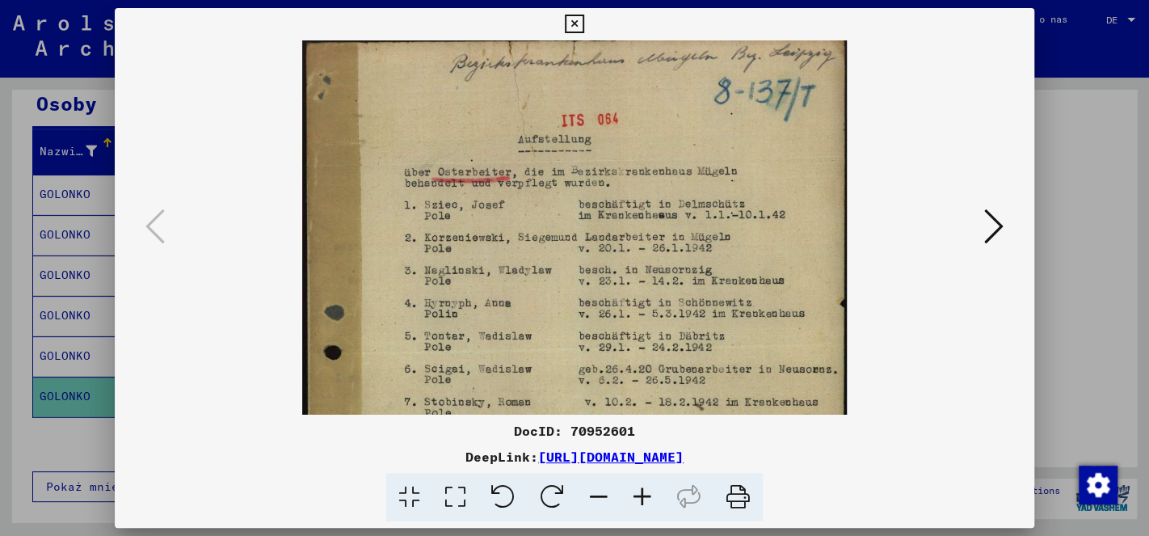
scroll to position [0, 0]
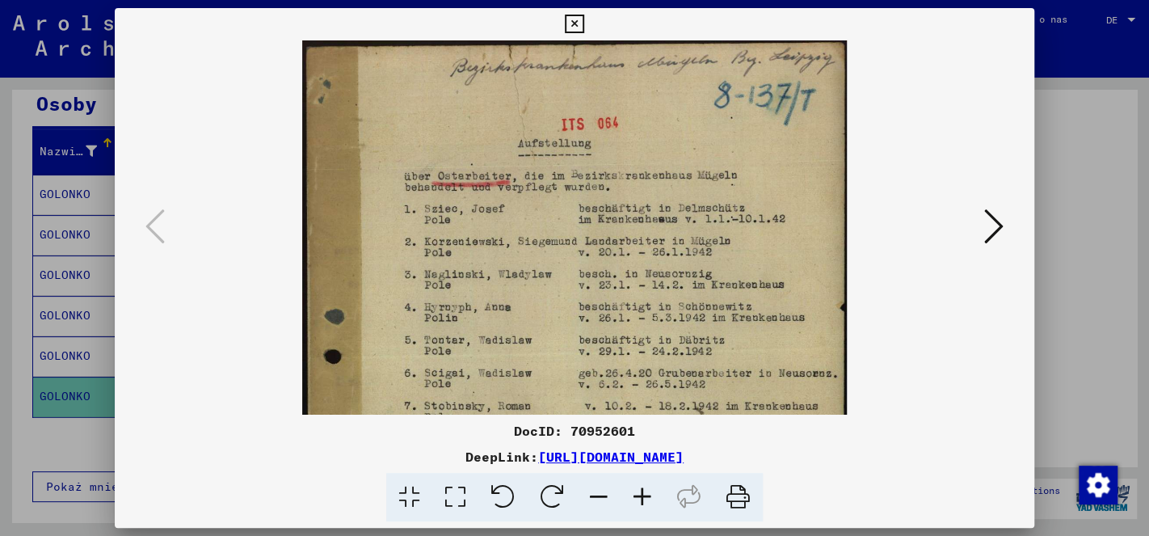
drag, startPoint x: 620, startPoint y: 280, endPoint x: 598, endPoint y: 536, distance: 257.1
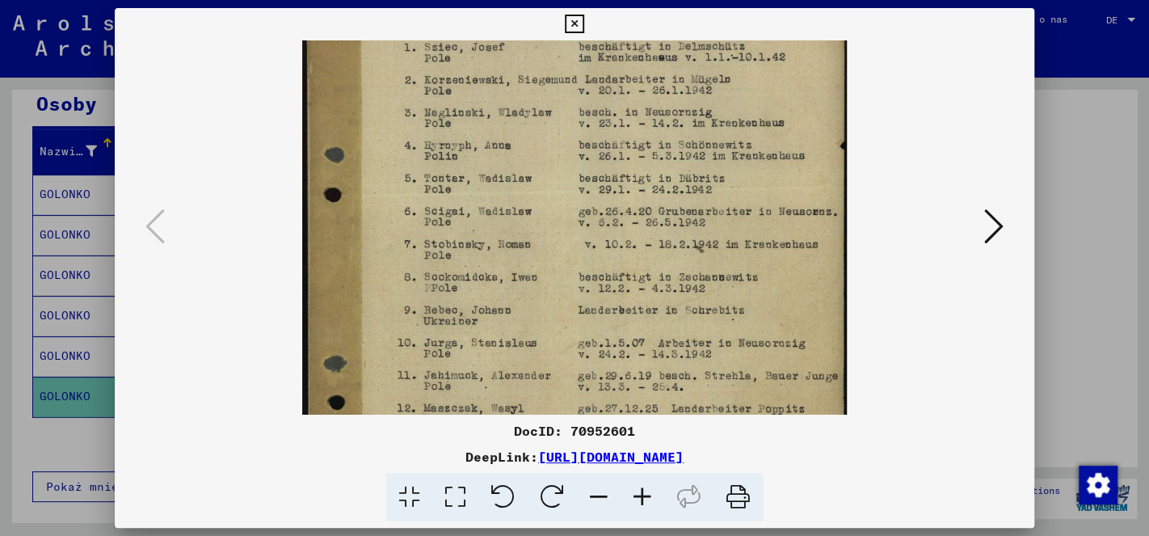
scroll to position [173, 0]
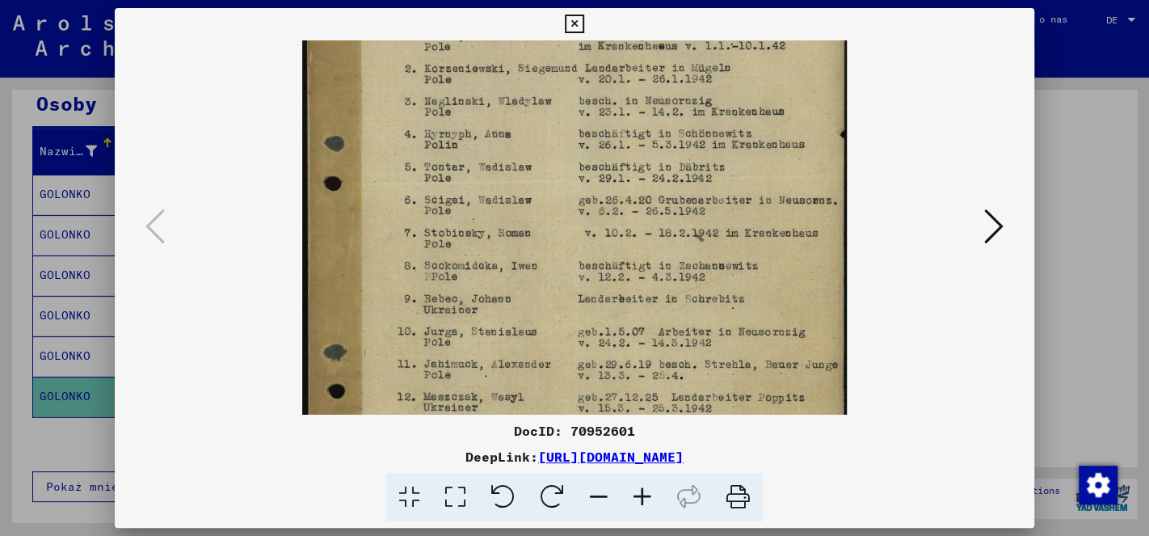
drag, startPoint x: 608, startPoint y: 306, endPoint x: 619, endPoint y: 132, distance: 174.8
click at [619, 132] on img at bounding box center [574, 257] width 545 height 778
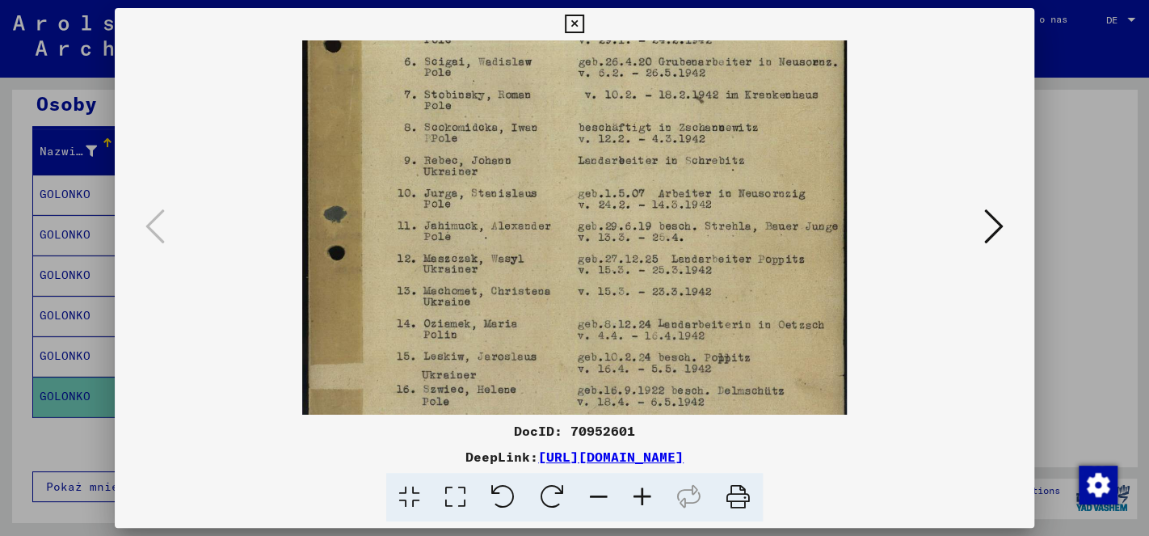
drag, startPoint x: 605, startPoint y: 316, endPoint x: 591, endPoint y: 176, distance: 140.4
click at [591, 176] on img at bounding box center [574, 118] width 545 height 778
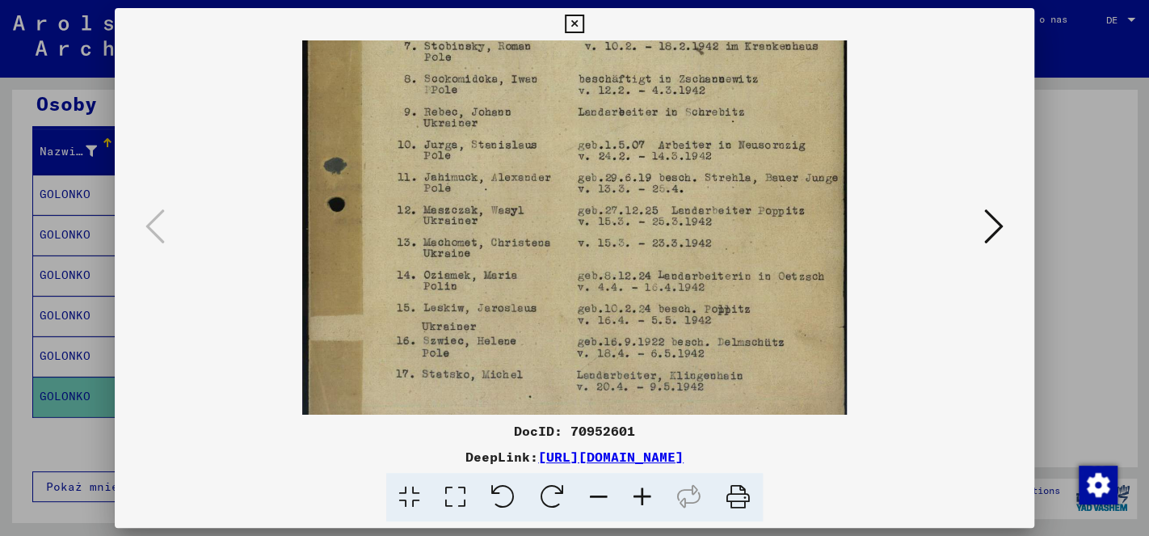
scroll to position [404, 0]
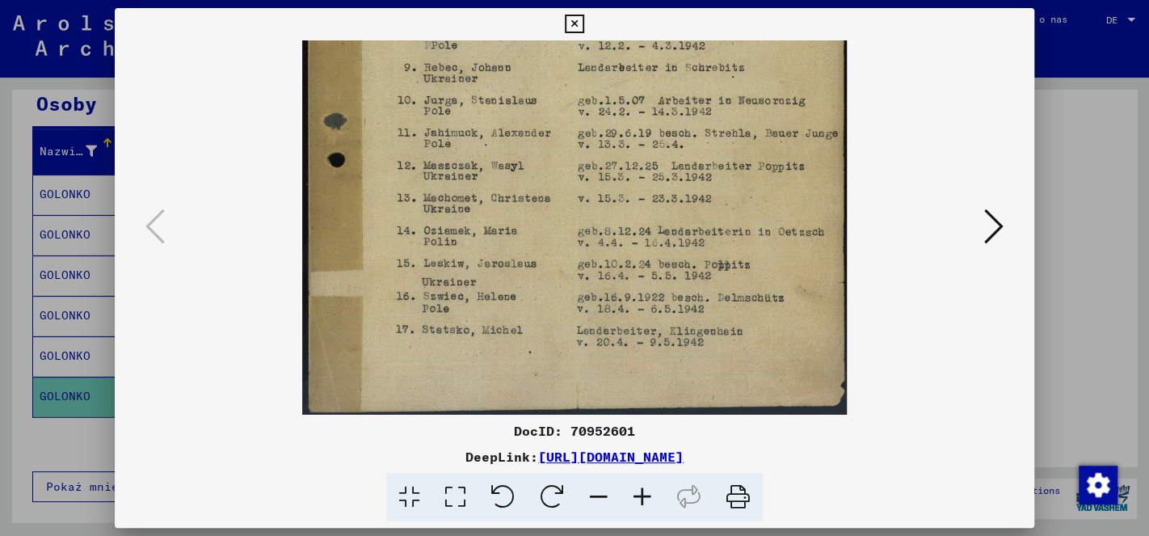
drag, startPoint x: 586, startPoint y: 312, endPoint x: 589, endPoint y: 206, distance: 105.9
click at [589, 206] on img at bounding box center [574, 25] width 545 height 778
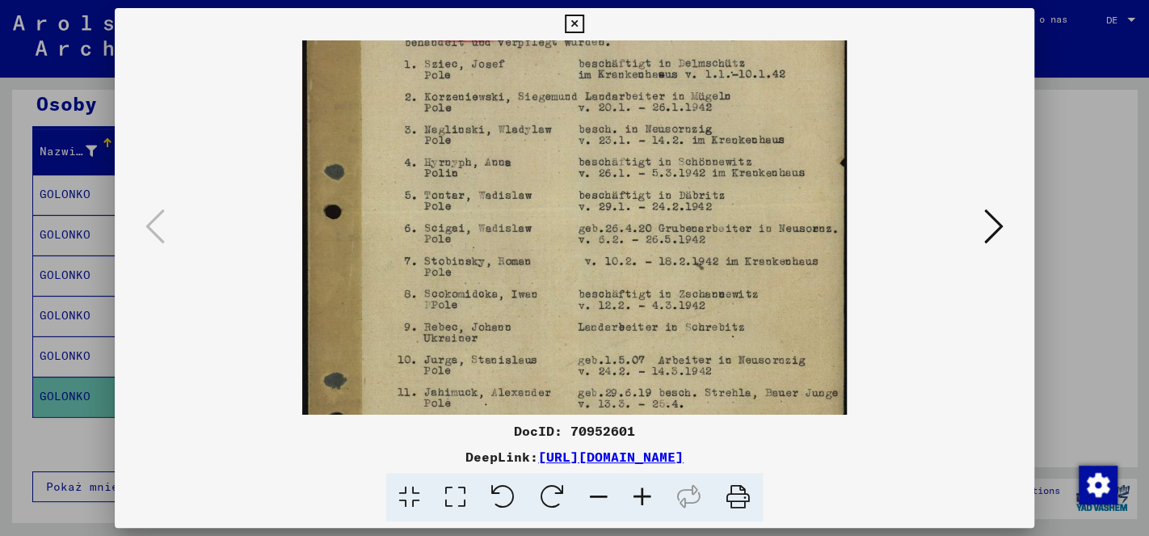
drag, startPoint x: 604, startPoint y: 141, endPoint x: 581, endPoint y: 398, distance: 258.0
click at [582, 398] on img at bounding box center [574, 285] width 545 height 778
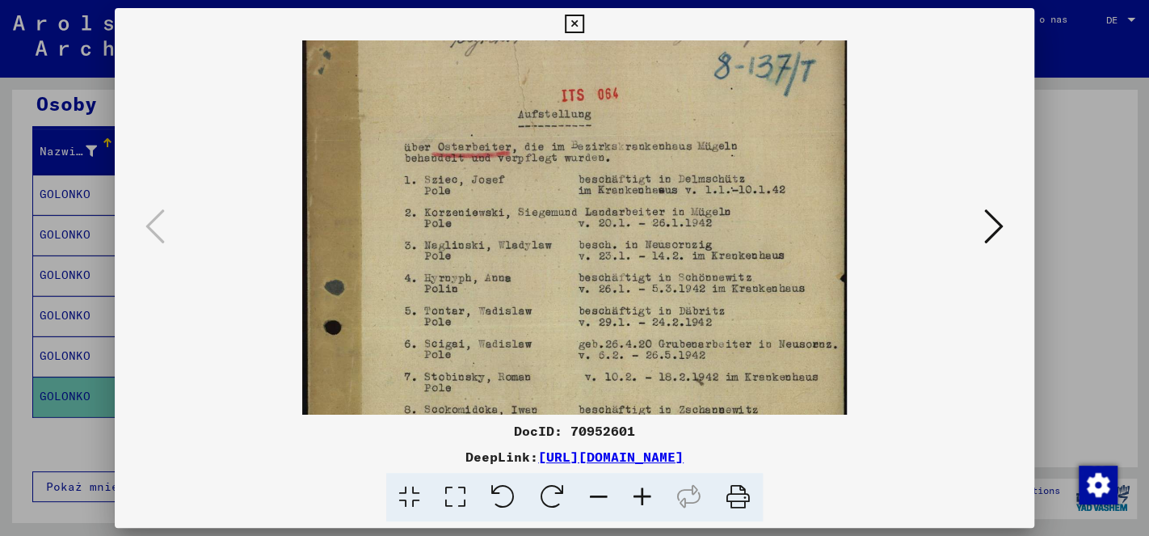
scroll to position [0, 0]
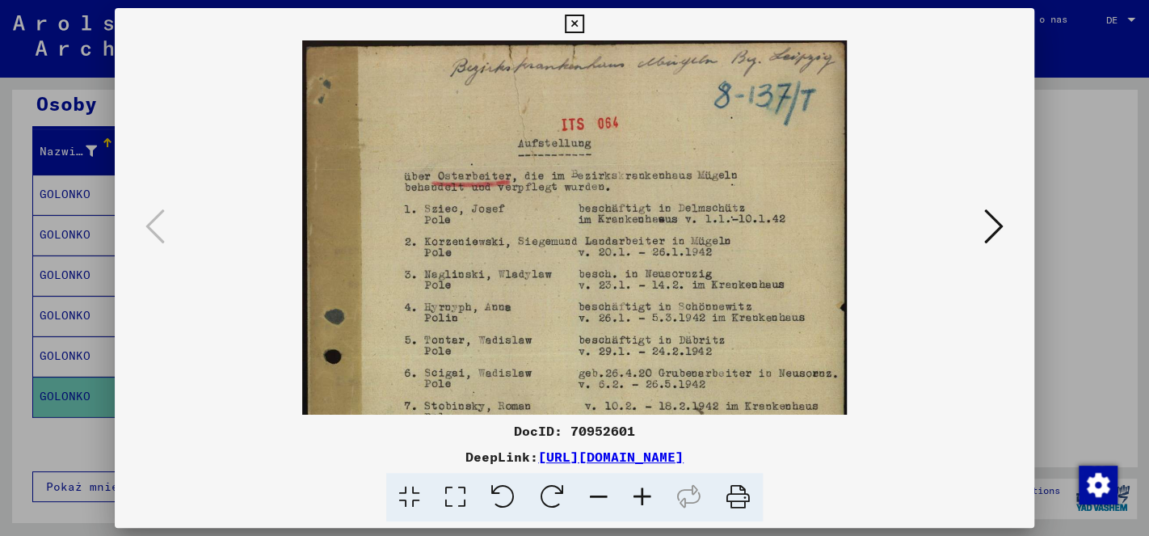
drag, startPoint x: 586, startPoint y: 212, endPoint x: 592, endPoint y: 382, distance: 169.8
click at [592, 382] on img at bounding box center [574, 429] width 545 height 778
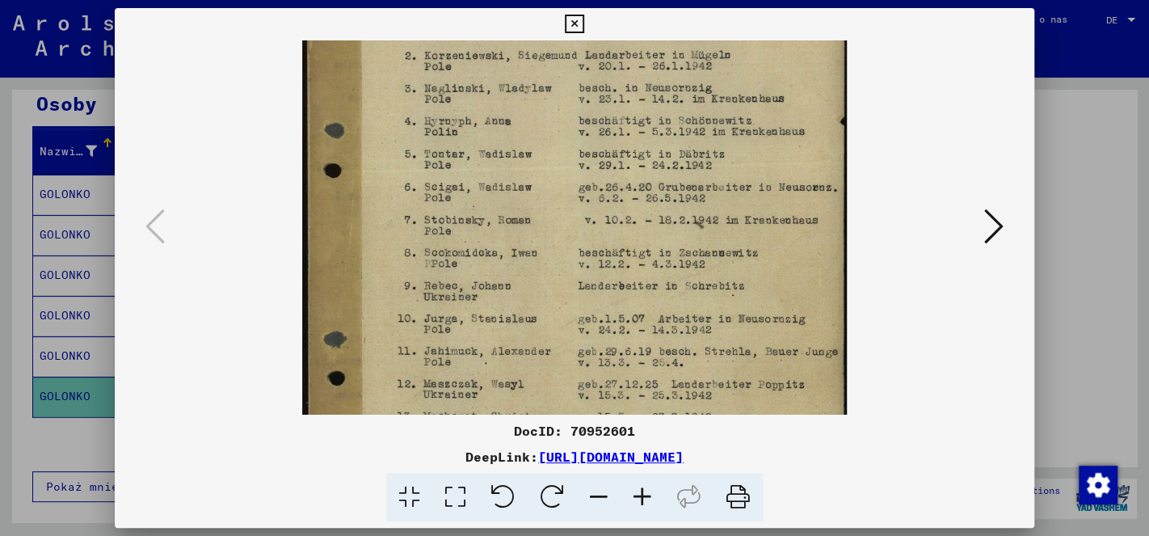
drag, startPoint x: 590, startPoint y: 237, endPoint x: 608, endPoint y: 69, distance: 168.3
click at [608, 69] on img at bounding box center [574, 244] width 545 height 778
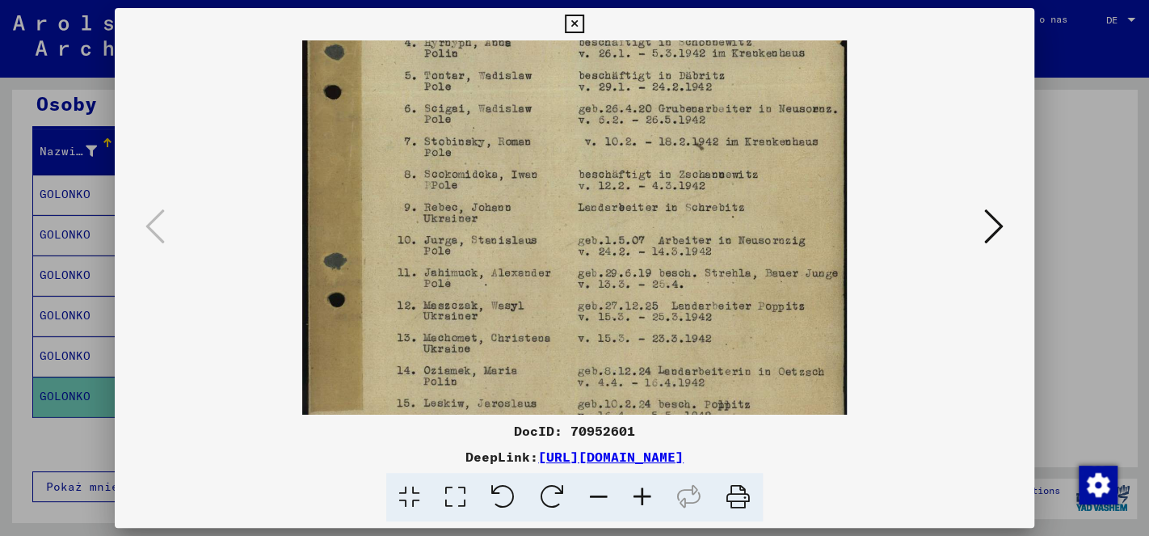
scroll to position [284, 0]
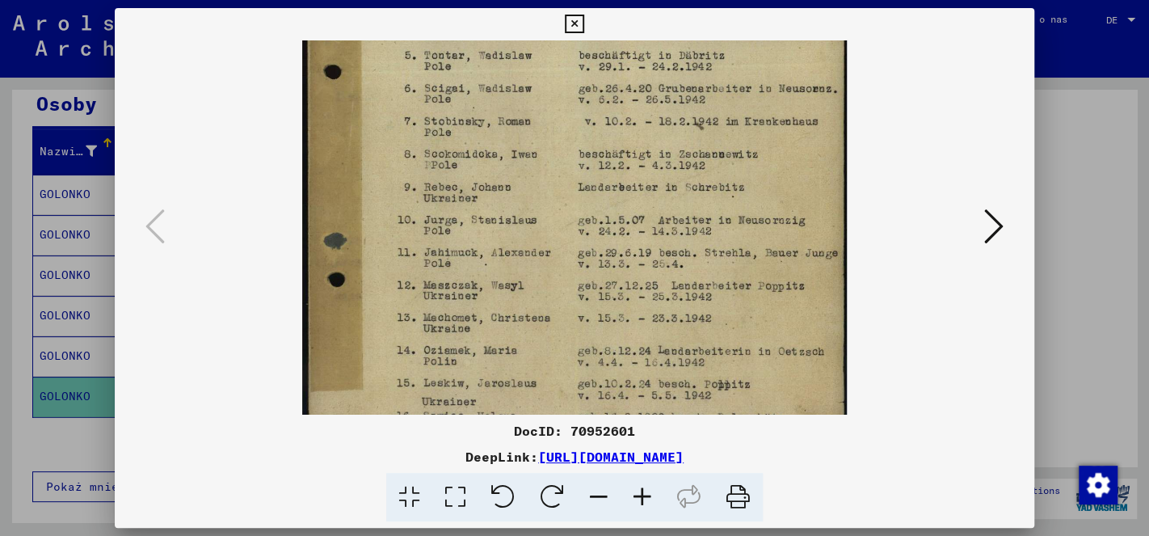
drag, startPoint x: 634, startPoint y: 291, endPoint x: 630, endPoint y: 197, distance: 93.8
click at [630, 197] on img at bounding box center [574, 145] width 545 height 778
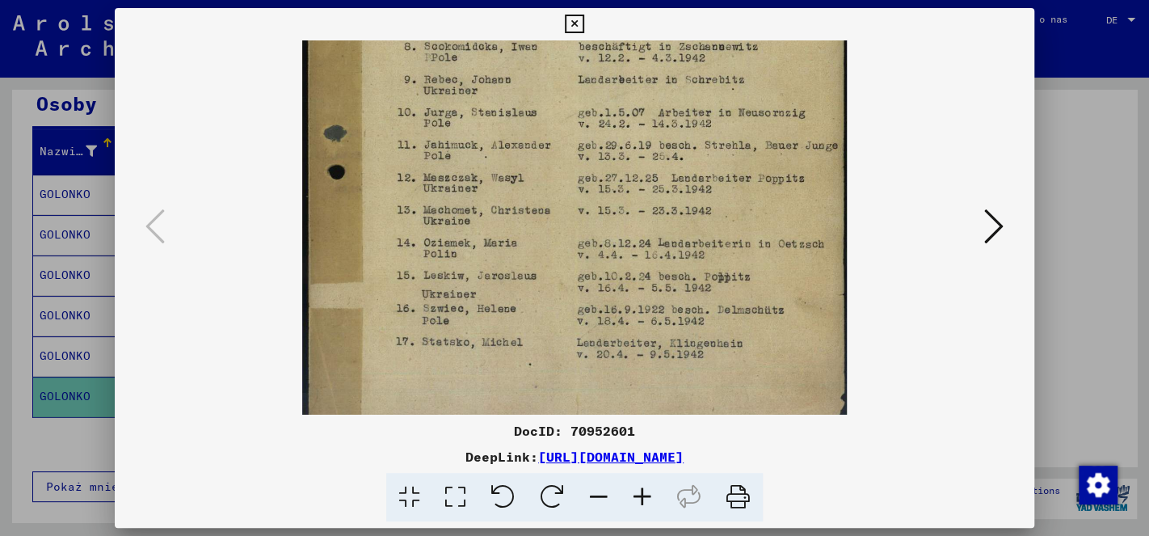
scroll to position [404, 0]
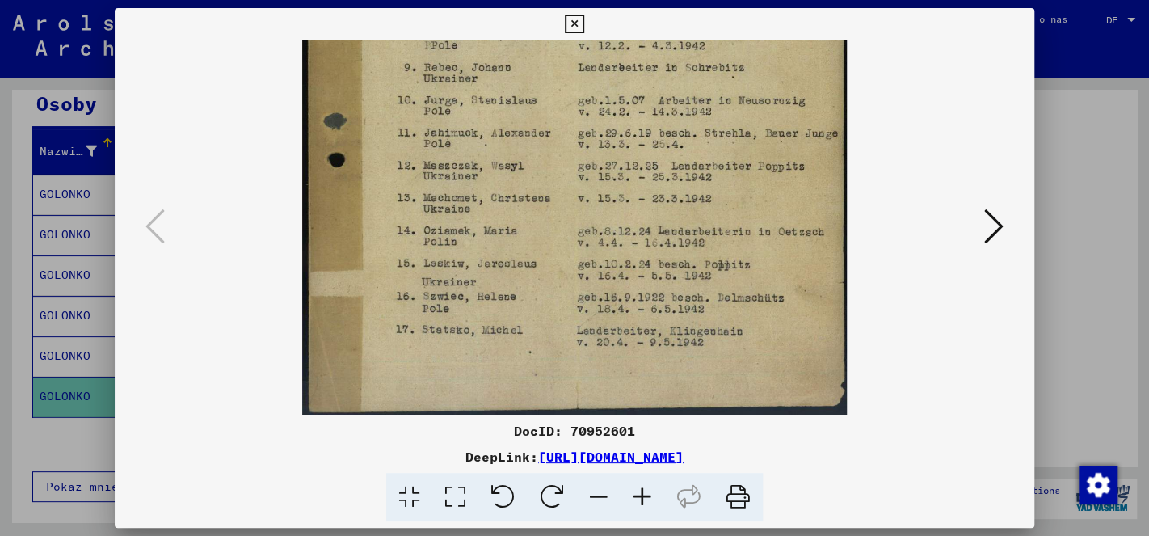
drag, startPoint x: 588, startPoint y: 319, endPoint x: 572, endPoint y: 170, distance: 150.3
click at [572, 170] on img at bounding box center [574, 25] width 545 height 778
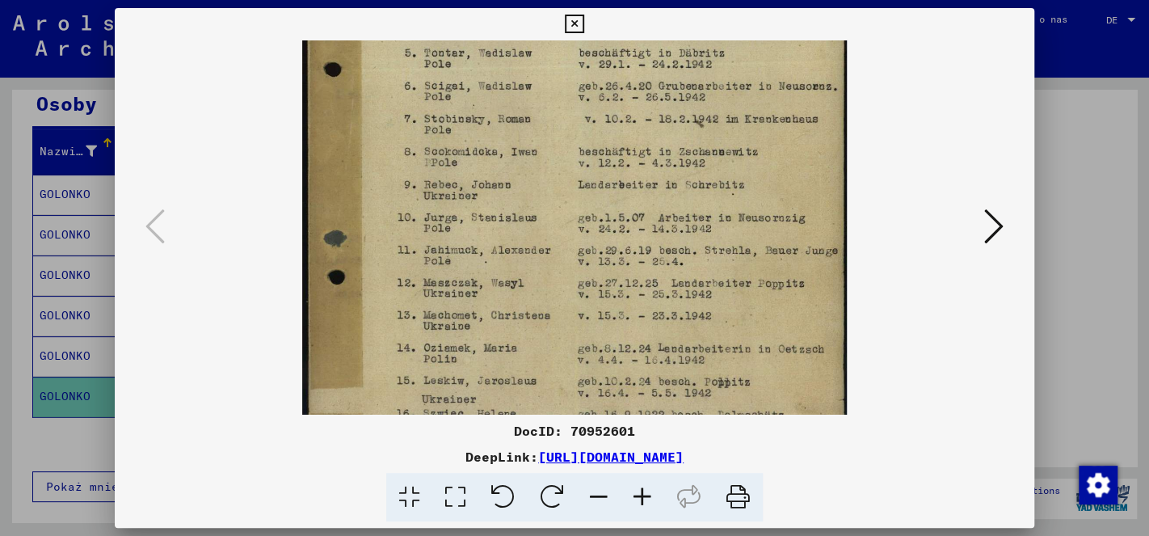
scroll to position [252, 0]
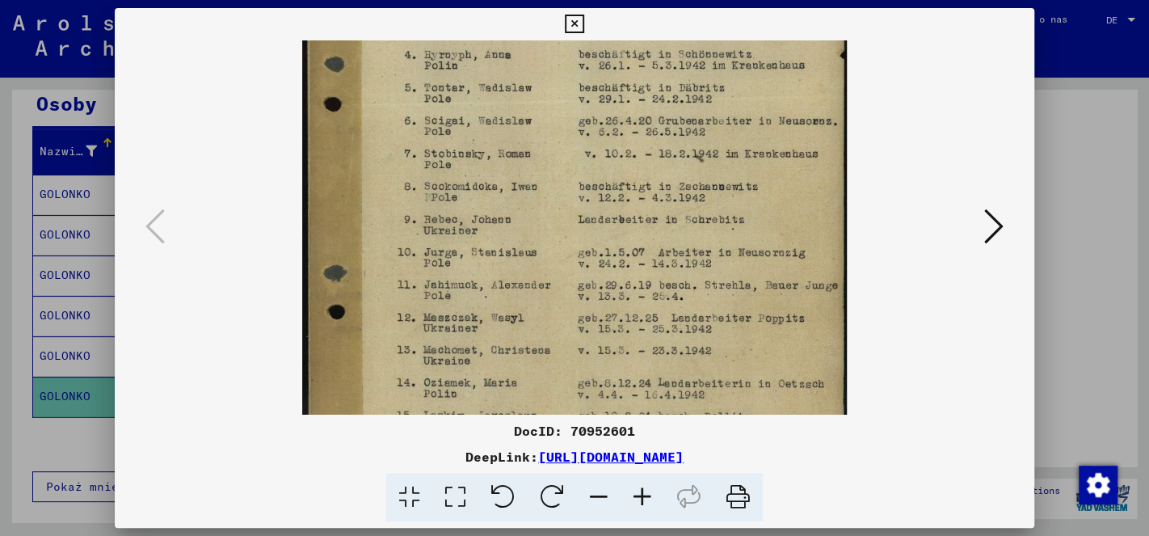
drag, startPoint x: 601, startPoint y: 172, endPoint x: 594, endPoint y: 320, distance: 148.0
click at [594, 320] on img at bounding box center [574, 177] width 545 height 778
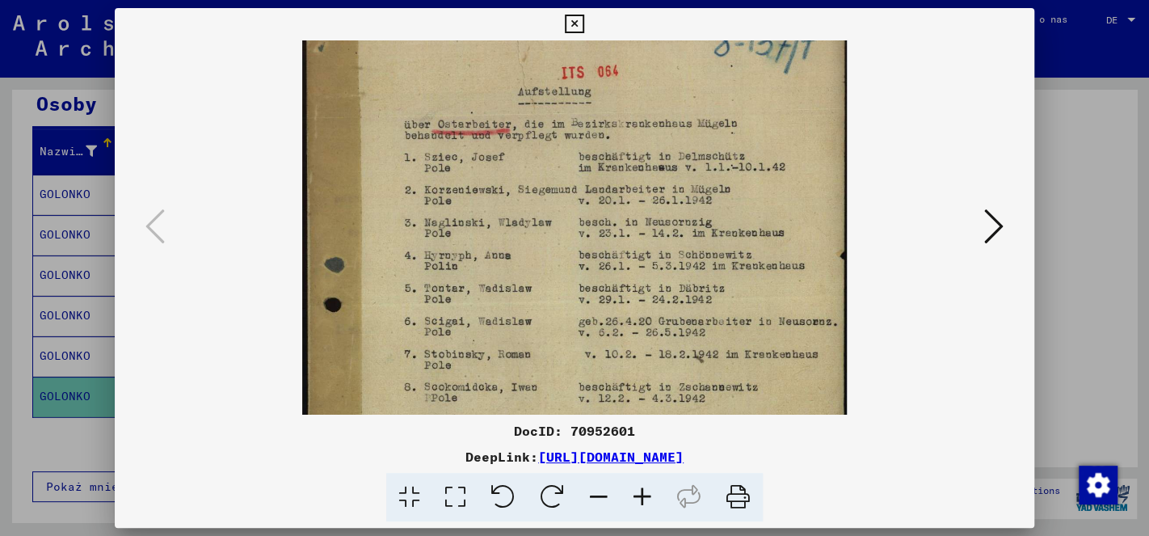
scroll to position [0, 0]
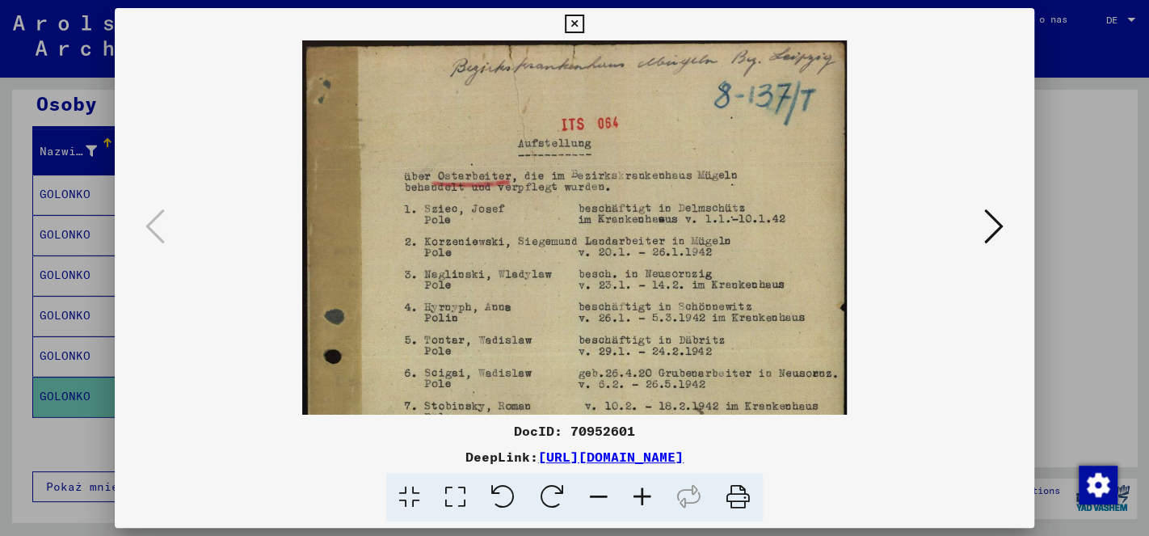
drag, startPoint x: 623, startPoint y: 185, endPoint x: 624, endPoint y: 451, distance: 265.8
click at [624, 451] on div "DocID: 70952601 DeepLink: [URL][DOMAIN_NAME]" at bounding box center [574, 265] width 919 height 514
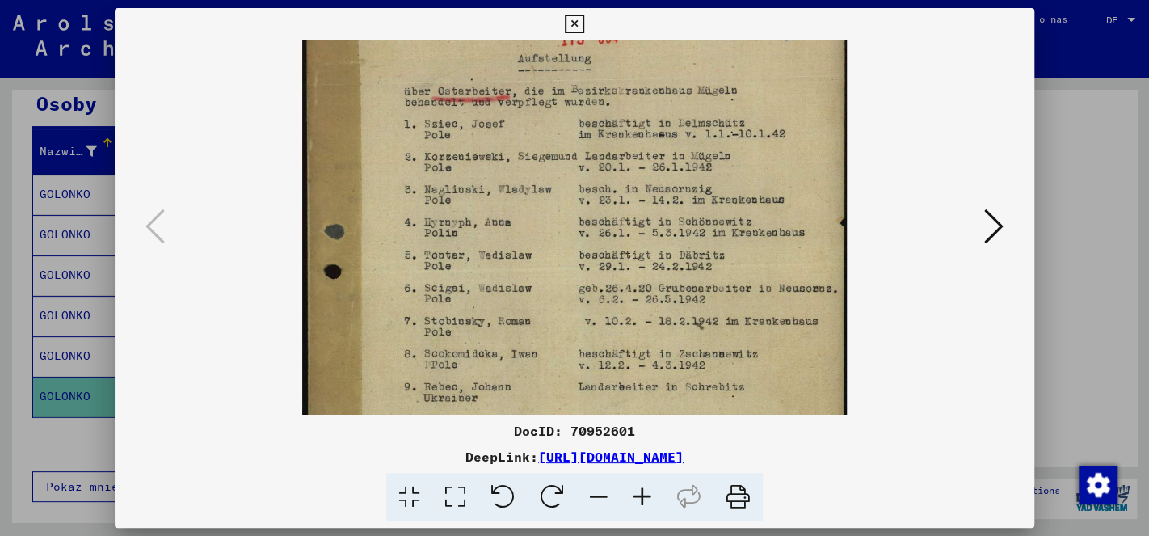
drag, startPoint x: 674, startPoint y: 307, endPoint x: 671, endPoint y: 206, distance: 101.0
click at [671, 206] on img at bounding box center [574, 345] width 545 height 778
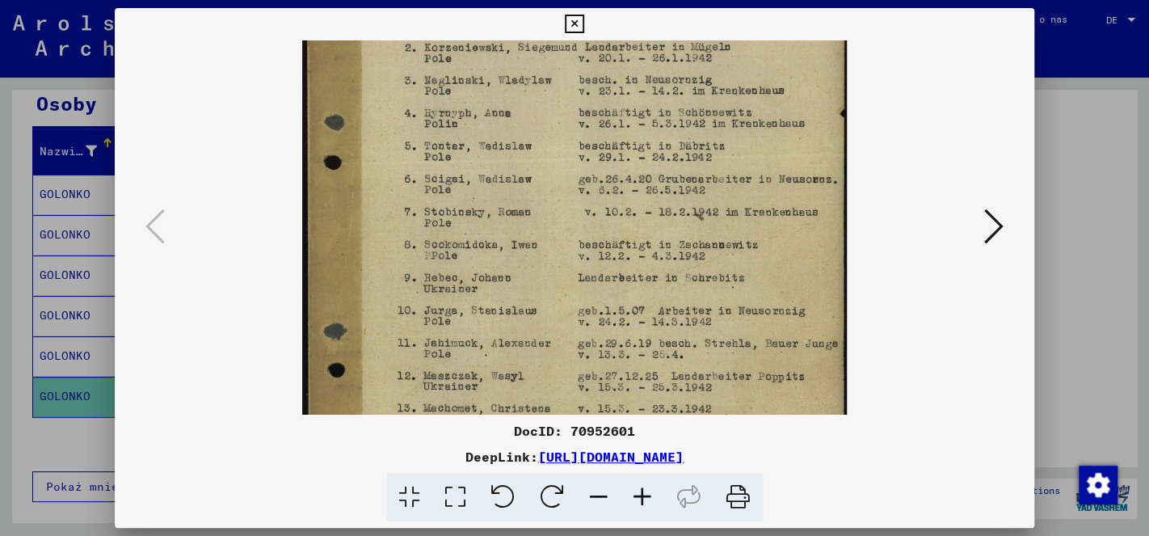
drag, startPoint x: 704, startPoint y: 229, endPoint x: 717, endPoint y: 179, distance: 51.5
click at [717, 179] on img at bounding box center [574, 236] width 545 height 778
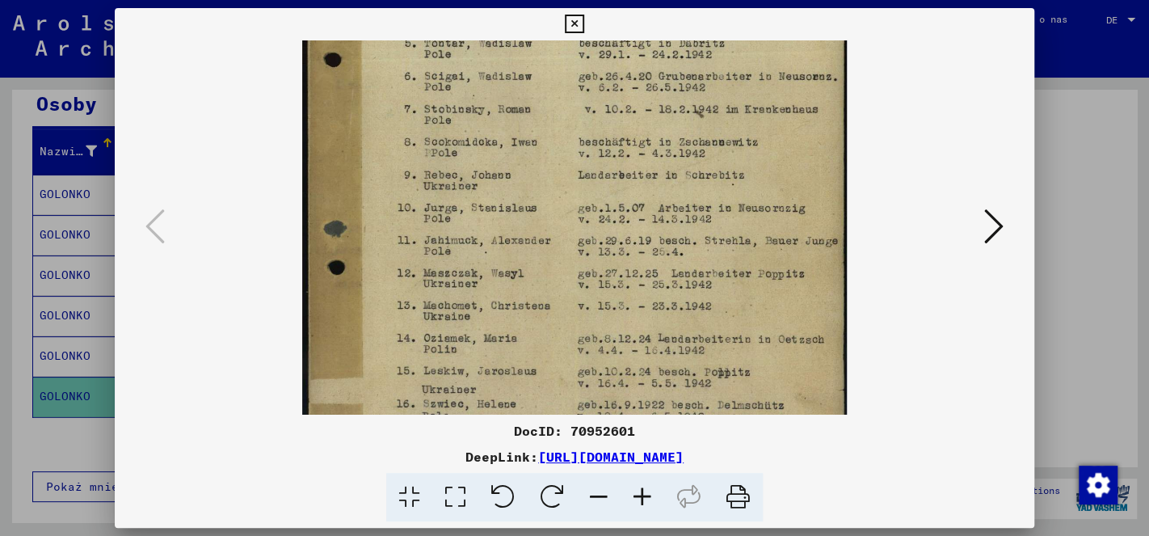
drag, startPoint x: 667, startPoint y: 278, endPoint x: 675, endPoint y: 186, distance: 92.4
click at [675, 185] on img at bounding box center [574, 133] width 545 height 778
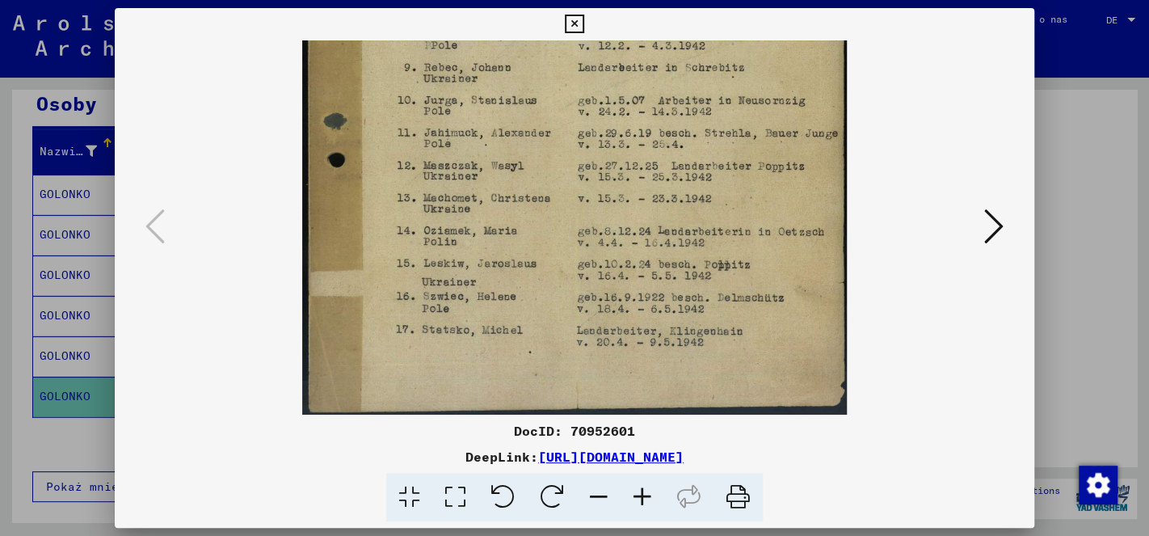
drag, startPoint x: 675, startPoint y: 181, endPoint x: 724, endPoint y: 57, distance: 132.8
click at [724, 48] on img at bounding box center [574, 25] width 545 height 778
click at [1000, 229] on icon at bounding box center [993, 226] width 19 height 39
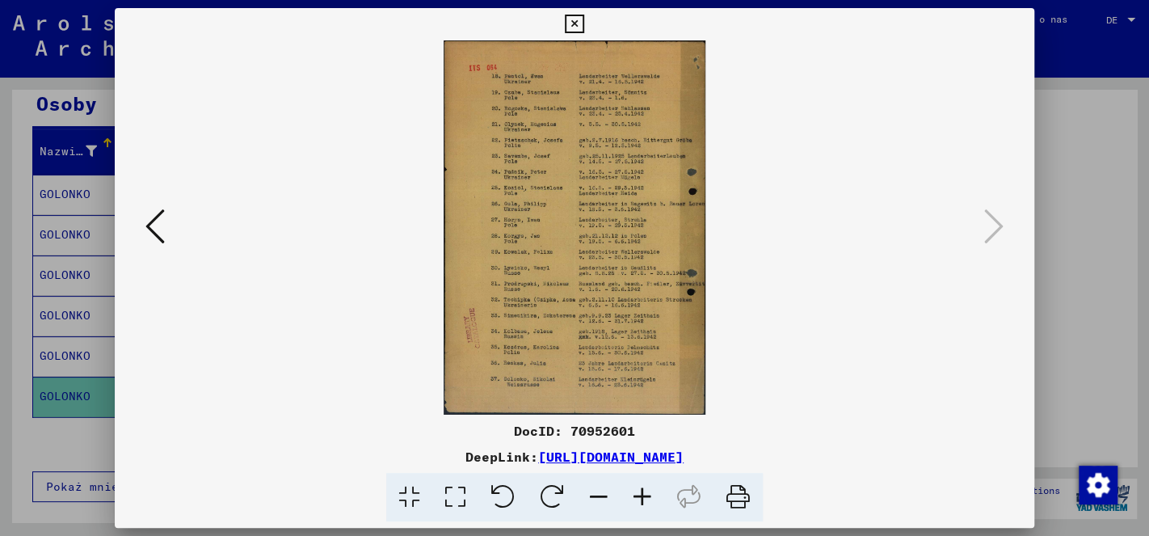
scroll to position [0, 0]
click at [641, 494] on icon at bounding box center [642, 497] width 44 height 49
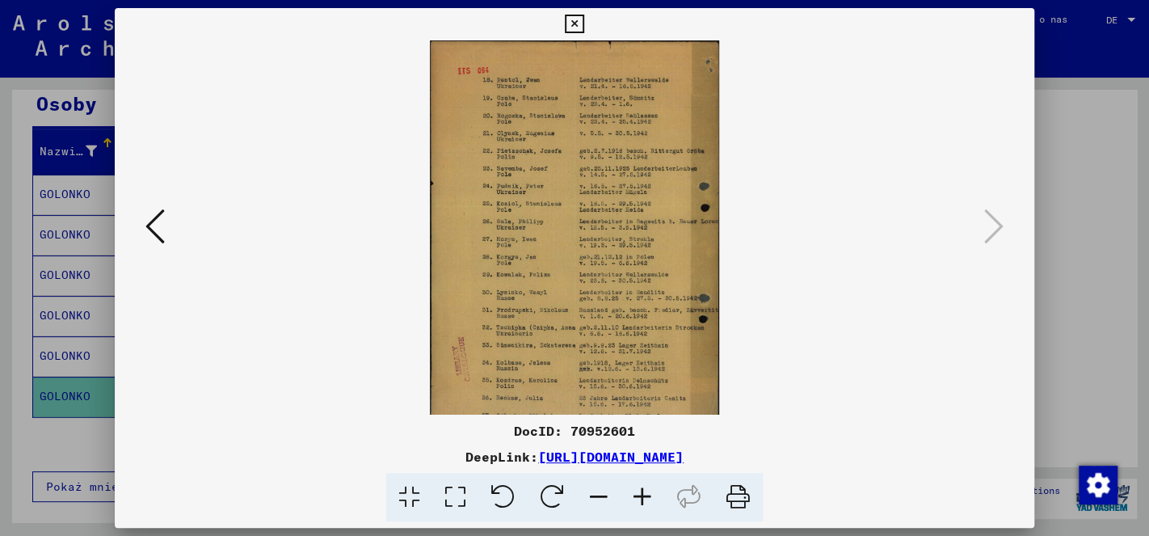
click at [641, 491] on icon at bounding box center [642, 497] width 44 height 49
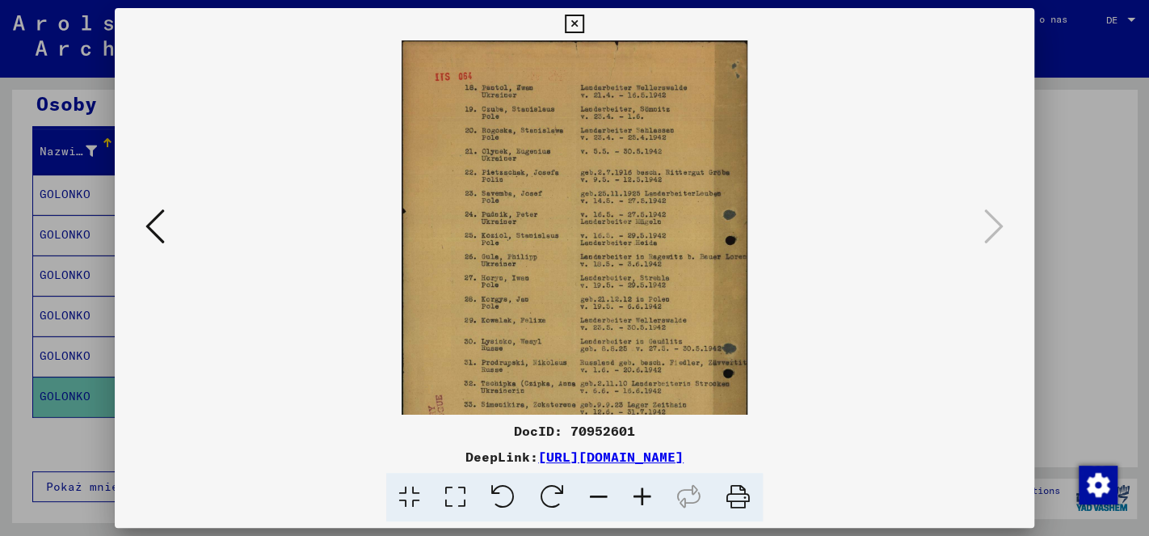
click at [641, 491] on icon at bounding box center [642, 497] width 44 height 49
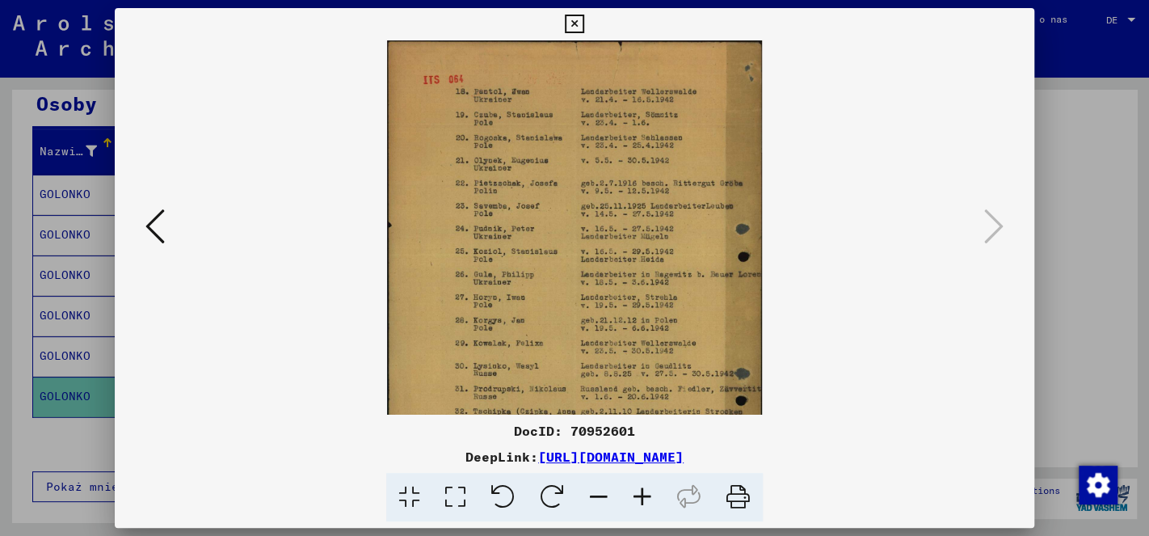
click at [641, 491] on icon at bounding box center [642, 497] width 44 height 49
click at [641, 490] on icon at bounding box center [642, 497] width 44 height 49
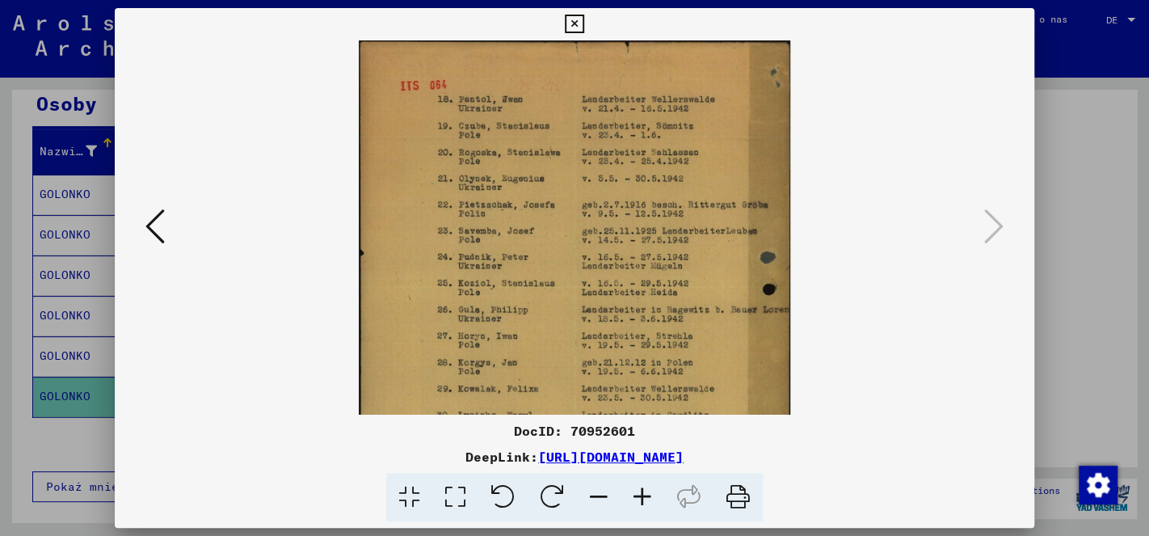
click at [642, 490] on icon at bounding box center [642, 497] width 44 height 49
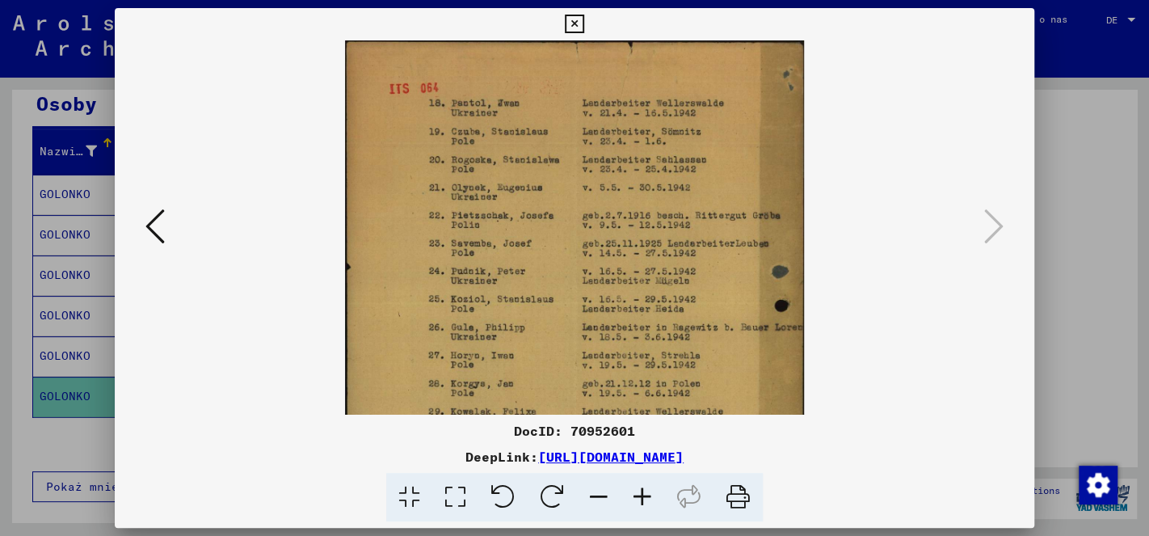
click at [642, 490] on icon at bounding box center [642, 497] width 44 height 49
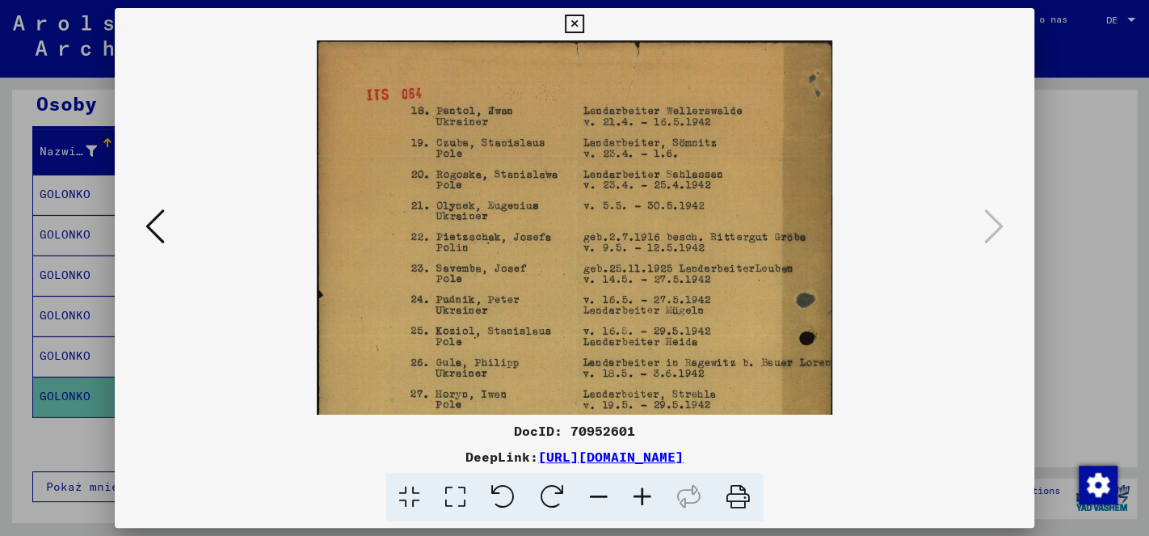
click at [642, 490] on icon at bounding box center [642, 497] width 44 height 49
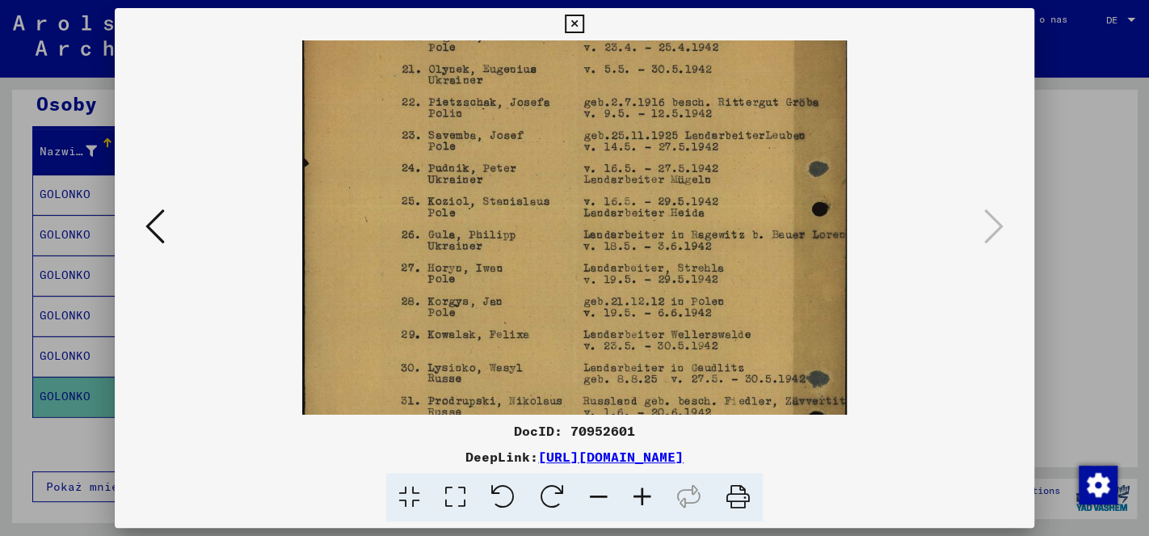
drag, startPoint x: 635, startPoint y: 232, endPoint x: 611, endPoint y: 132, distance: 102.3
click at [609, 100] on img at bounding box center [574, 284] width 544 height 778
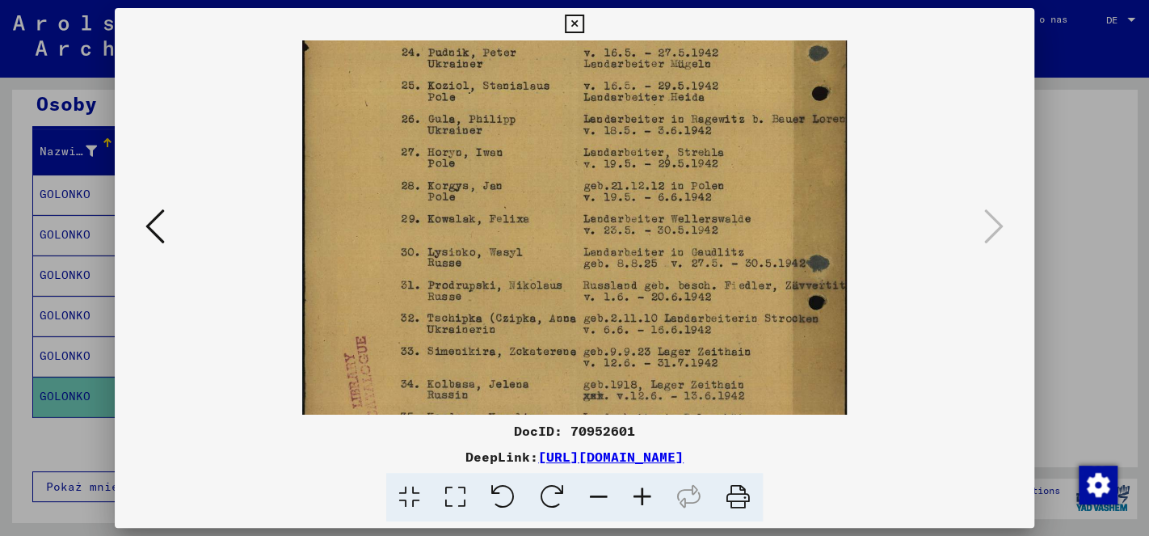
drag, startPoint x: 653, startPoint y: 276, endPoint x: 635, endPoint y: 170, distance: 107.3
click at [635, 170] on img at bounding box center [574, 168] width 544 height 778
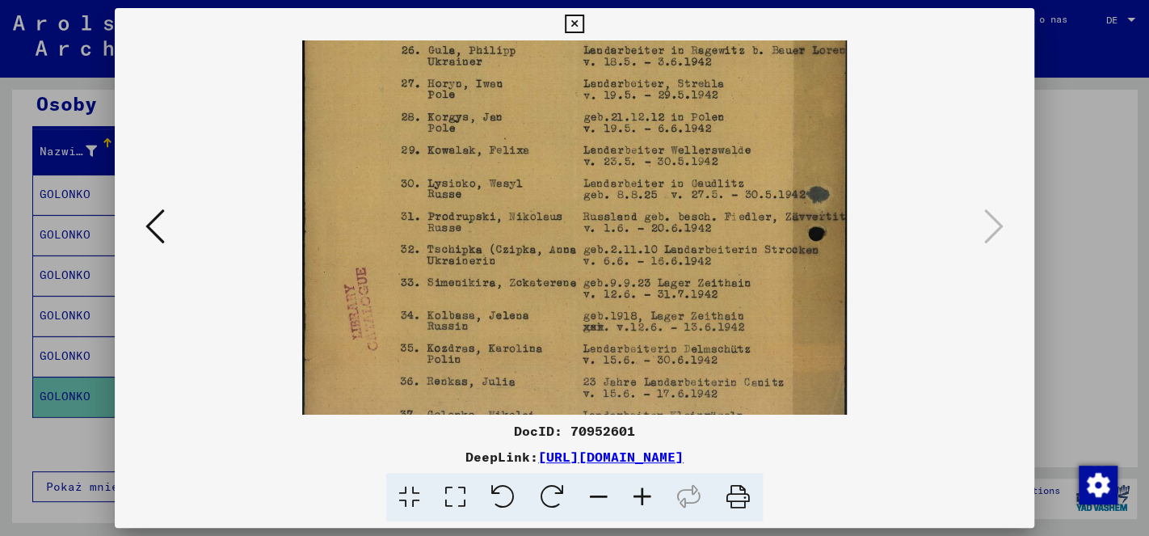
scroll to position [355, 0]
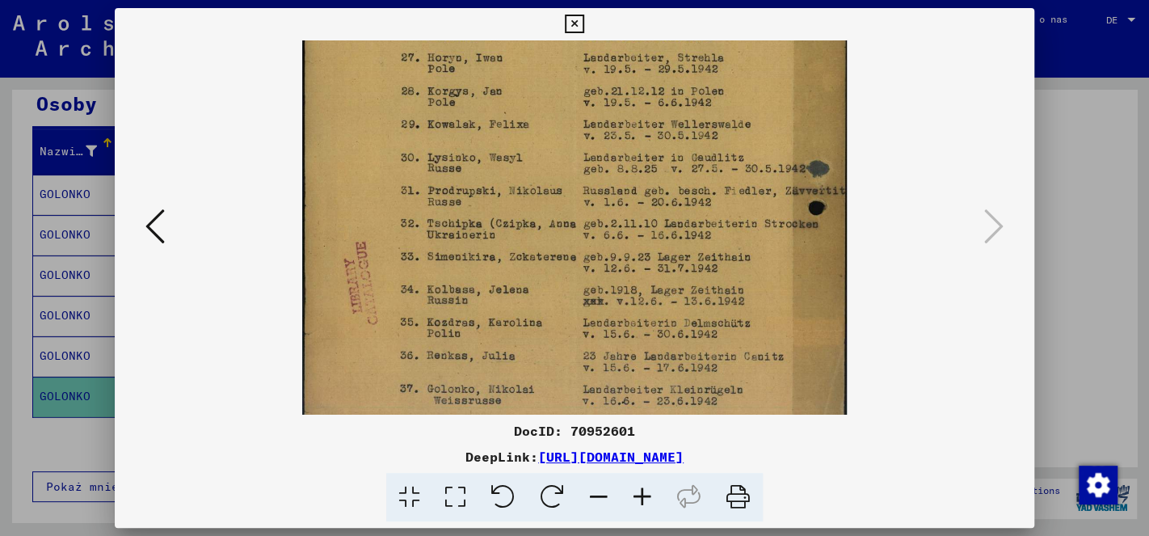
drag, startPoint x: 645, startPoint y: 310, endPoint x: 646, endPoint y: 217, distance: 92.9
click at [646, 217] on img at bounding box center [574, 74] width 544 height 778
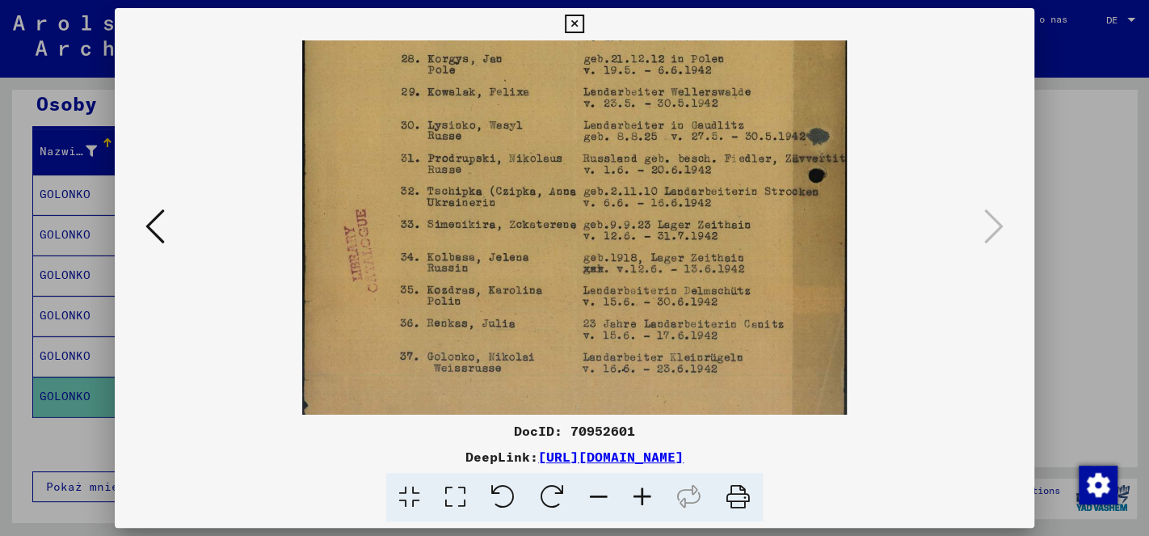
scroll to position [404, 0]
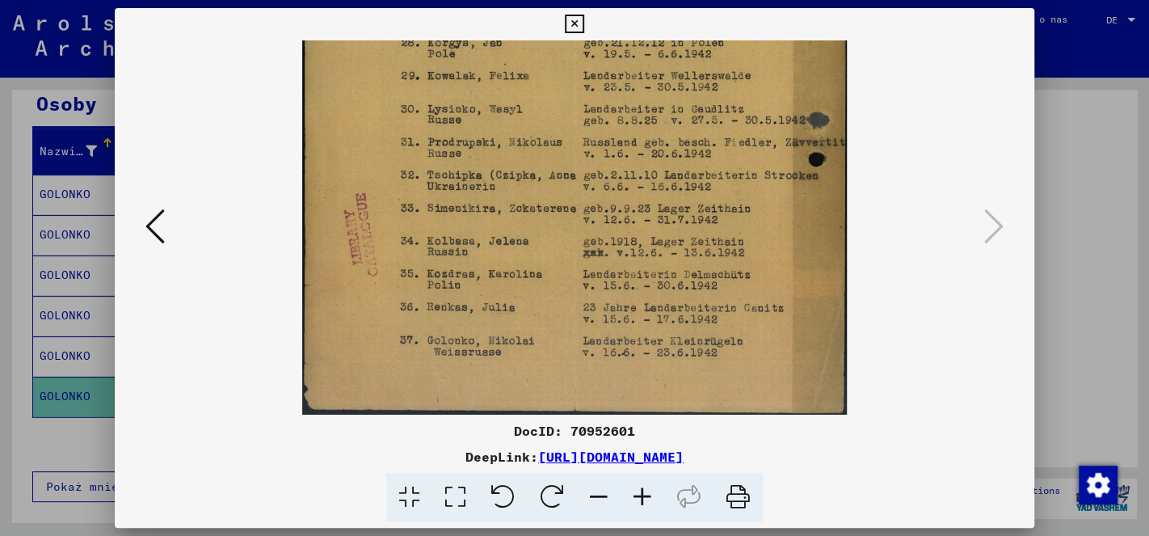
drag, startPoint x: 618, startPoint y: 309, endPoint x: 686, endPoint y: 275, distance: 75.9
click at [632, 275] on img at bounding box center [574, 25] width 544 height 778
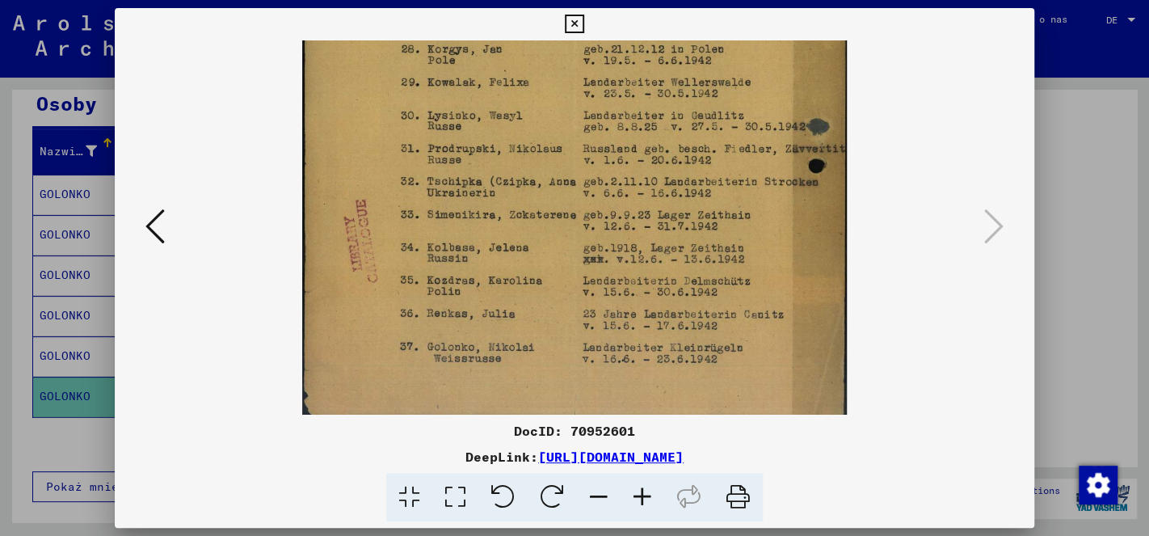
click at [583, 23] on icon at bounding box center [574, 24] width 19 height 19
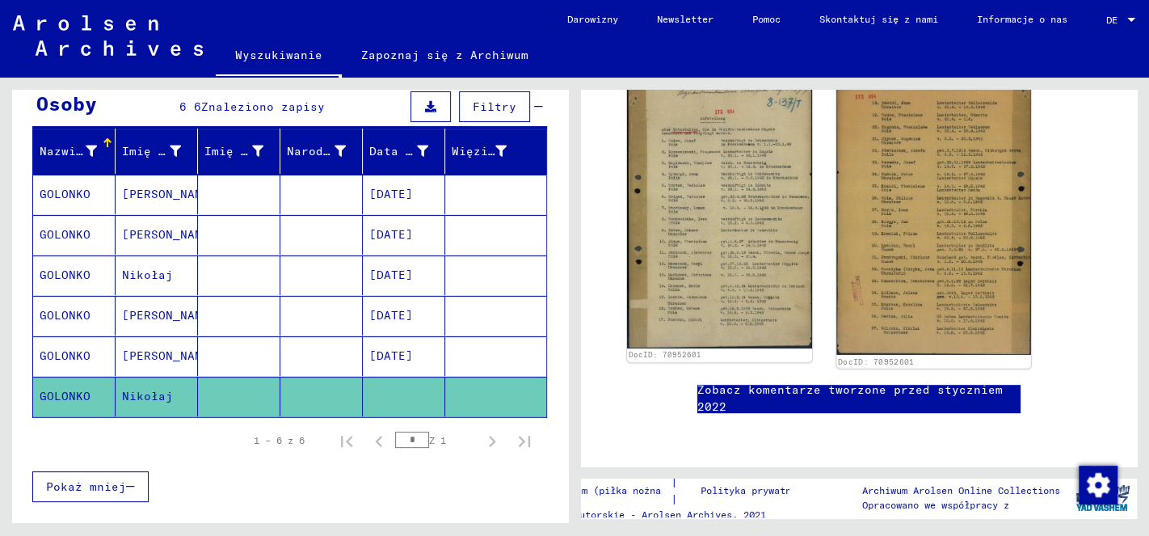
click at [888, 275] on img at bounding box center [933, 216] width 194 height 278
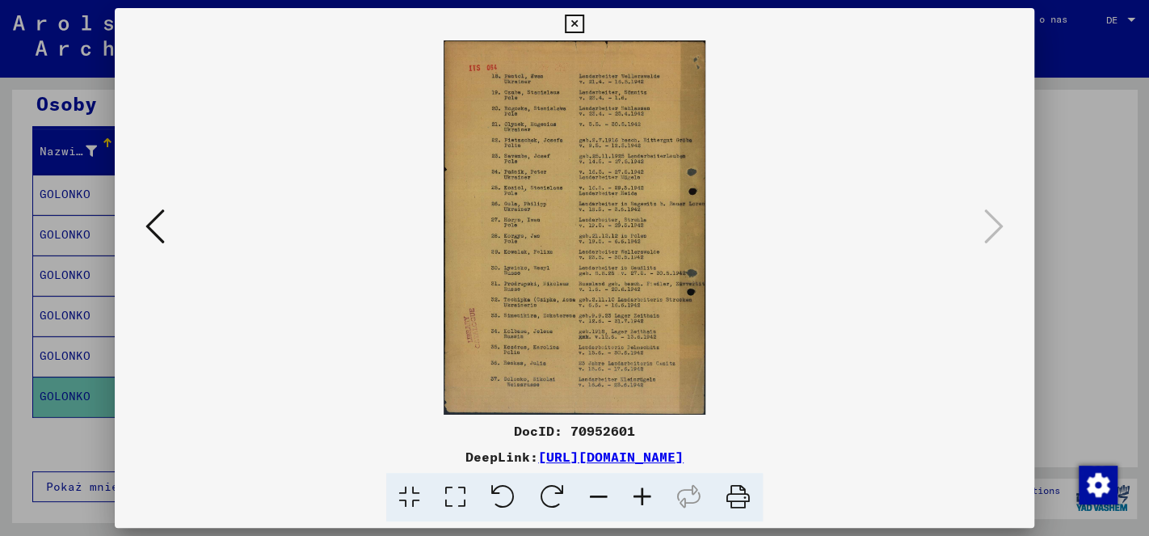
click at [638, 491] on icon at bounding box center [642, 497] width 44 height 49
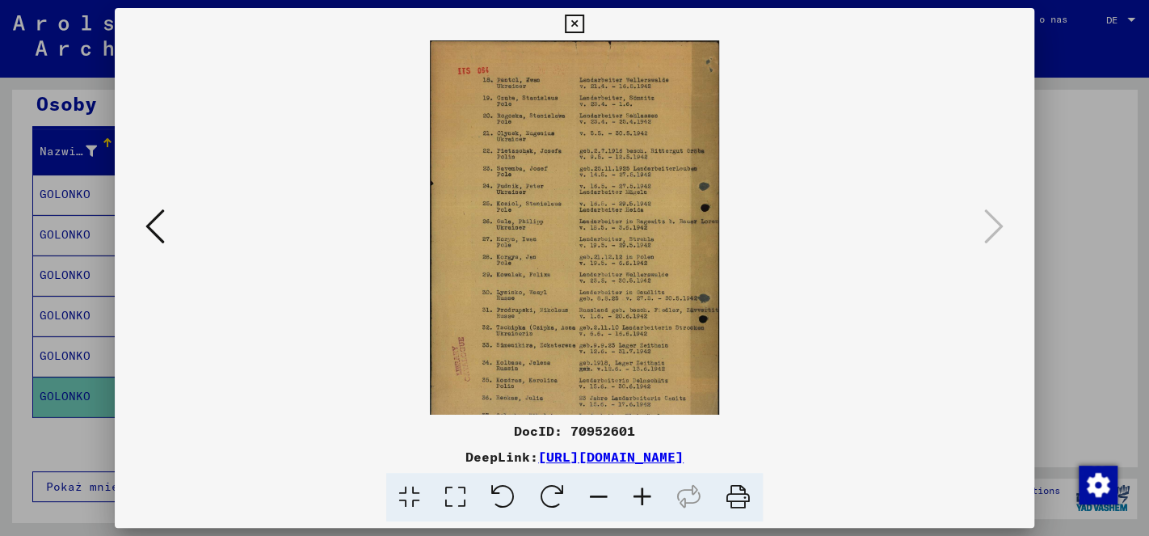
click at [638, 491] on icon at bounding box center [642, 497] width 44 height 49
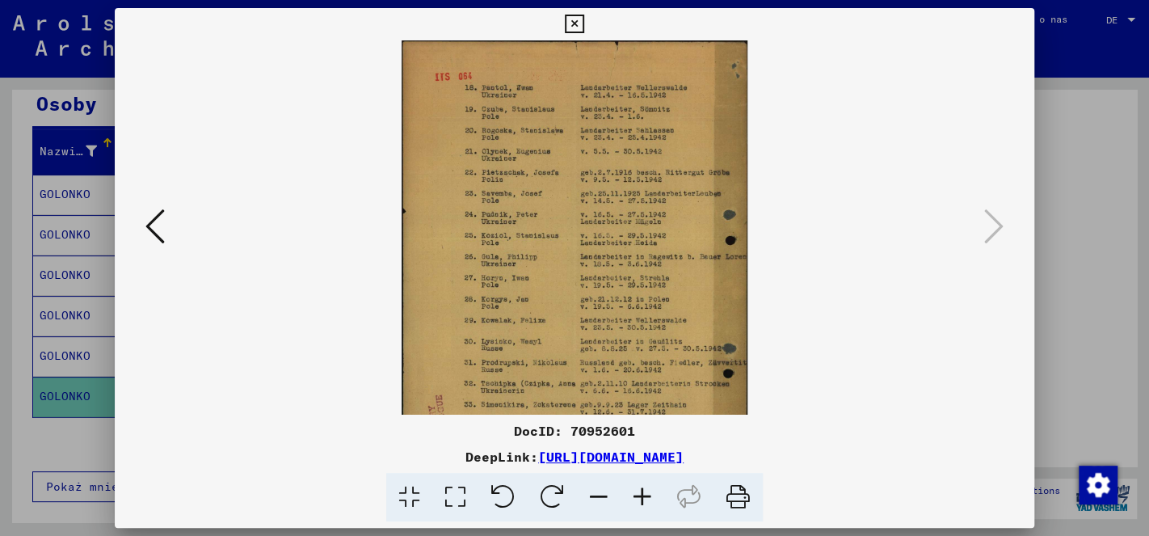
click at [638, 491] on icon at bounding box center [642, 497] width 44 height 49
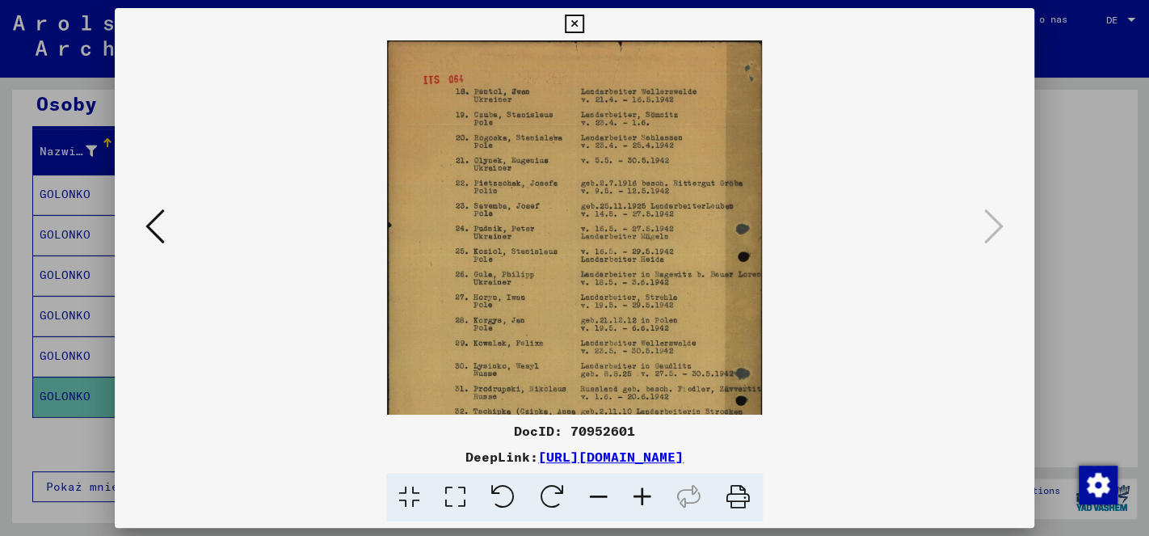
click at [638, 491] on icon at bounding box center [642, 497] width 44 height 49
click at [638, 489] on icon at bounding box center [642, 497] width 44 height 49
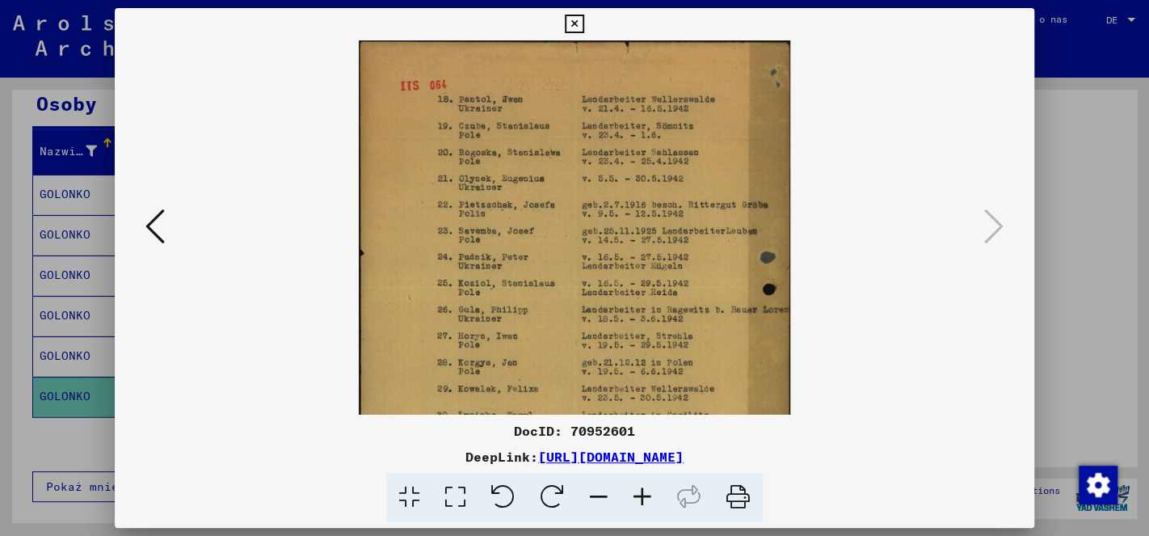
click at [638, 487] on icon at bounding box center [642, 497] width 44 height 49
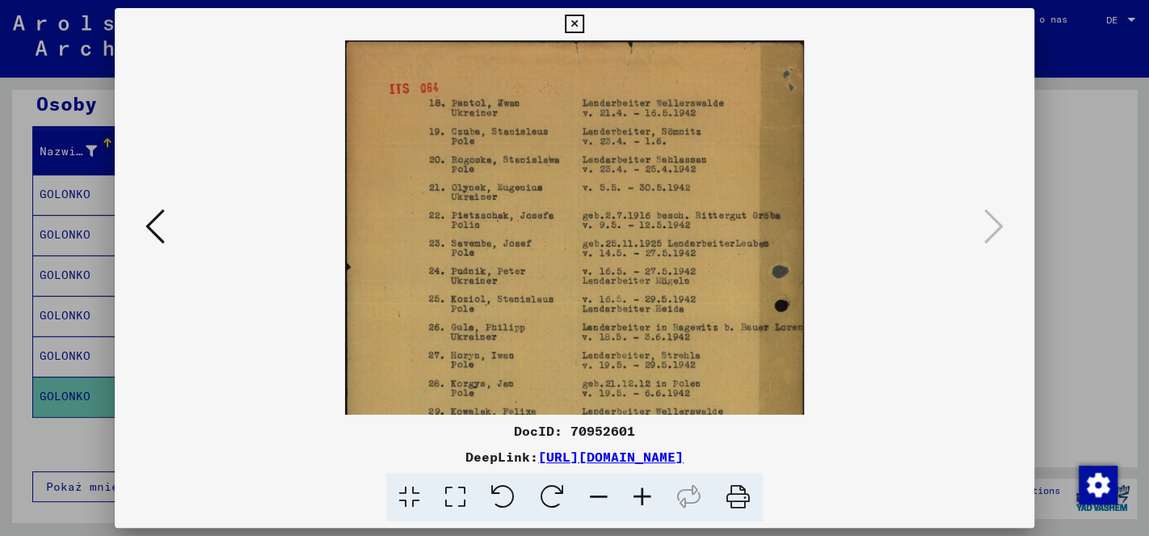
click at [638, 487] on icon at bounding box center [642, 497] width 44 height 49
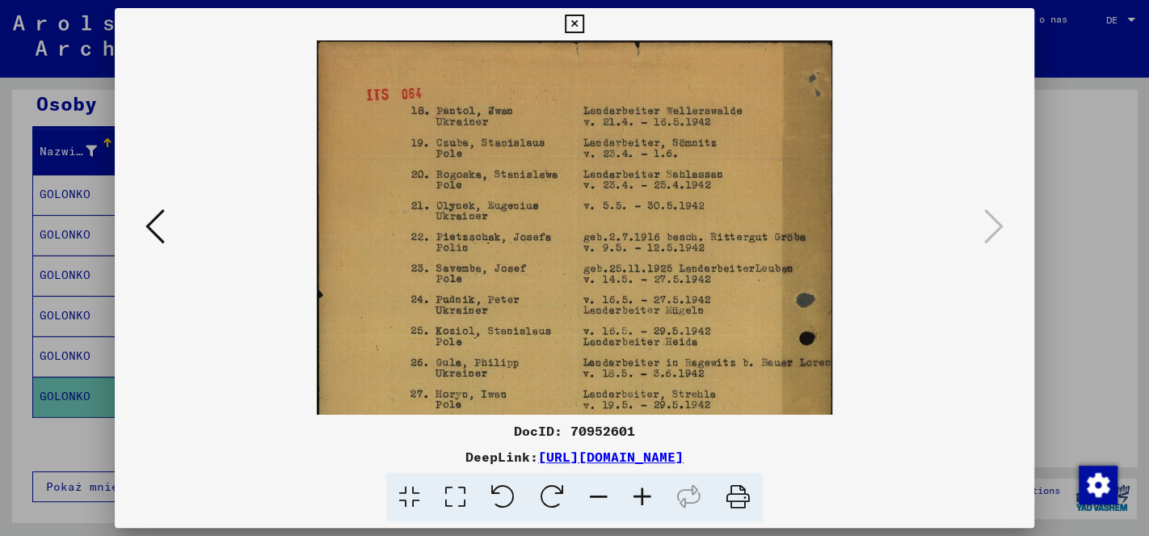
click at [641, 487] on icon at bounding box center [642, 497] width 44 height 49
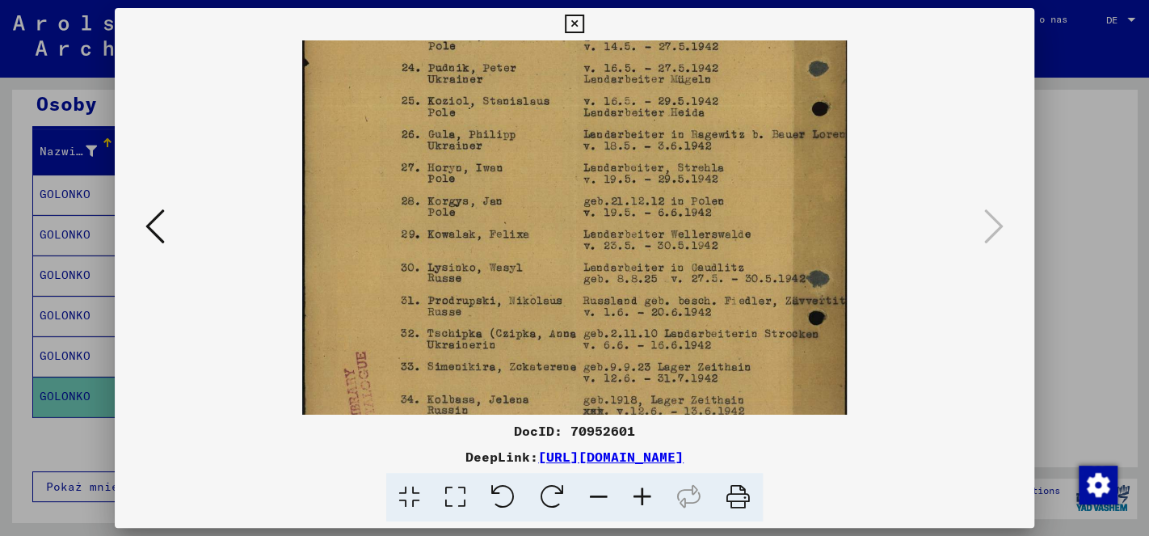
drag, startPoint x: 700, startPoint y: 324, endPoint x: 725, endPoint y: 69, distance: 255.7
click at [723, 71] on img at bounding box center [574, 184] width 544 height 778
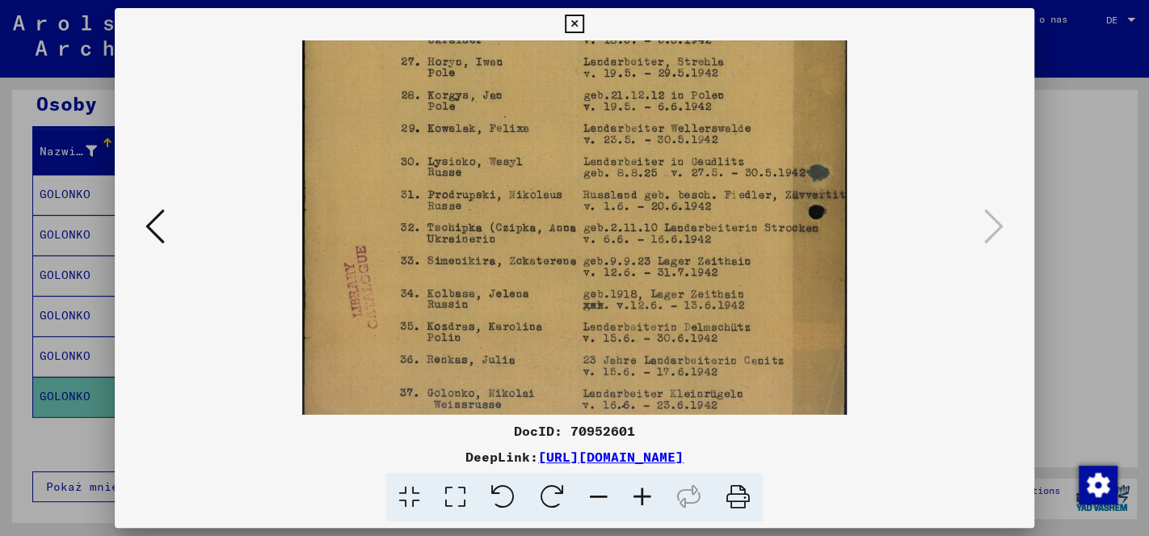
drag, startPoint x: 677, startPoint y: 196, endPoint x: 700, endPoint y: 91, distance: 106.8
click at [700, 91] on img at bounding box center [574, 78] width 544 height 778
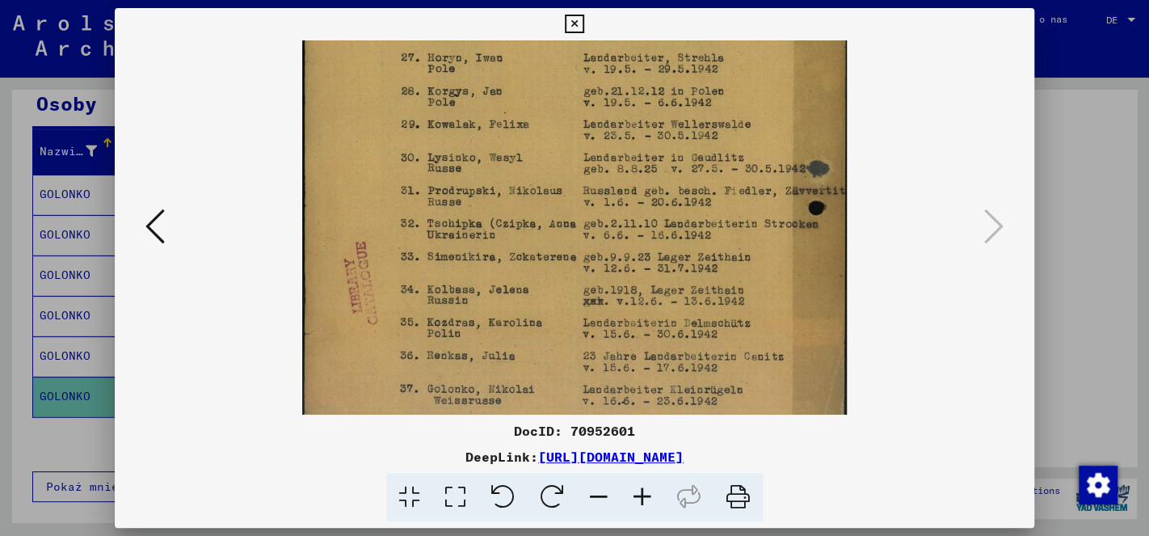
scroll to position [404, 0]
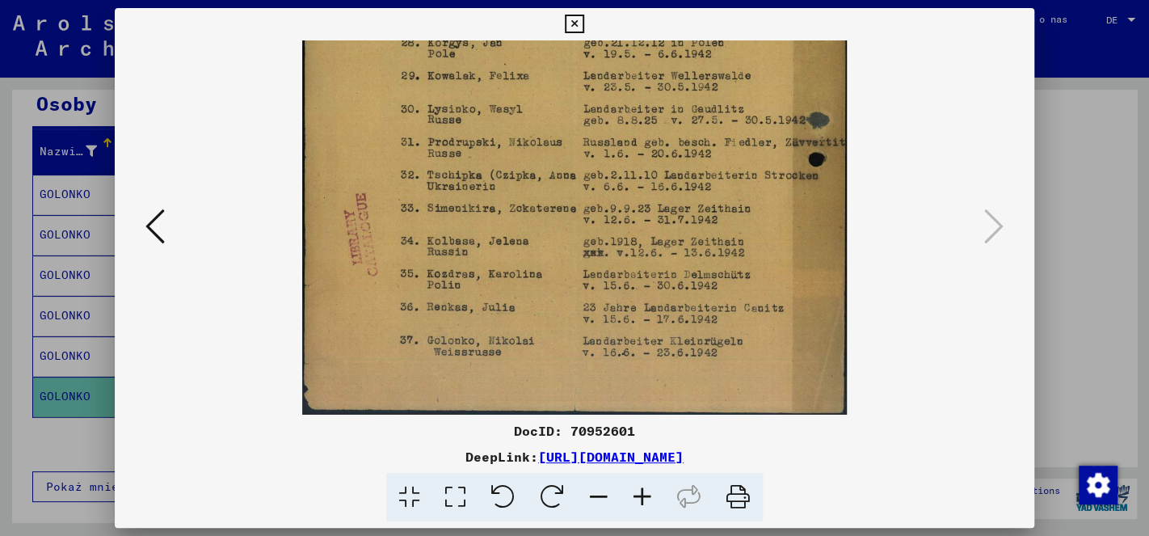
drag, startPoint x: 592, startPoint y: 297, endPoint x: 657, endPoint y: 132, distance: 177.0
click at [657, 134] on img at bounding box center [574, 25] width 544 height 778
drag, startPoint x: 616, startPoint y: 336, endPoint x: 650, endPoint y: 275, distance: 69.4
click at [653, 244] on img at bounding box center [574, 25] width 544 height 778
click at [583, 22] on icon at bounding box center [574, 24] width 19 height 19
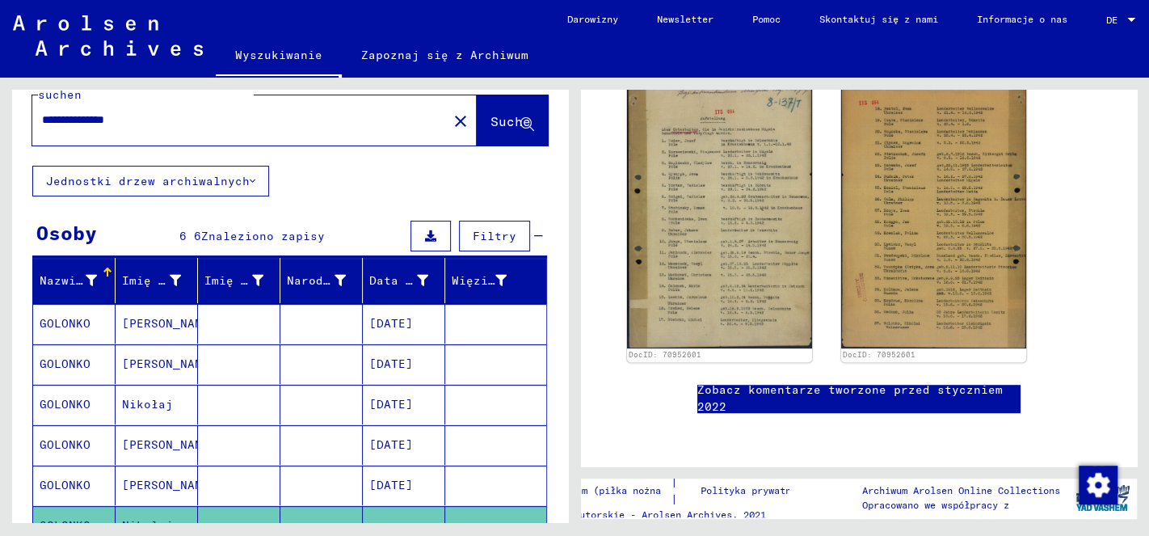
scroll to position [0, 0]
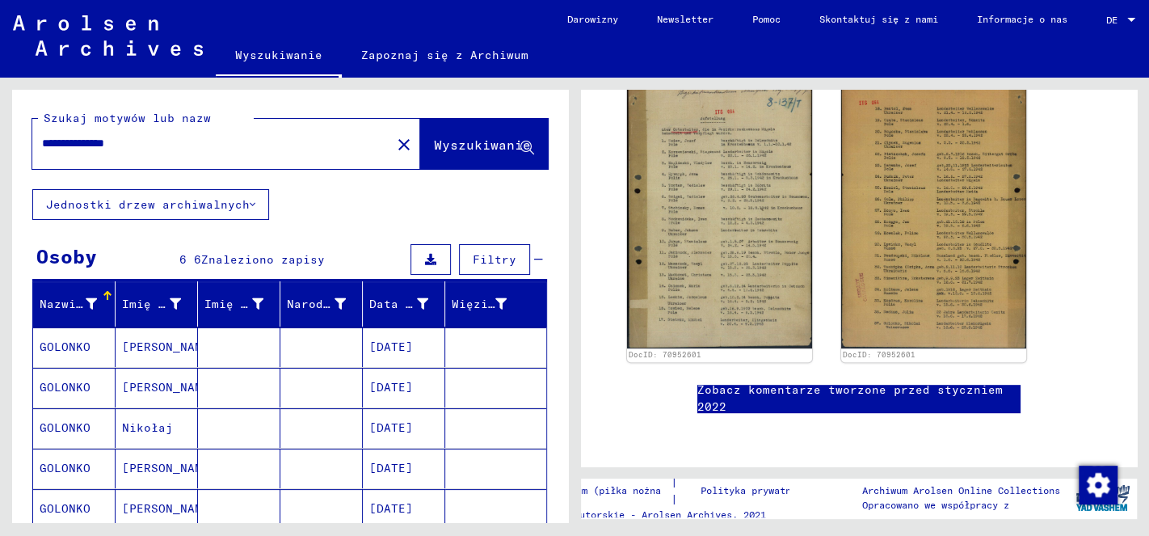
click at [153, 136] on input "**********" at bounding box center [211, 143] width 339 height 17
type input "**********"
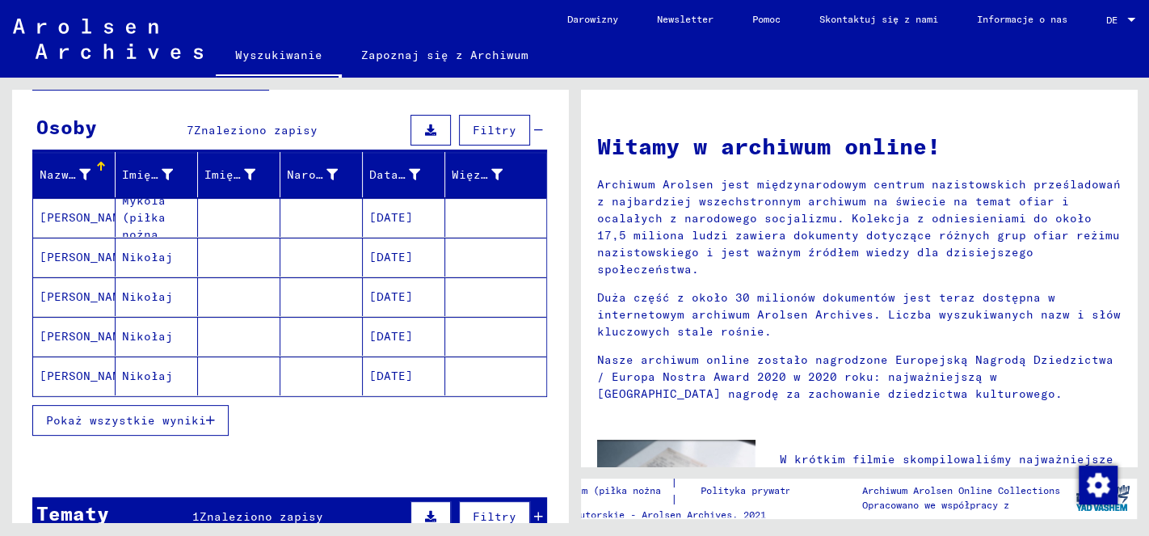
scroll to position [170, 0]
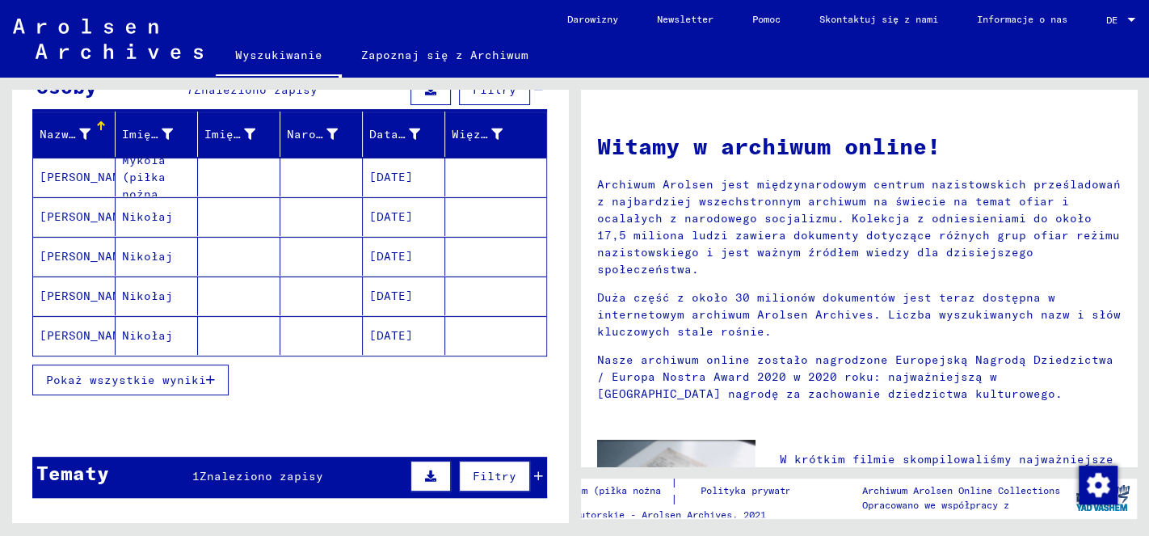
click at [166, 370] on button "Pokaż wszystkie wyniki" at bounding box center [130, 379] width 196 height 31
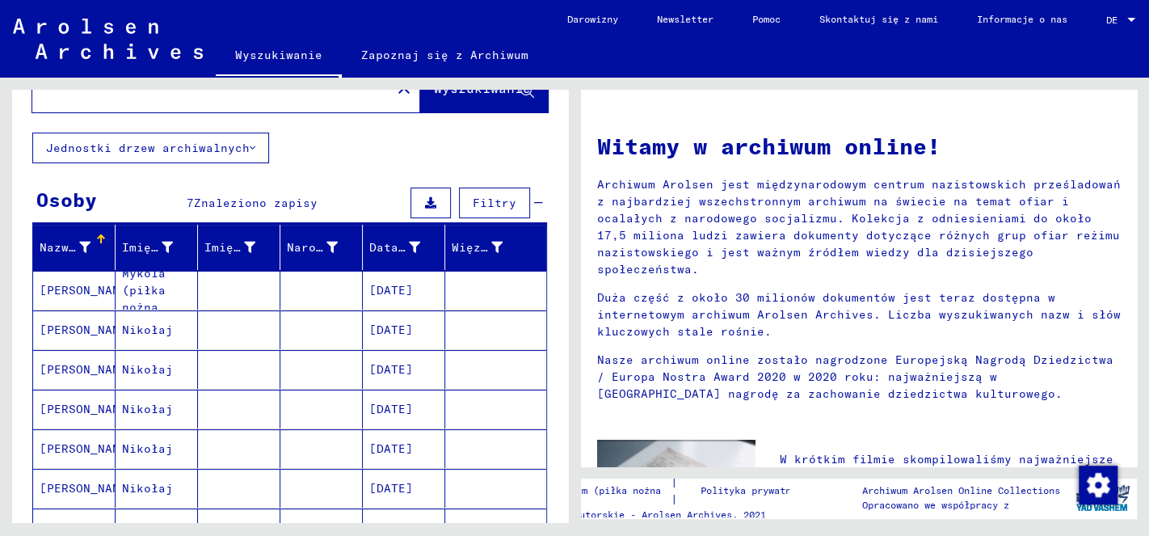
scroll to position [0, 0]
